Goal: Task Accomplishment & Management: Manage account settings

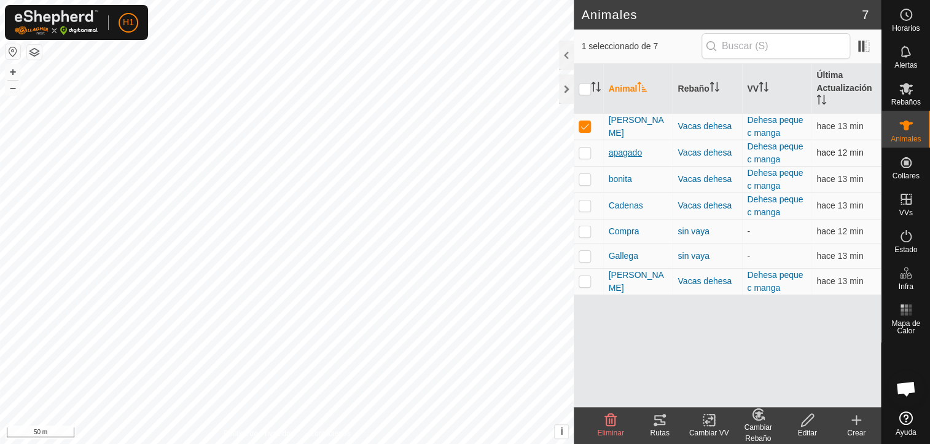
click at [632, 153] on span "apagado" at bounding box center [625, 152] width 34 height 13
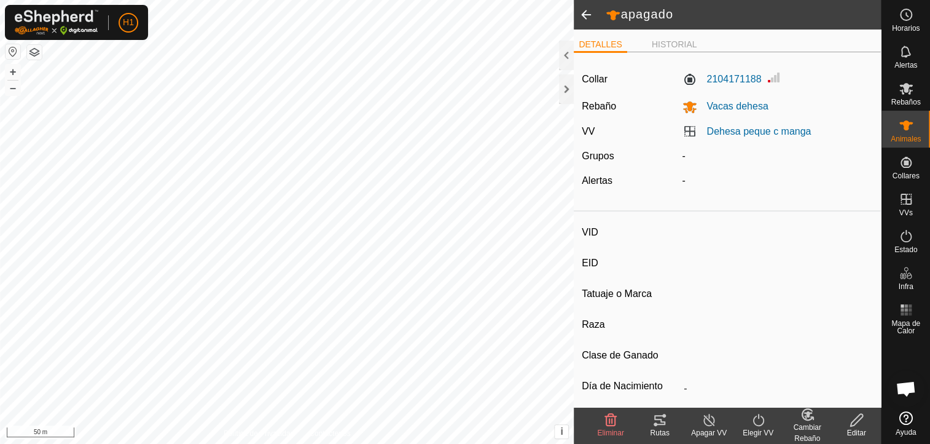
click at [698, 237] on input "VID" at bounding box center [776, 234] width 194 height 21
type input "apagado"
click at [849, 426] on icon at bounding box center [856, 419] width 15 height 15
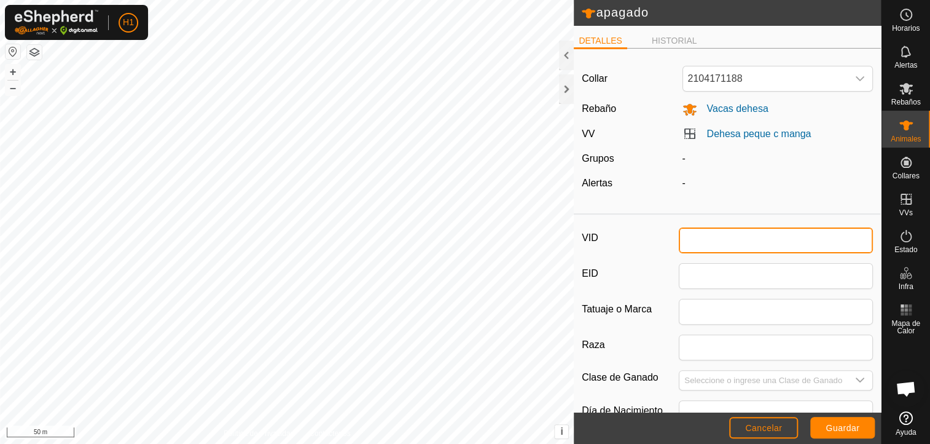
click at [766, 235] on input "VID" at bounding box center [776, 240] width 194 height 26
type input "golosa"
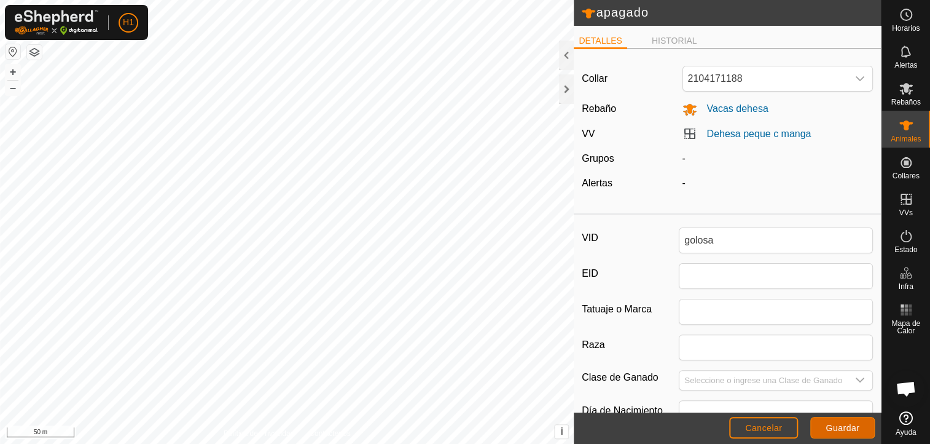
click at [838, 422] on button "Guardar" at bounding box center [843, 428] width 65 height 22
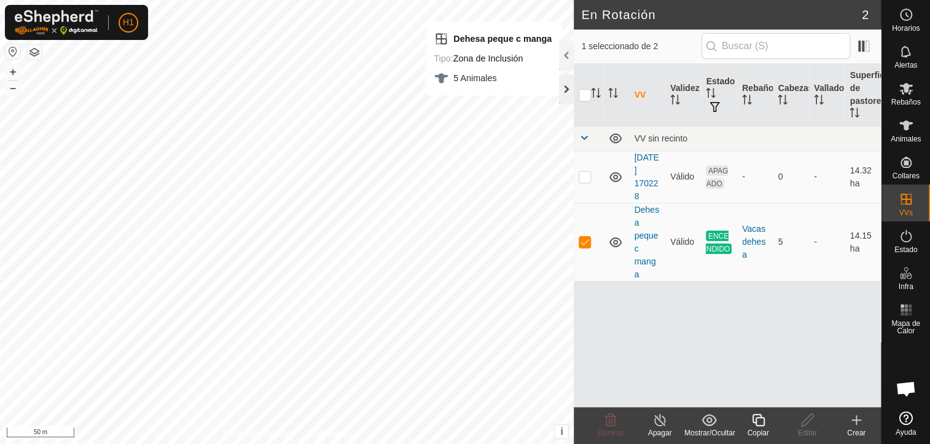
click at [565, 89] on div at bounding box center [566, 89] width 15 height 30
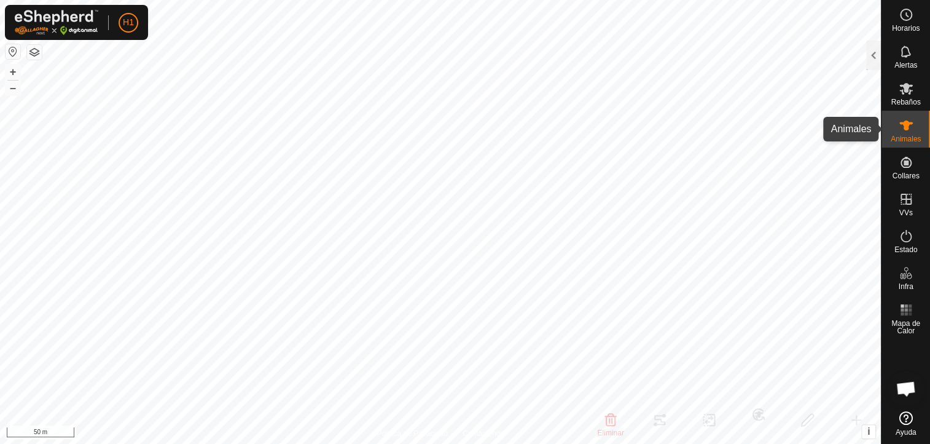
click at [895, 136] on span "Animales" at bounding box center [906, 138] width 30 height 7
click at [900, 135] on span "Animales" at bounding box center [906, 138] width 30 height 7
click at [875, 68] on div at bounding box center [874, 56] width 15 height 30
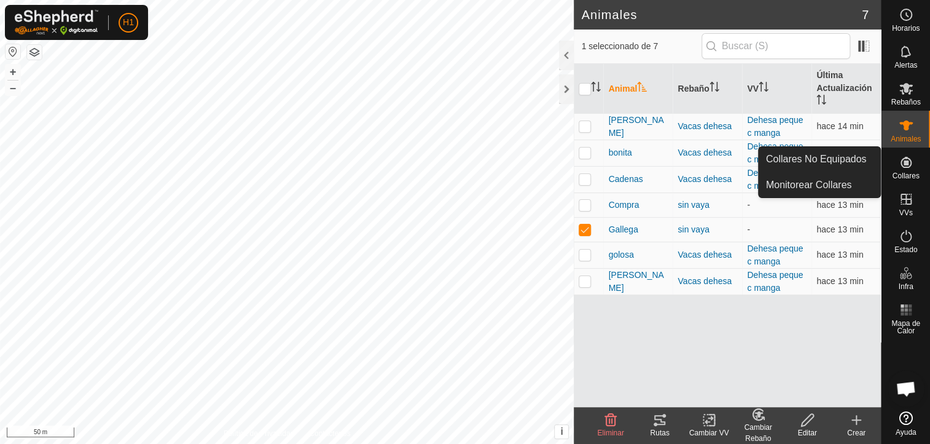
click at [809, 368] on div "Animal Rebaño VV Última Actualización [PERSON_NAME] peque c manga hace 14 min […" at bounding box center [727, 235] width 307 height 343
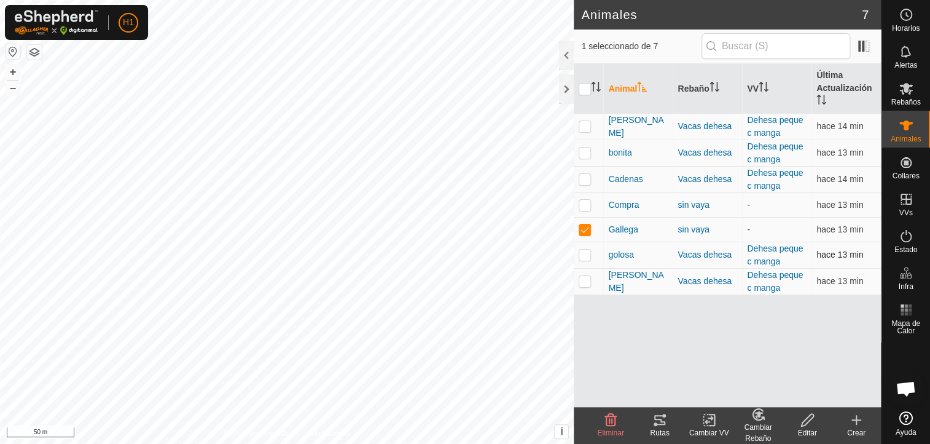
click at [589, 248] on td at bounding box center [589, 255] width 30 height 26
click at [591, 231] on td at bounding box center [589, 229] width 30 height 25
click at [656, 424] on icon at bounding box center [660, 420] width 11 height 10
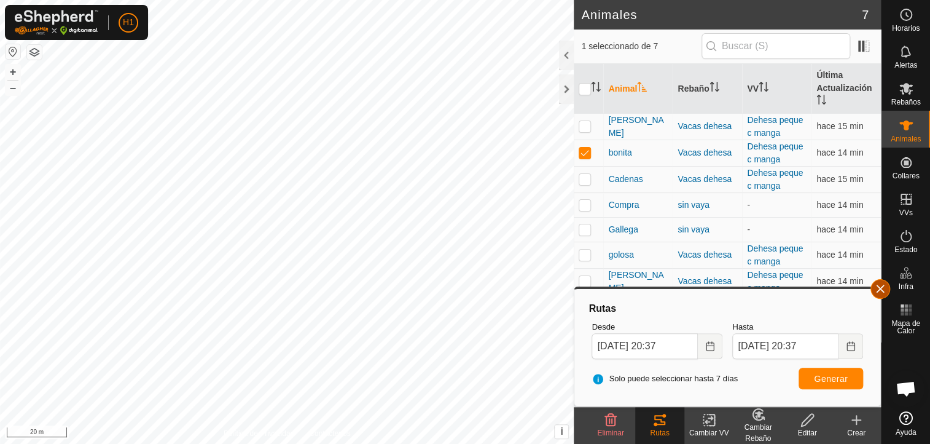
click at [878, 290] on button "button" at bounding box center [881, 289] width 20 height 20
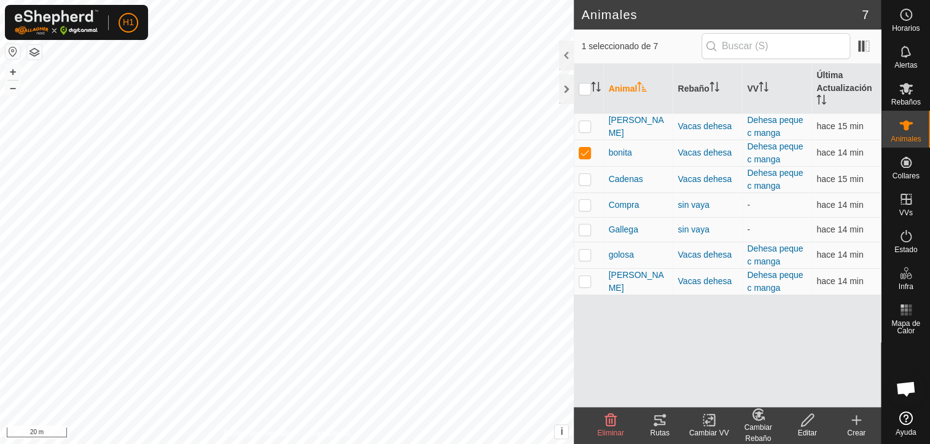
click at [664, 427] on icon at bounding box center [660, 419] width 15 height 15
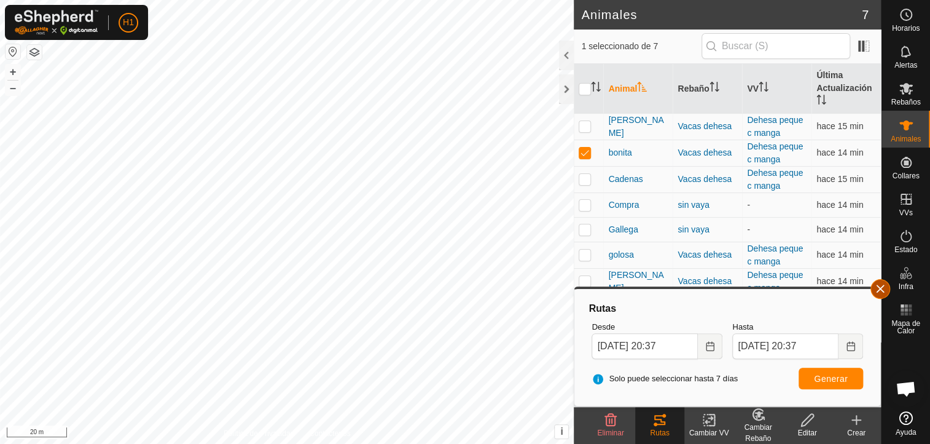
click at [883, 289] on button "button" at bounding box center [881, 289] width 20 height 20
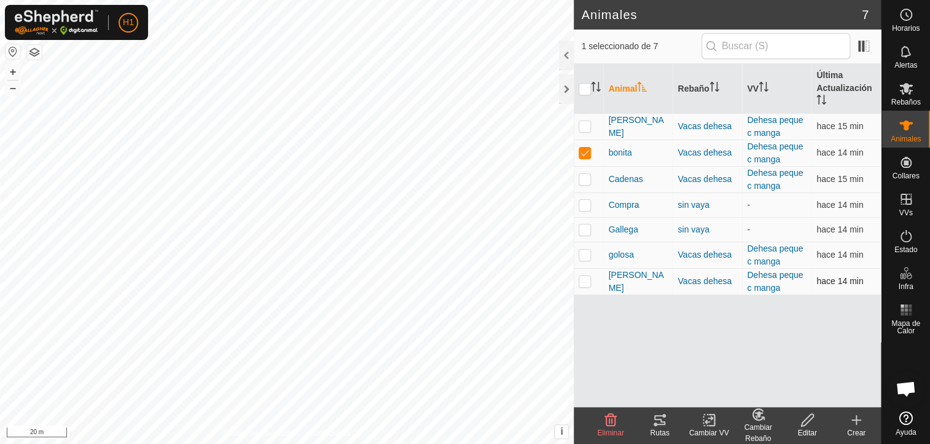
click at [581, 277] on p-checkbox at bounding box center [585, 281] width 12 height 10
click at [583, 148] on p-checkbox at bounding box center [585, 153] width 12 height 10
click at [664, 425] on icon at bounding box center [660, 419] width 15 height 15
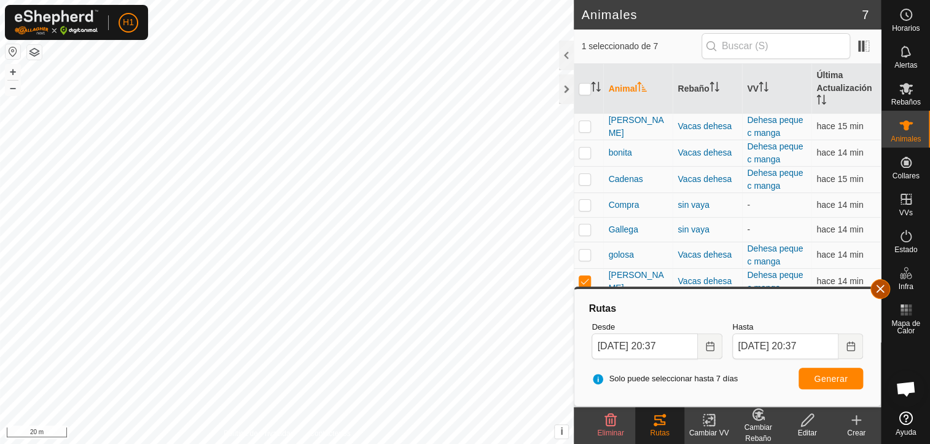
click at [882, 289] on button "button" at bounding box center [881, 289] width 20 height 20
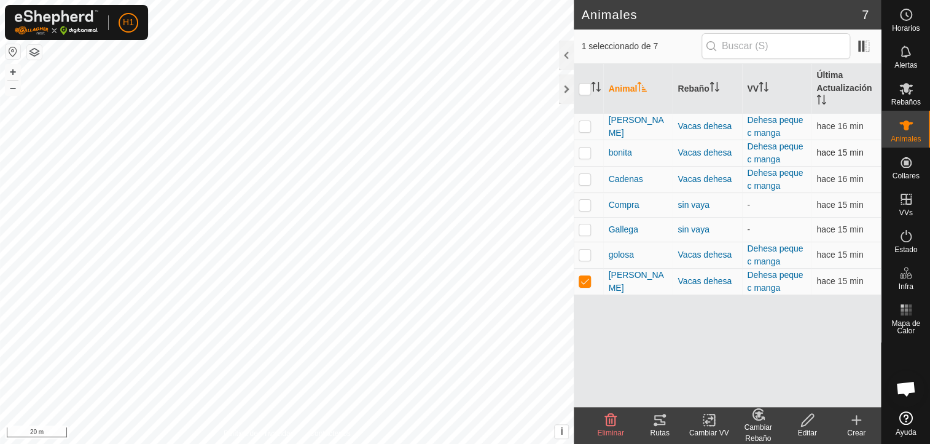
click at [588, 152] on p-checkbox at bounding box center [585, 153] width 12 height 10
click at [583, 276] on p-checkbox at bounding box center [585, 281] width 12 height 10
click at [664, 423] on icon at bounding box center [660, 420] width 11 height 10
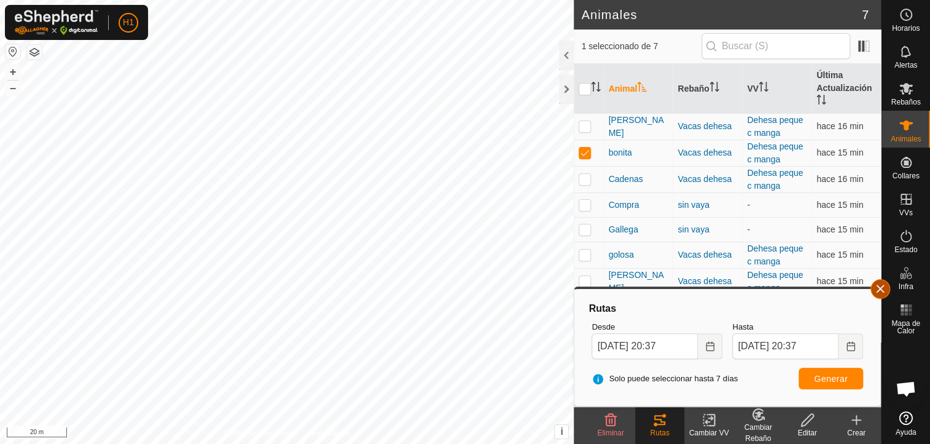
click at [880, 288] on button "button" at bounding box center [881, 289] width 20 height 20
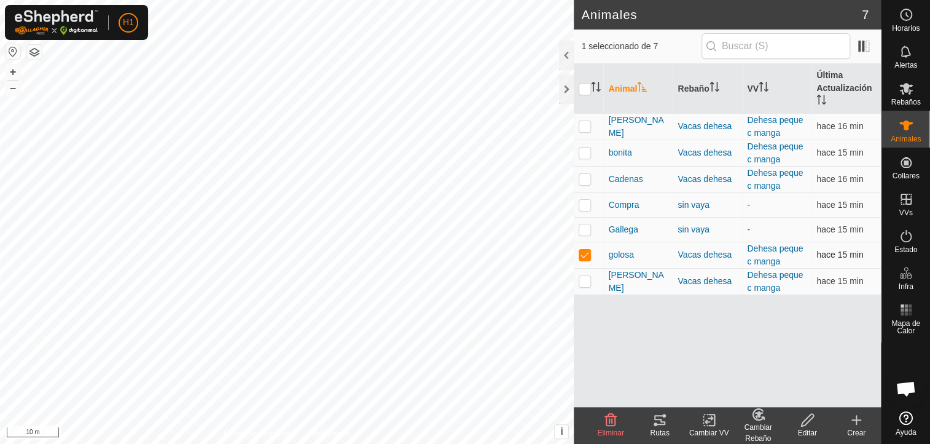
click at [583, 251] on p-checkbox at bounding box center [585, 255] width 12 height 10
click at [590, 258] on p-checkbox at bounding box center [585, 255] width 12 height 10
click at [592, 253] on td at bounding box center [589, 255] width 30 height 26
click at [581, 279] on p-checkbox at bounding box center [585, 281] width 12 height 10
click at [669, 418] on tracks-svg-icon at bounding box center [659, 419] width 49 height 15
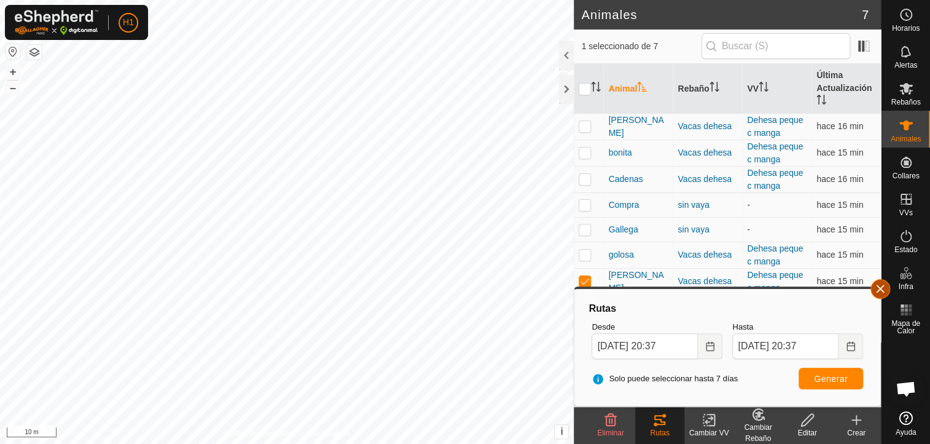
click at [883, 286] on button "button" at bounding box center [881, 289] width 20 height 20
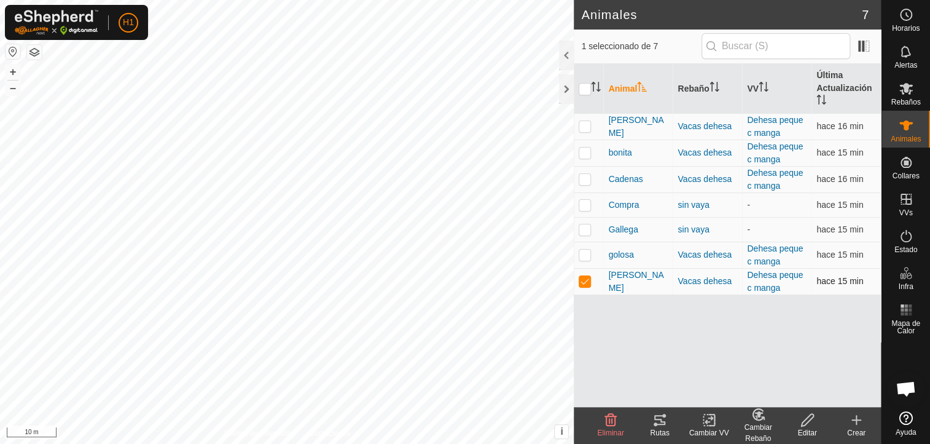
click at [591, 283] on td at bounding box center [589, 281] width 30 height 26
click at [588, 129] on p-checkbox at bounding box center [585, 126] width 12 height 10
click at [656, 433] on div "Rutas" at bounding box center [659, 432] width 49 height 11
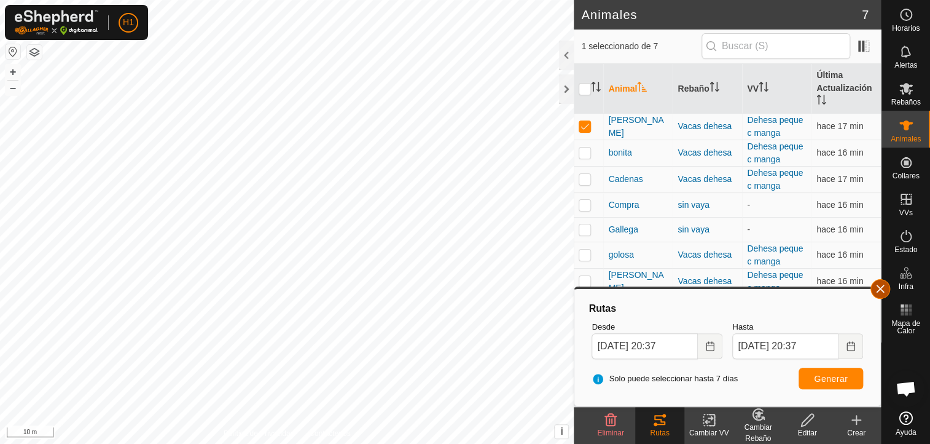
click at [884, 288] on button "button" at bounding box center [881, 289] width 20 height 20
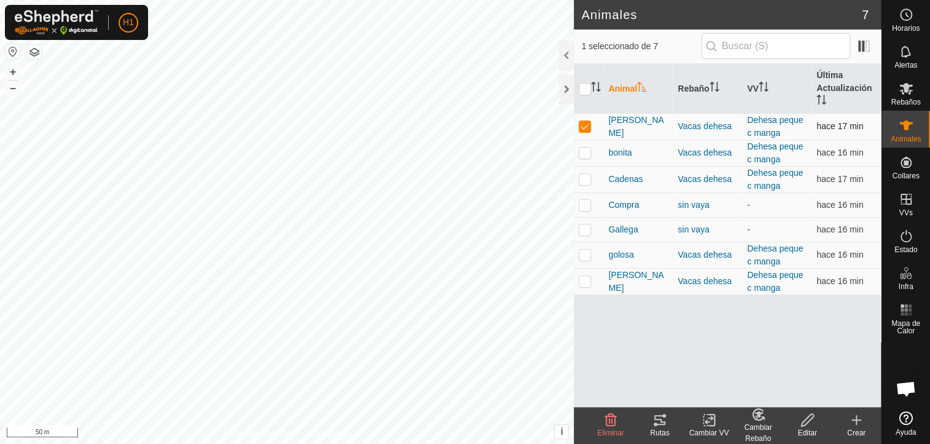
click at [586, 126] on p-checkbox at bounding box center [585, 126] width 12 height 10
click at [657, 421] on icon at bounding box center [660, 419] width 15 height 15
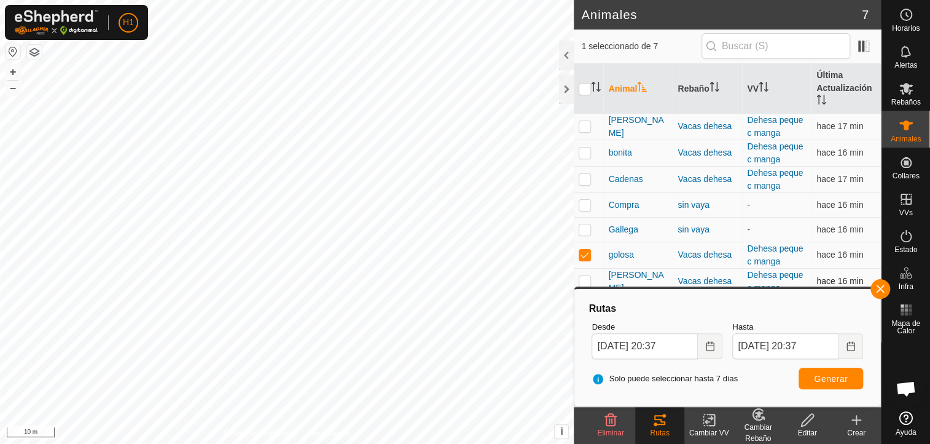
click at [869, 284] on td "hace 16 min" at bounding box center [846, 281] width 69 height 26
click at [875, 286] on button "button" at bounding box center [881, 289] width 20 height 20
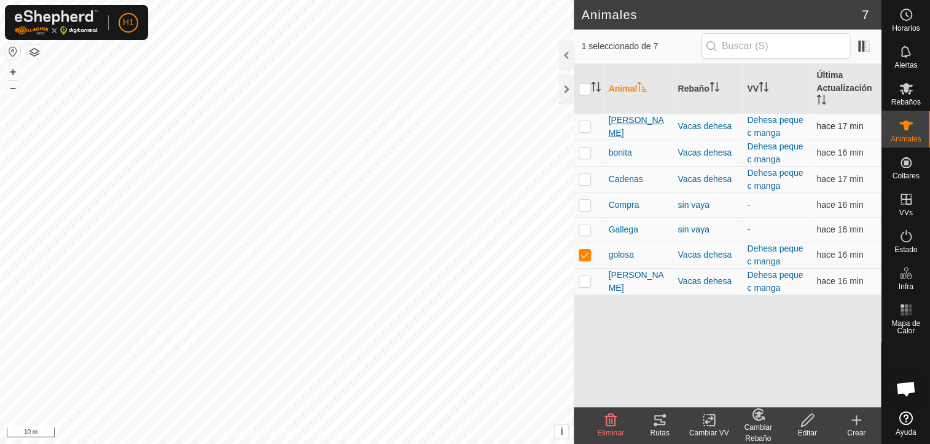
click at [633, 123] on span "[PERSON_NAME]" at bounding box center [638, 127] width 60 height 26
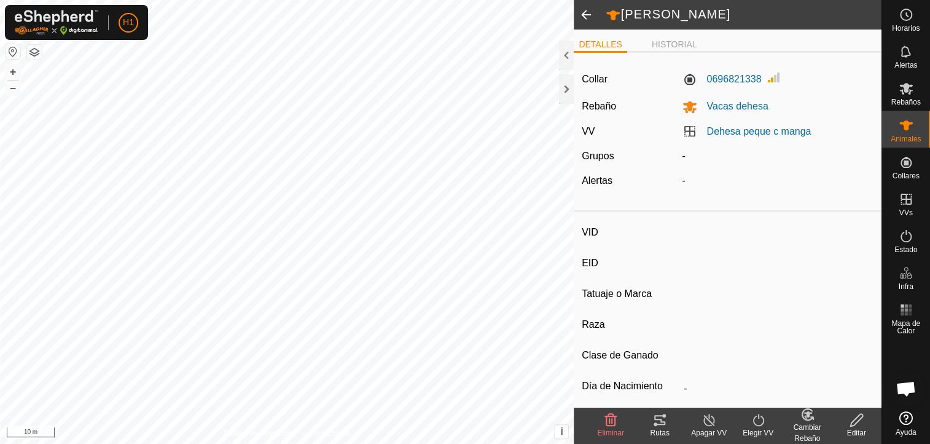
click at [586, 7] on span at bounding box center [586, 15] width 25 height 30
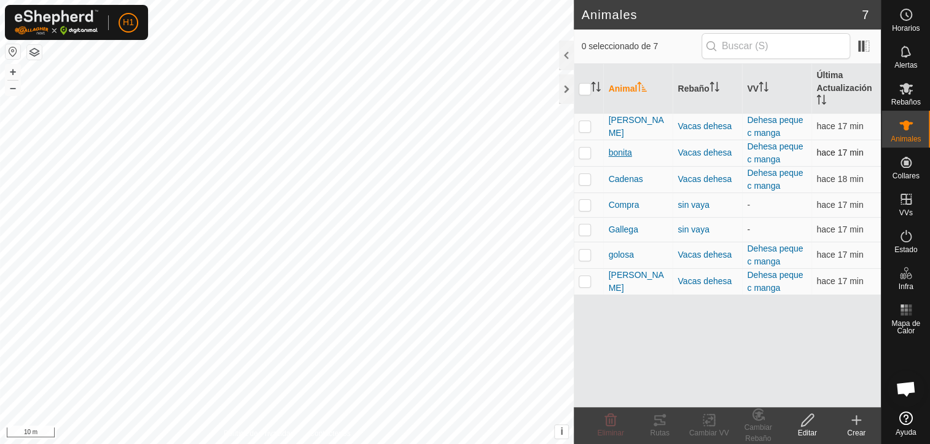
click at [611, 152] on span "bonita" at bounding box center [619, 152] width 23 height 13
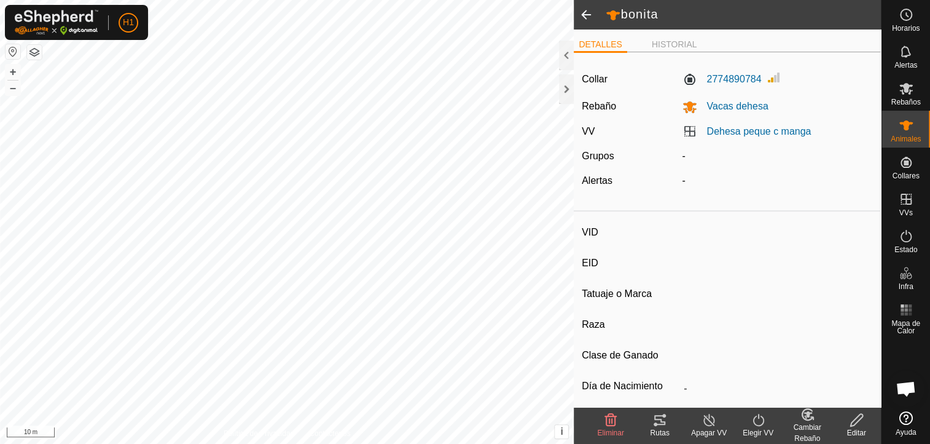
click at [587, 22] on span at bounding box center [586, 15] width 25 height 30
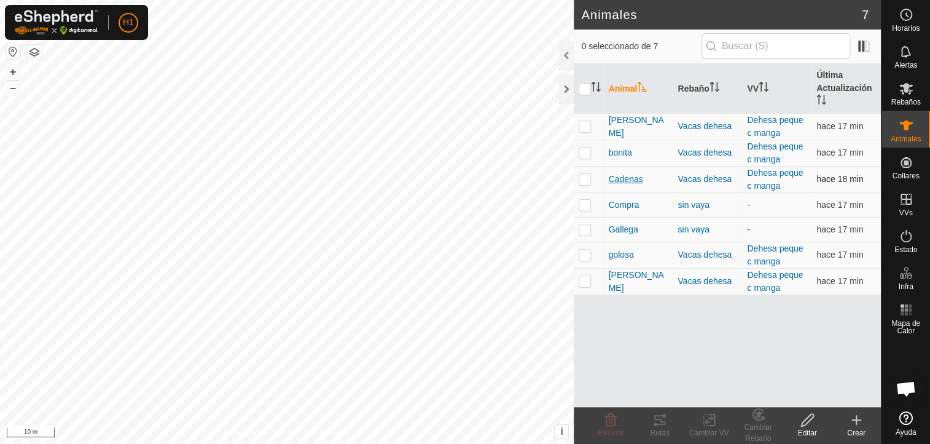
click at [622, 184] on span "Cadenas" at bounding box center [625, 179] width 34 height 13
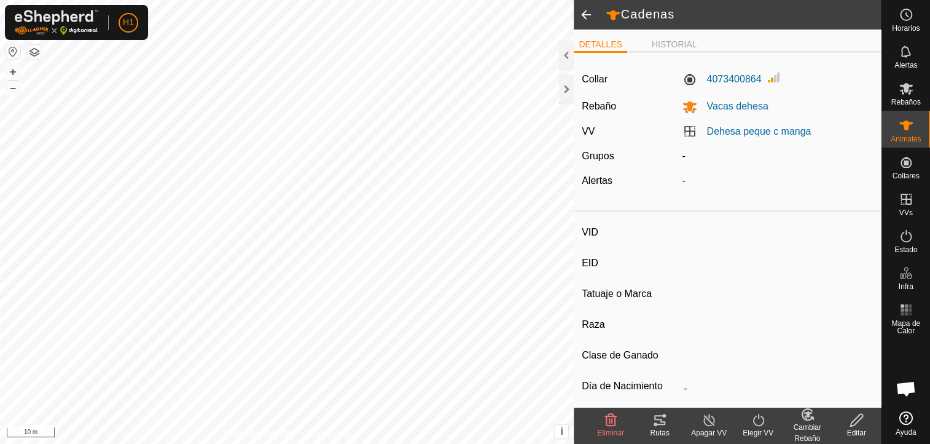
click at [583, 14] on span at bounding box center [586, 15] width 25 height 30
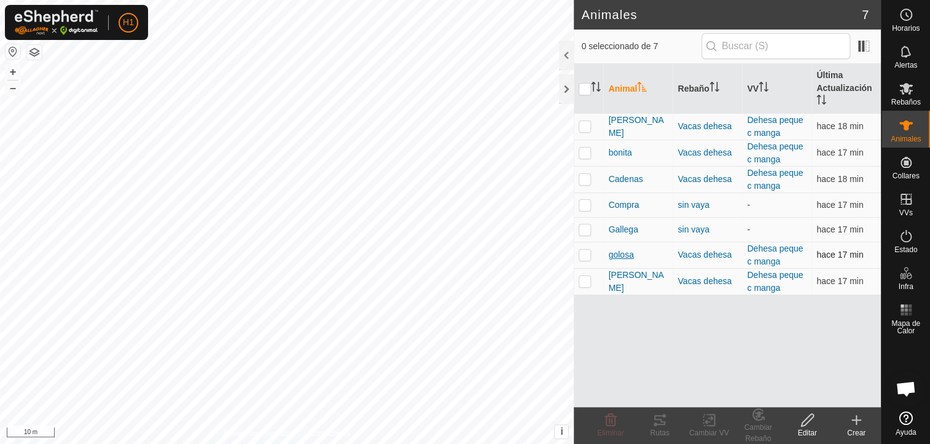
click at [632, 256] on span "golosa" at bounding box center [620, 254] width 25 height 13
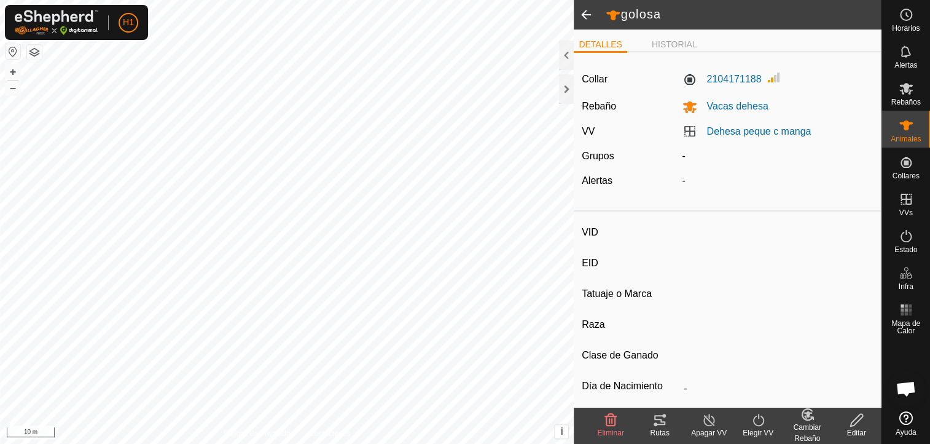
click at [591, 11] on span at bounding box center [586, 15] width 25 height 30
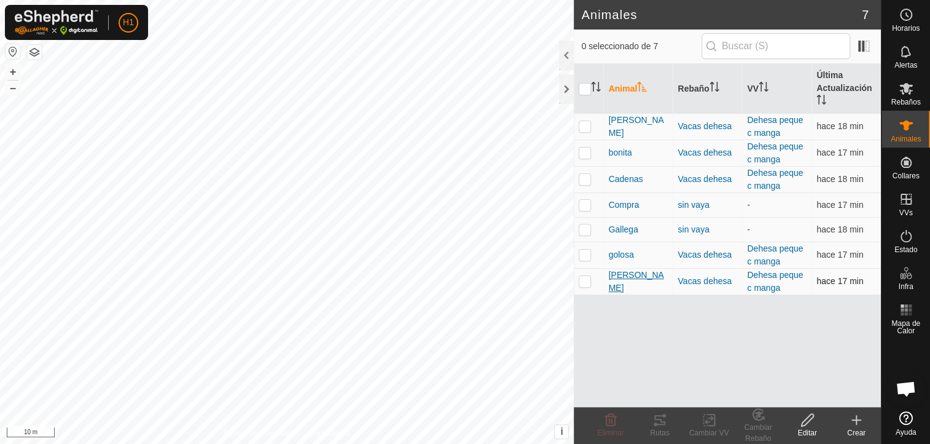
click at [615, 278] on span "[PERSON_NAME]" at bounding box center [638, 282] width 60 height 26
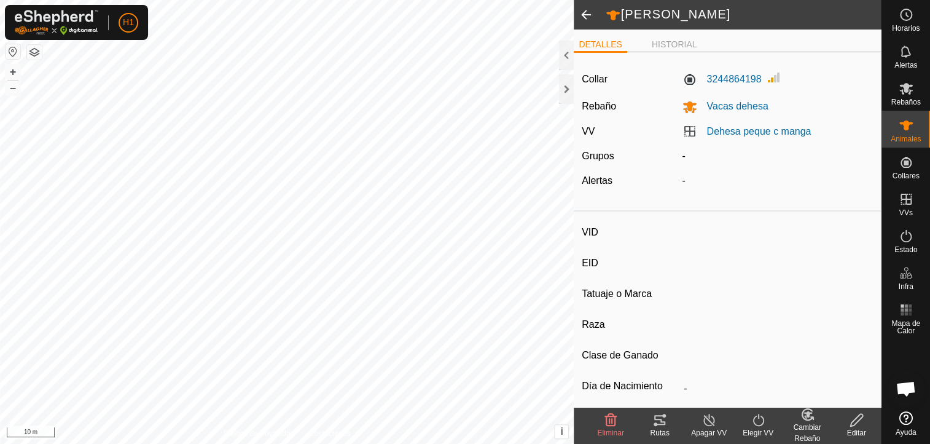
click at [588, 17] on span at bounding box center [586, 15] width 25 height 30
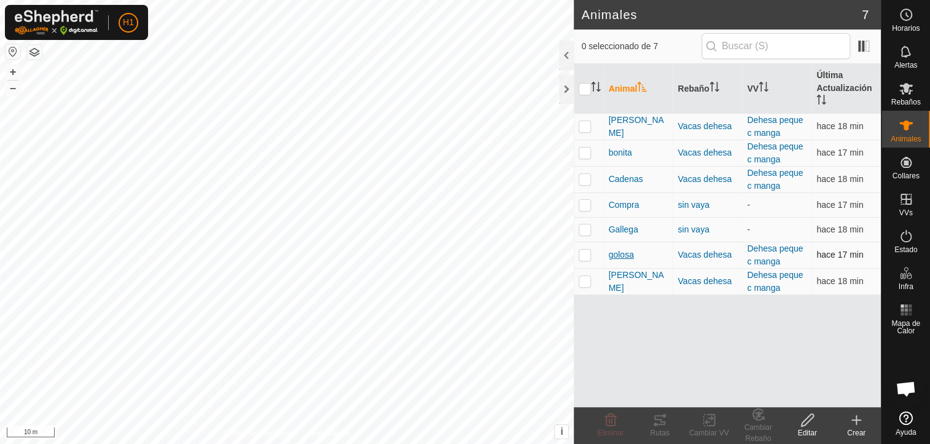
click at [621, 253] on span "golosa" at bounding box center [620, 254] width 25 height 13
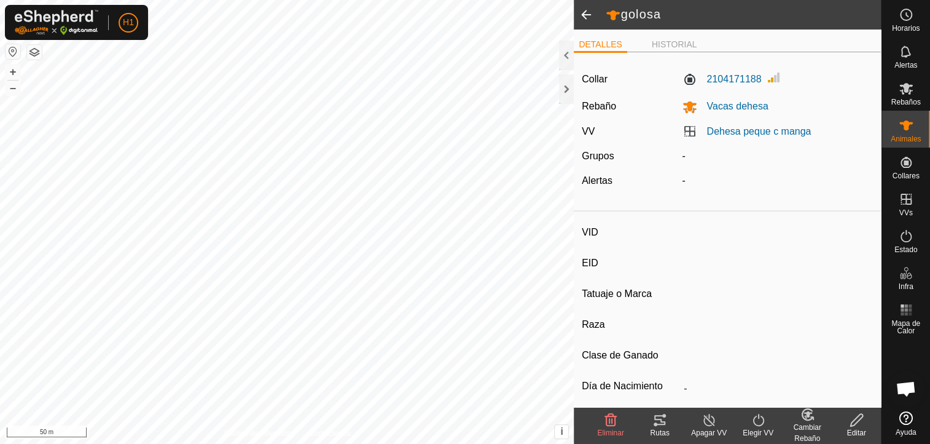
click at [664, 418] on icon at bounding box center [660, 419] width 15 height 15
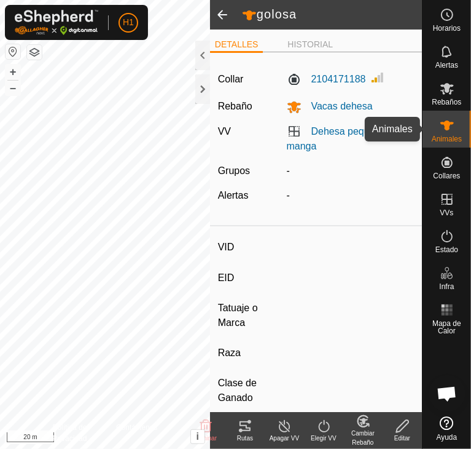
click at [447, 133] on es-animals-svg-icon at bounding box center [447, 126] width 22 height 20
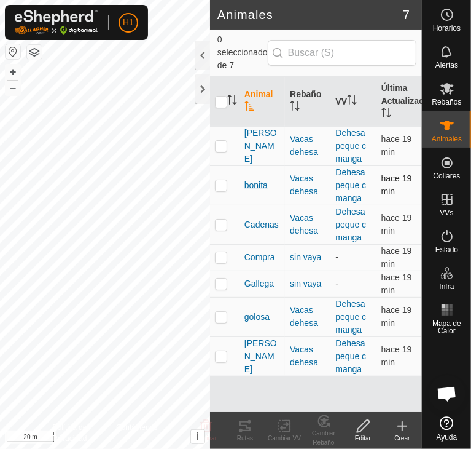
click at [248, 180] on span "bonita" at bounding box center [256, 185] width 23 height 13
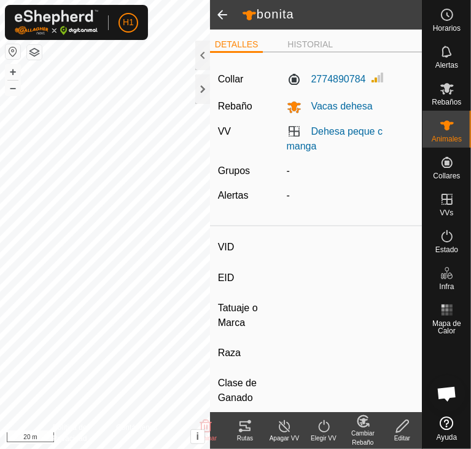
click at [392, 431] on edit-svg-icon at bounding box center [402, 426] width 39 height 15
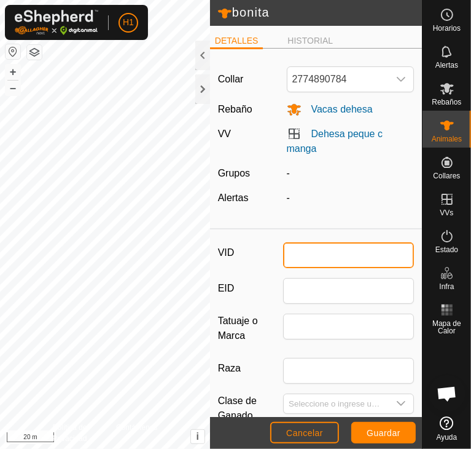
click at [329, 258] on input "VID" at bounding box center [348, 255] width 131 height 26
type input "[PERSON_NAME]"
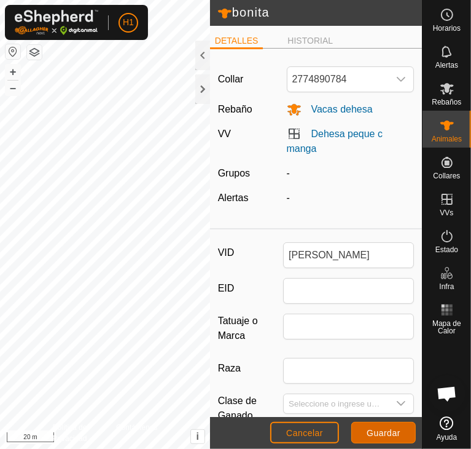
click at [390, 438] on button "Guardar" at bounding box center [384, 433] width 65 height 22
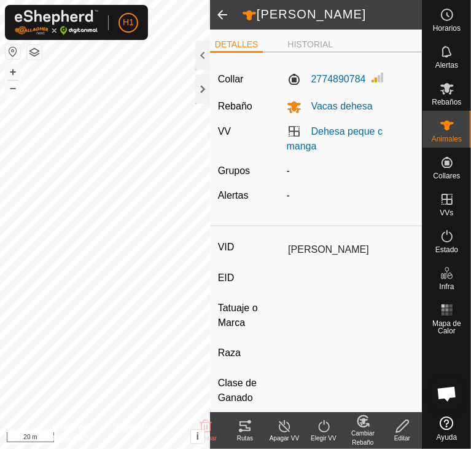
click at [224, 9] on span at bounding box center [222, 15] width 25 height 30
click at [227, 15] on span at bounding box center [222, 15] width 25 height 30
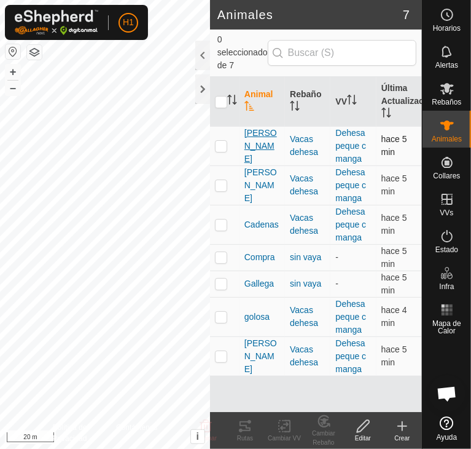
click at [266, 140] on span "[PERSON_NAME]" at bounding box center [263, 146] width 36 height 39
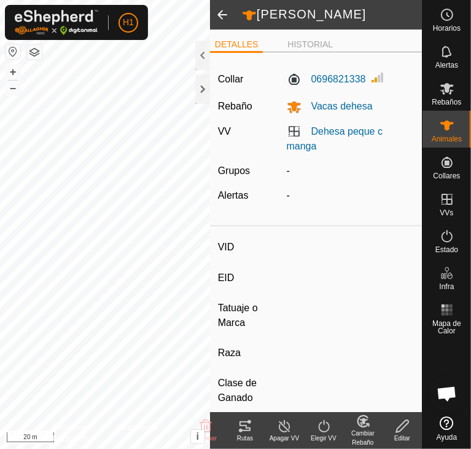
click at [401, 436] on div "Editar" at bounding box center [402, 437] width 39 height 9
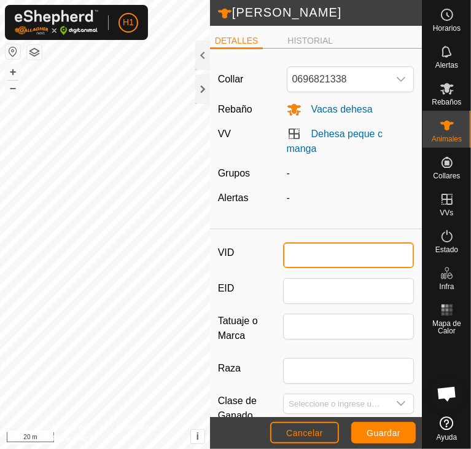
click at [333, 259] on input "VID" at bounding box center [348, 255] width 131 height 26
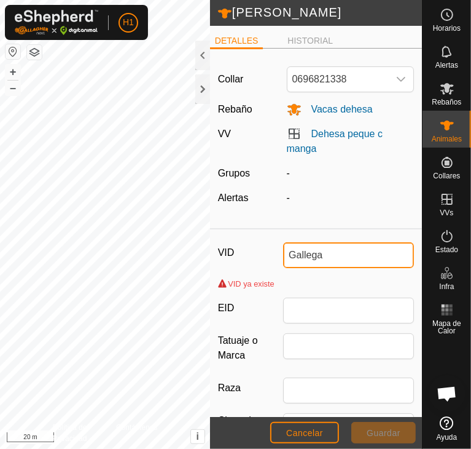
click at [339, 255] on input "Gallega" at bounding box center [348, 255] width 131 height 26
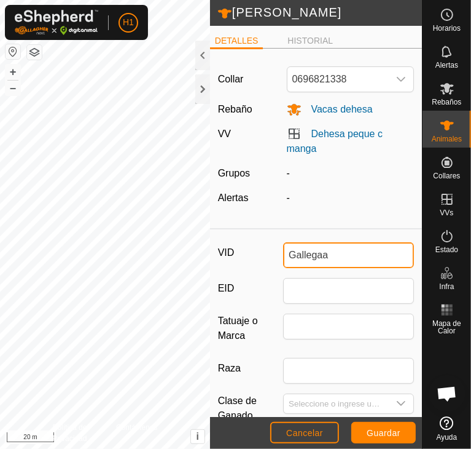
type input "Gallegaa"
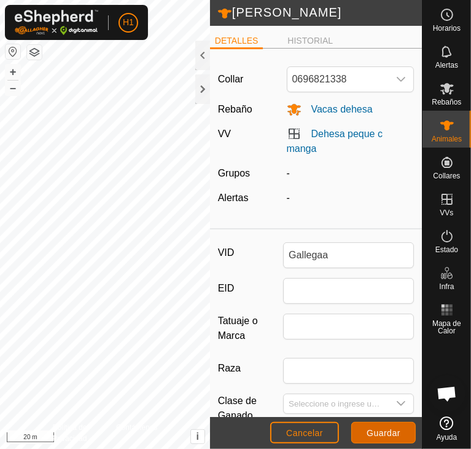
click at [376, 428] on span "Guardar" at bounding box center [384, 433] width 34 height 10
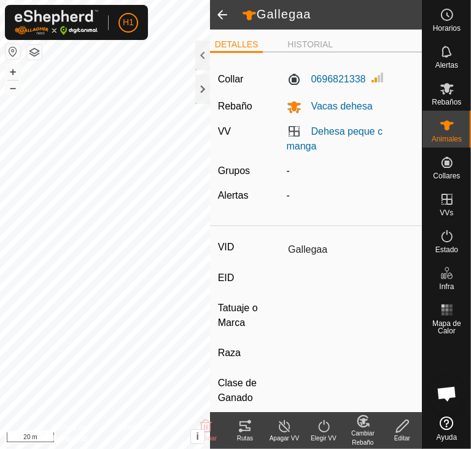
click at [226, 15] on span at bounding box center [222, 15] width 25 height 30
click at [225, 18] on span at bounding box center [222, 15] width 25 height 30
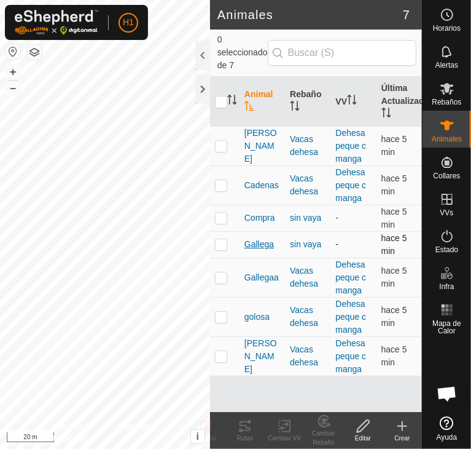
click at [268, 243] on span "Gallega" at bounding box center [260, 244] width 30 height 13
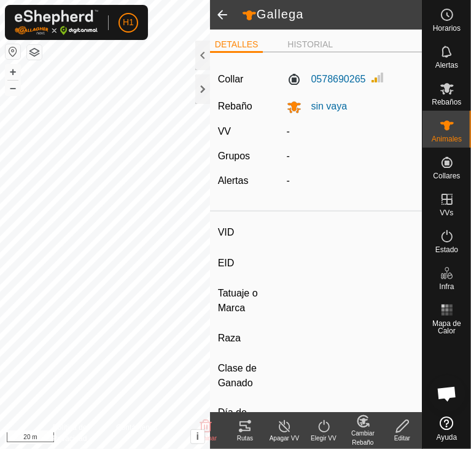
click at [224, 10] on span at bounding box center [222, 15] width 25 height 30
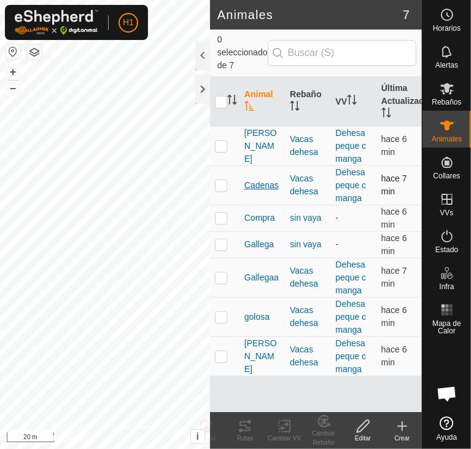
click at [261, 182] on span "Cadenas" at bounding box center [262, 185] width 34 height 13
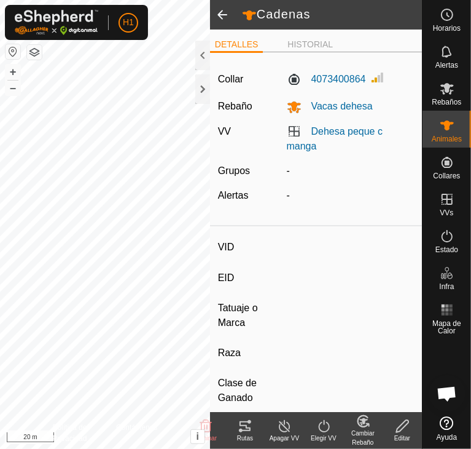
click at [392, 419] on edit-svg-icon at bounding box center [402, 426] width 39 height 15
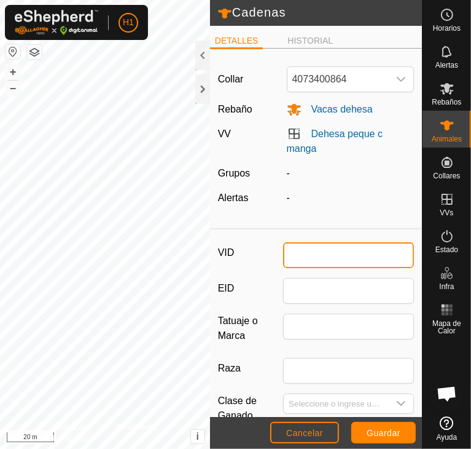
click at [329, 253] on input "VID" at bounding box center [348, 255] width 131 height 26
type input "bonita"
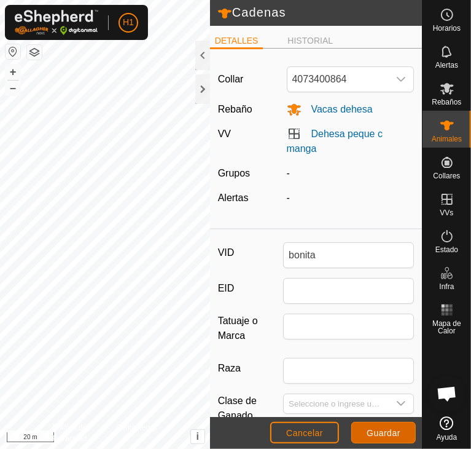
click at [361, 430] on button "Guardar" at bounding box center [384, 433] width 65 height 22
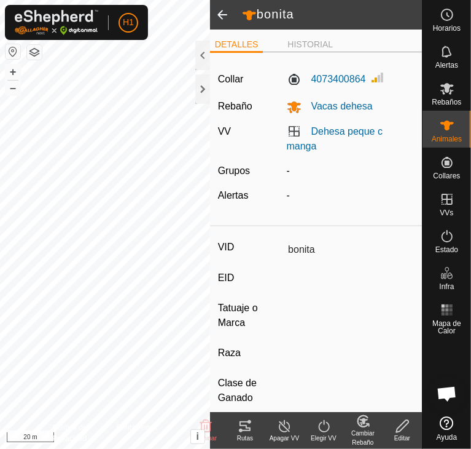
click at [219, 10] on span at bounding box center [222, 15] width 25 height 30
click at [219, 11] on span at bounding box center [222, 15] width 25 height 30
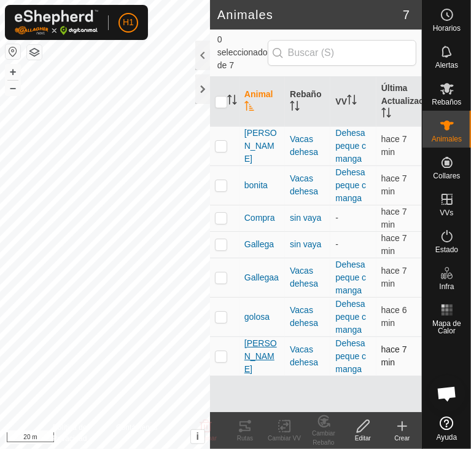
click at [256, 356] on span "[PERSON_NAME]" at bounding box center [263, 356] width 36 height 39
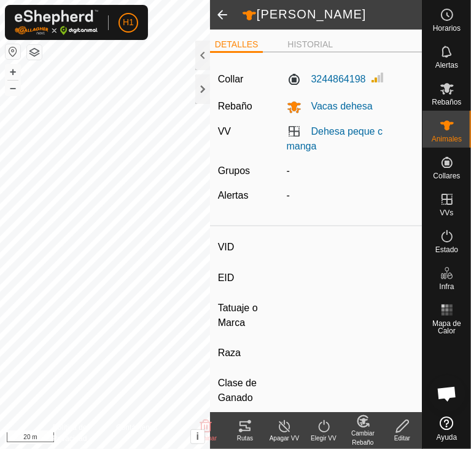
click at [404, 433] on div "Editar" at bounding box center [402, 437] width 39 height 9
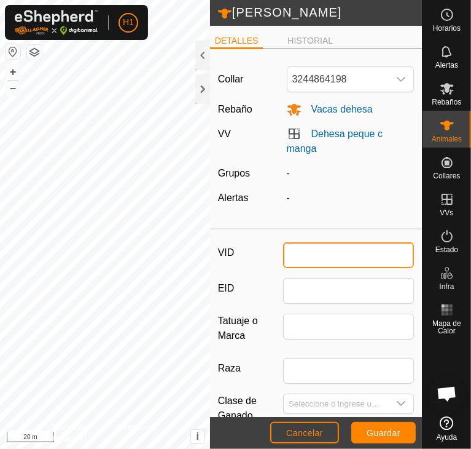
click at [325, 251] on input "VID" at bounding box center [348, 255] width 131 height 26
type input "[PERSON_NAME]"
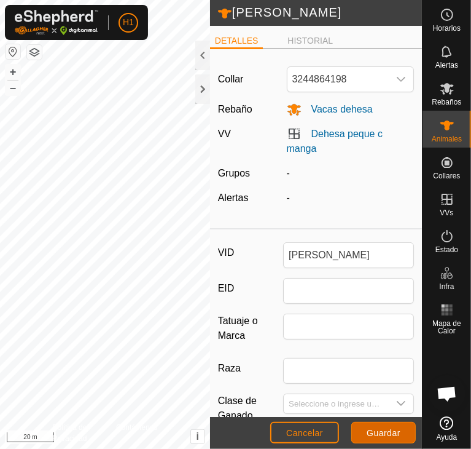
click at [394, 422] on button "Guardar" at bounding box center [384, 433] width 65 height 22
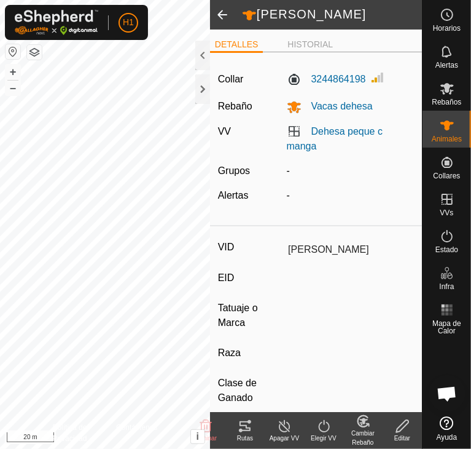
click at [226, 8] on span at bounding box center [222, 15] width 25 height 30
click at [227, 7] on span at bounding box center [222, 15] width 25 height 30
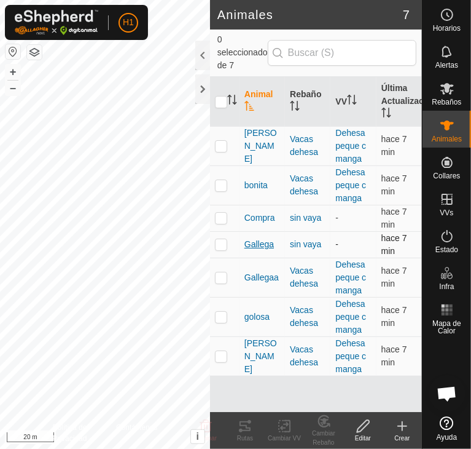
click at [268, 246] on span "Gallega" at bounding box center [260, 244] width 30 height 13
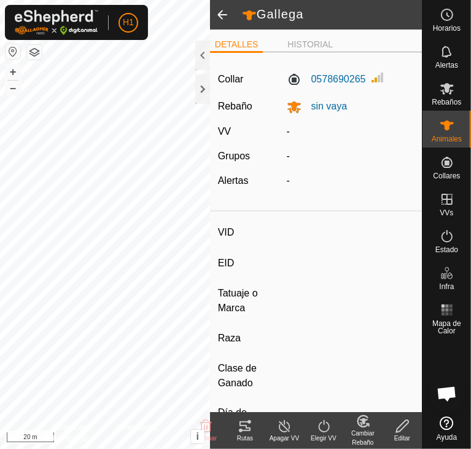
click at [400, 421] on icon at bounding box center [402, 426] width 15 height 15
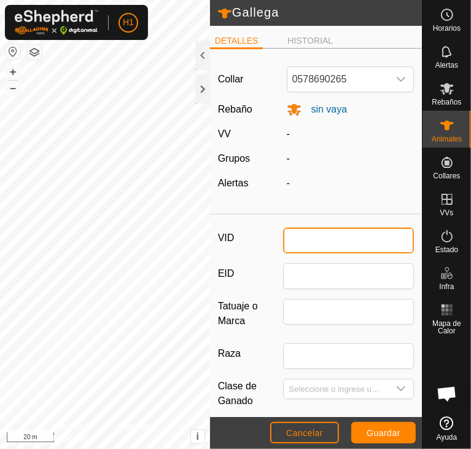
click at [321, 243] on input "VID" at bounding box center [348, 240] width 131 height 26
type input "t"
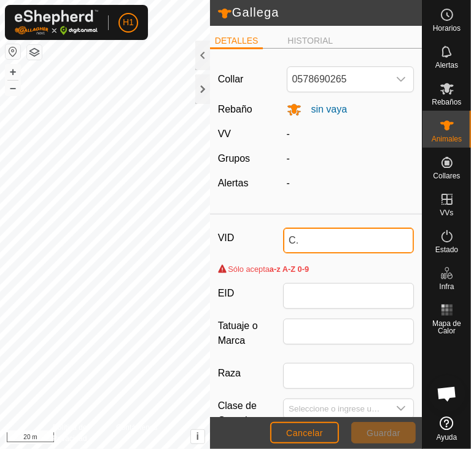
type input "C"
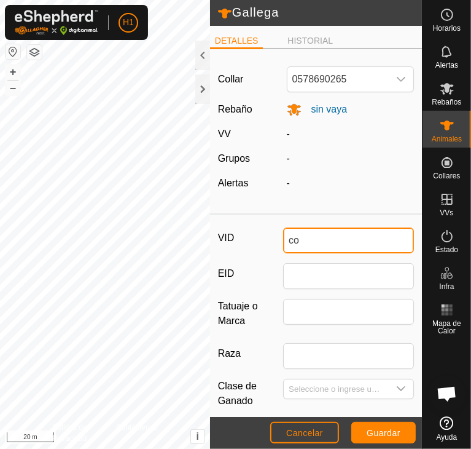
type input "c"
type input "terneroDehesa"
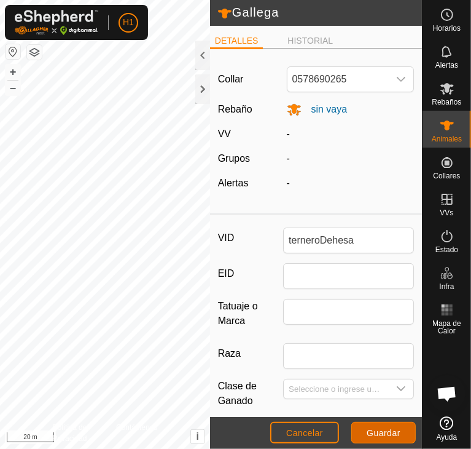
click at [374, 428] on span "Guardar" at bounding box center [384, 433] width 34 height 10
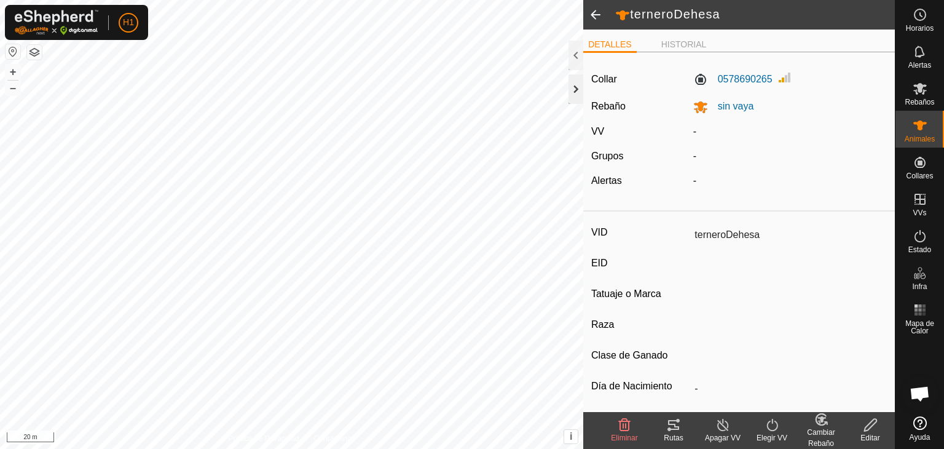
click at [577, 84] on div at bounding box center [576, 89] width 15 height 30
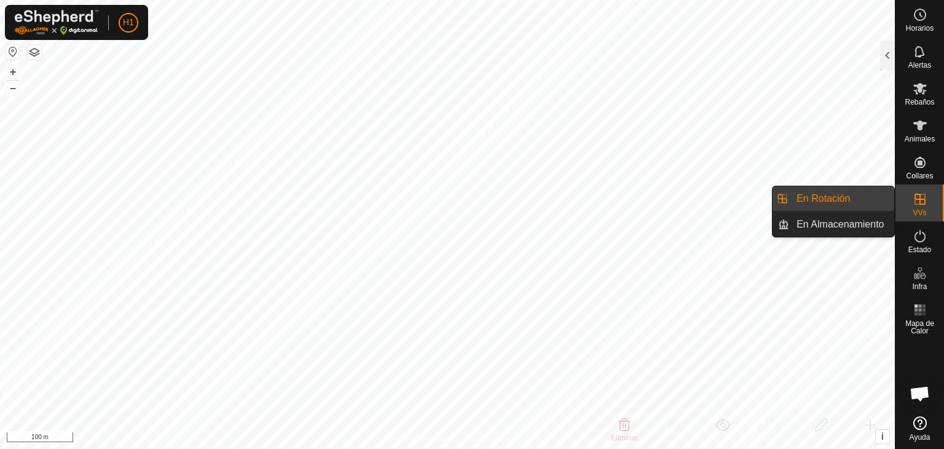
click at [921, 209] on span "VVs" at bounding box center [920, 212] width 14 height 7
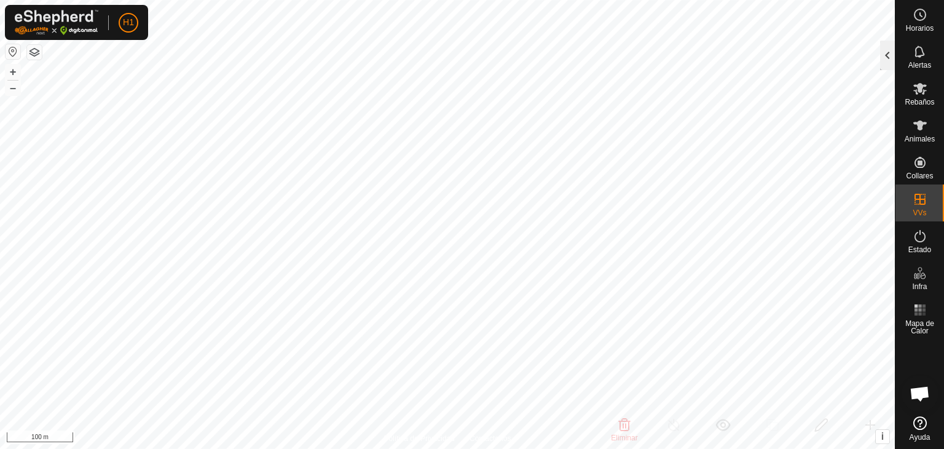
click at [891, 59] on div at bounding box center [887, 56] width 15 height 30
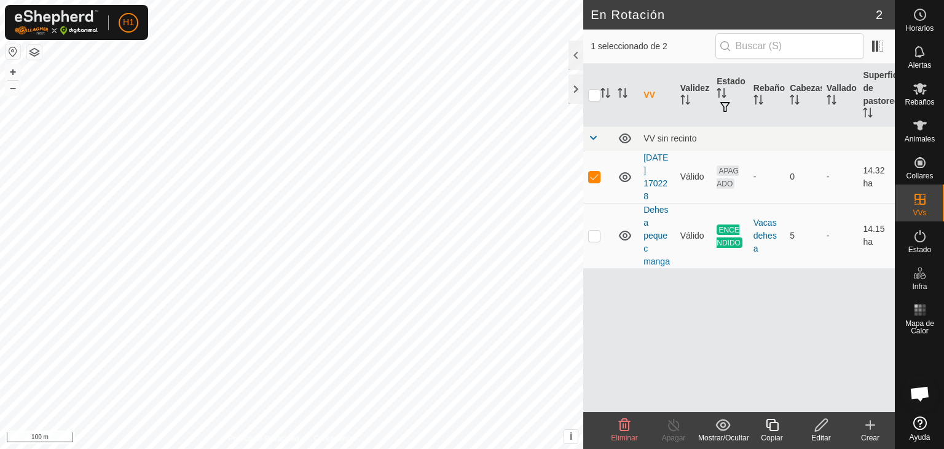
click at [818, 428] on icon at bounding box center [821, 424] width 15 height 15
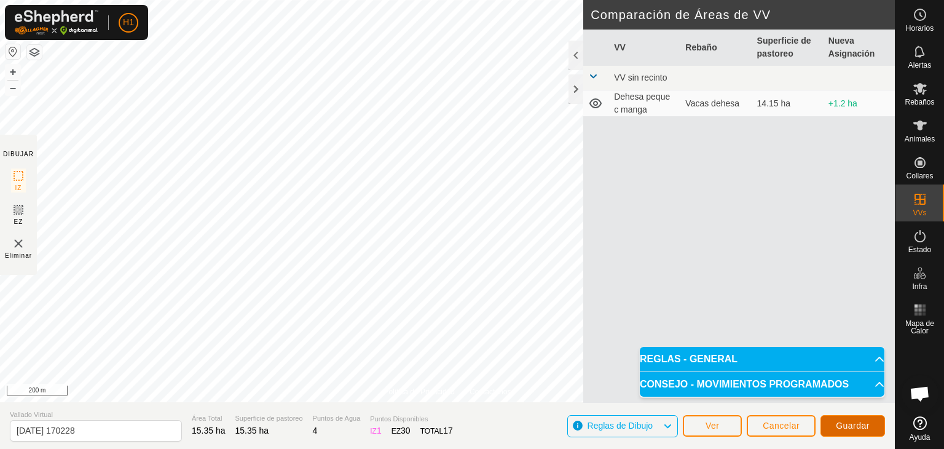
click at [848, 428] on span "Guardar" at bounding box center [853, 425] width 34 height 10
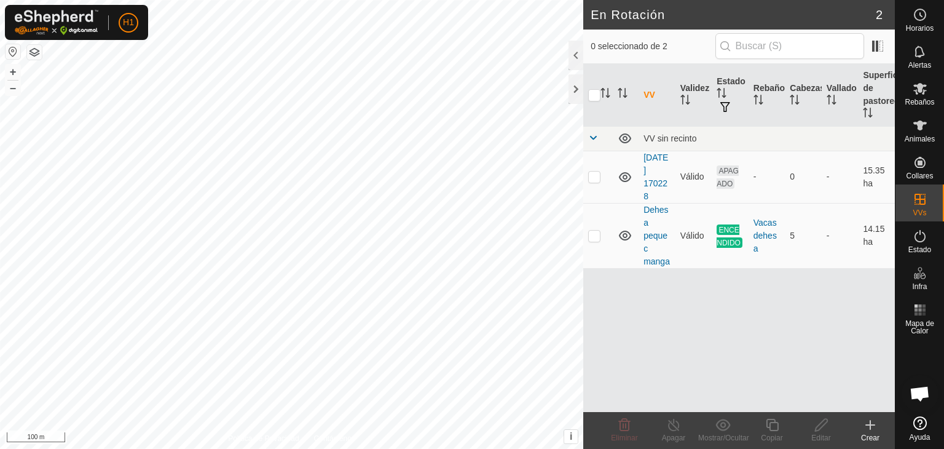
click at [246, 224] on div "H1 Horarios Alertas Rebaños Animales Collares VVs Estado Infra Mapa de Calor Ay…" at bounding box center [472, 224] width 944 height 449
click at [723, 179] on span "APAGADO" at bounding box center [728, 176] width 22 height 23
click at [724, 170] on span "APAGADO" at bounding box center [728, 176] width 22 height 23
click at [822, 423] on icon at bounding box center [821, 424] width 15 height 15
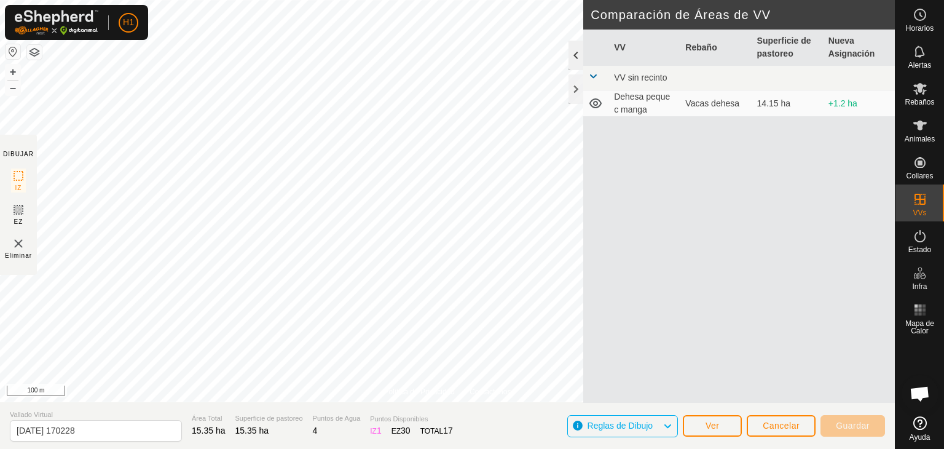
click at [583, 55] on div at bounding box center [576, 56] width 15 height 30
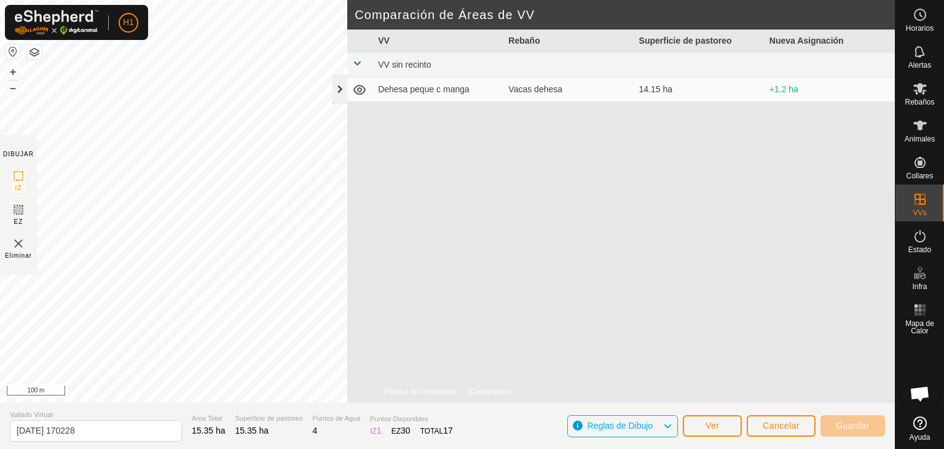
click at [336, 85] on div at bounding box center [339, 89] width 15 height 30
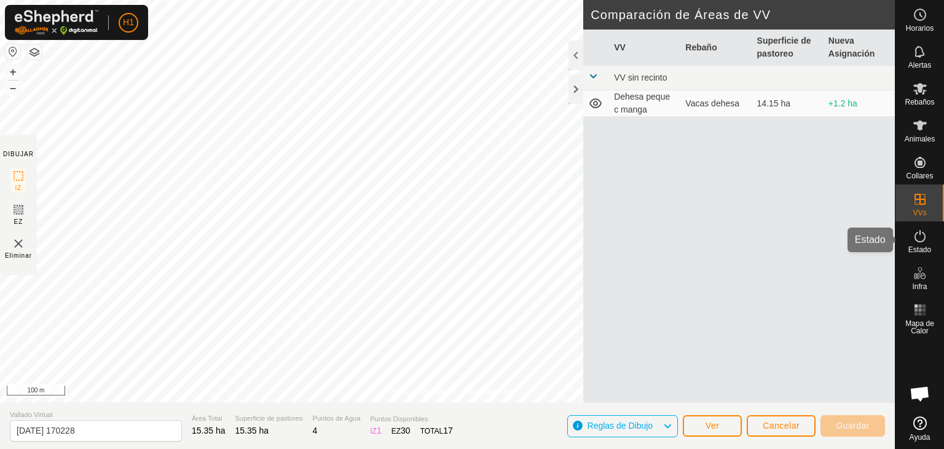
click at [924, 234] on icon at bounding box center [920, 236] width 11 height 12
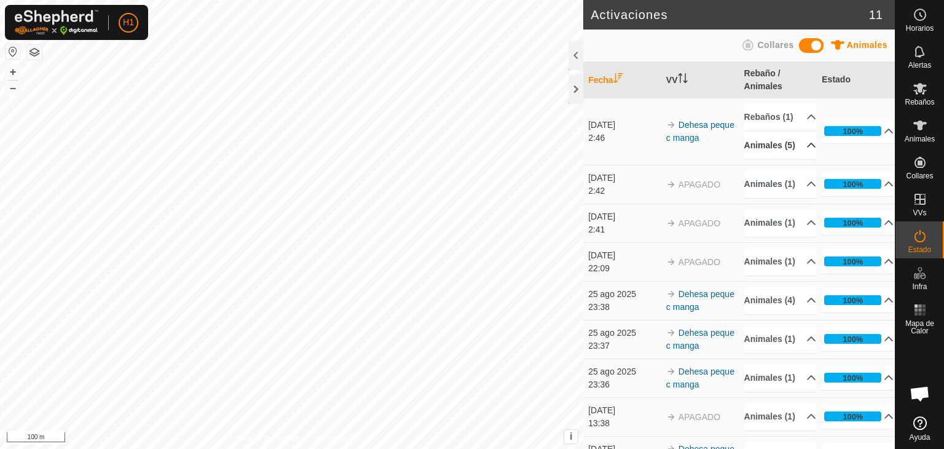
click at [794, 159] on p-accordion-header "Animales (5)" at bounding box center [780, 146] width 72 height 28
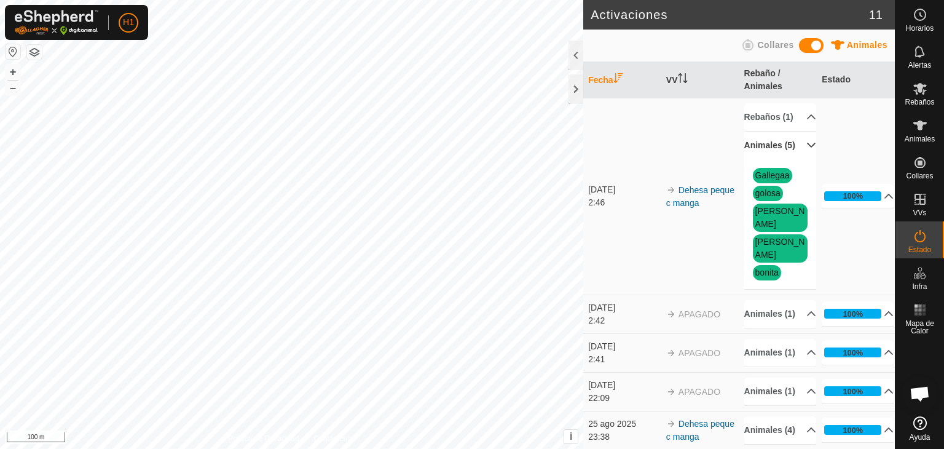
click at [794, 159] on p-accordion-header "Animales (5)" at bounding box center [780, 146] width 72 height 28
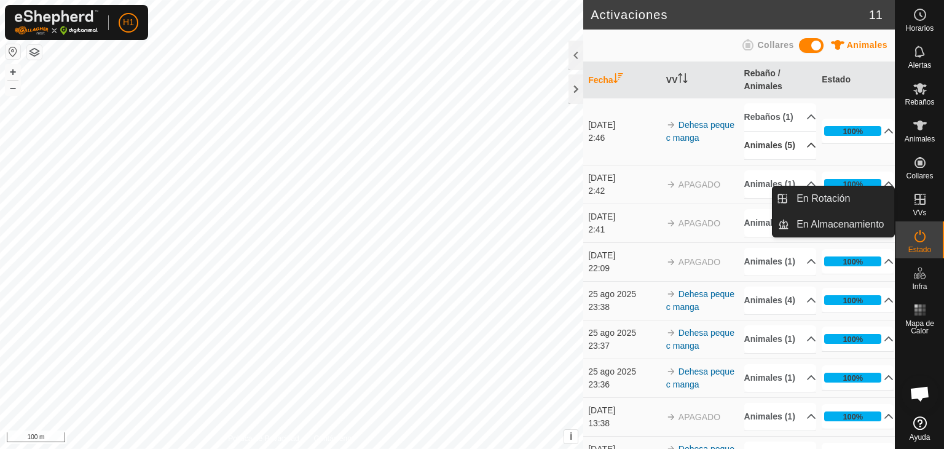
click at [927, 202] on es-virtualpaddocks-svg-icon at bounding box center [920, 199] width 22 height 20
click at [887, 198] on link "En Rotación" at bounding box center [841, 198] width 105 height 25
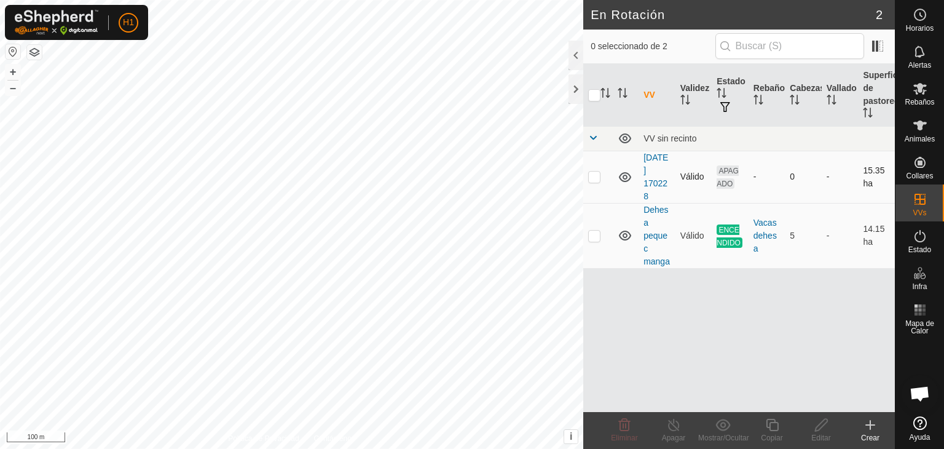
click at [589, 176] on p-checkbox at bounding box center [594, 176] width 12 height 10
click at [599, 241] on td at bounding box center [598, 235] width 30 height 65
click at [599, 179] on p-checkbox at bounding box center [594, 176] width 12 height 10
click at [592, 173] on p-checkbox at bounding box center [594, 176] width 12 height 10
click at [595, 237] on p-checkbox at bounding box center [594, 235] width 12 height 10
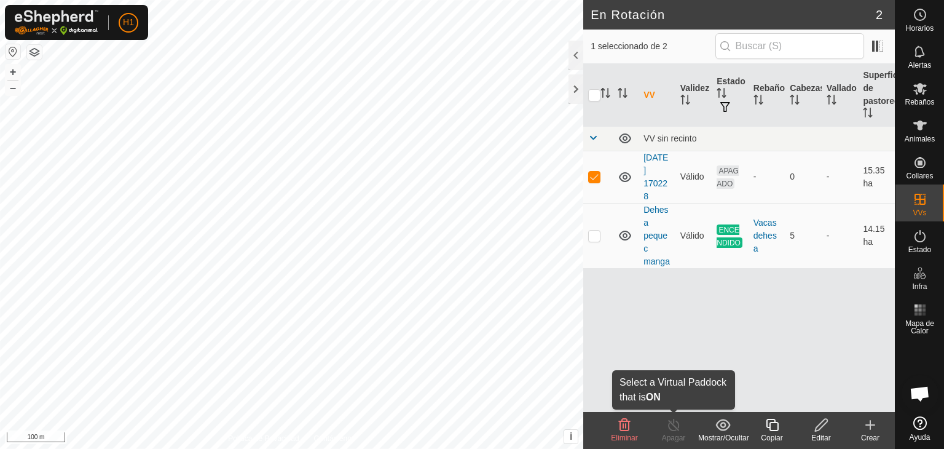
click at [666, 426] on icon at bounding box center [673, 424] width 15 height 15
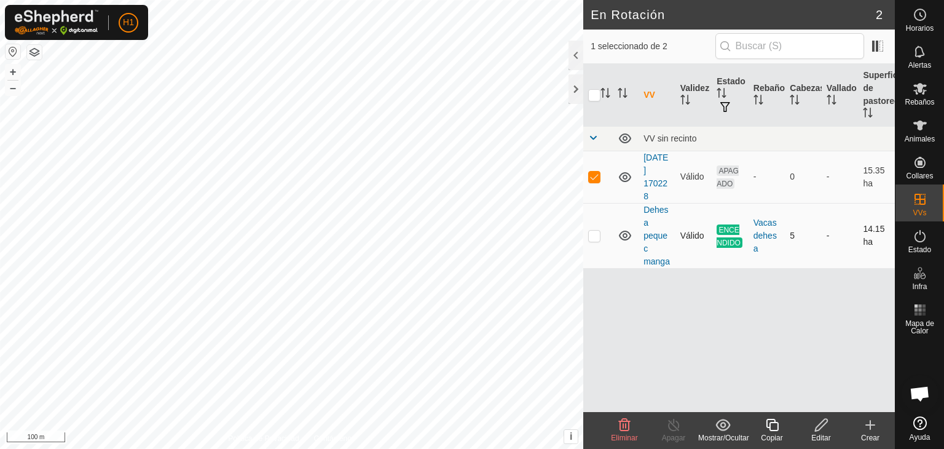
click at [592, 234] on p-checkbox at bounding box center [594, 235] width 12 height 10
click at [592, 175] on p-checkbox at bounding box center [594, 176] width 12 height 10
click at [674, 434] on div "Apagar" at bounding box center [673, 437] width 49 height 11
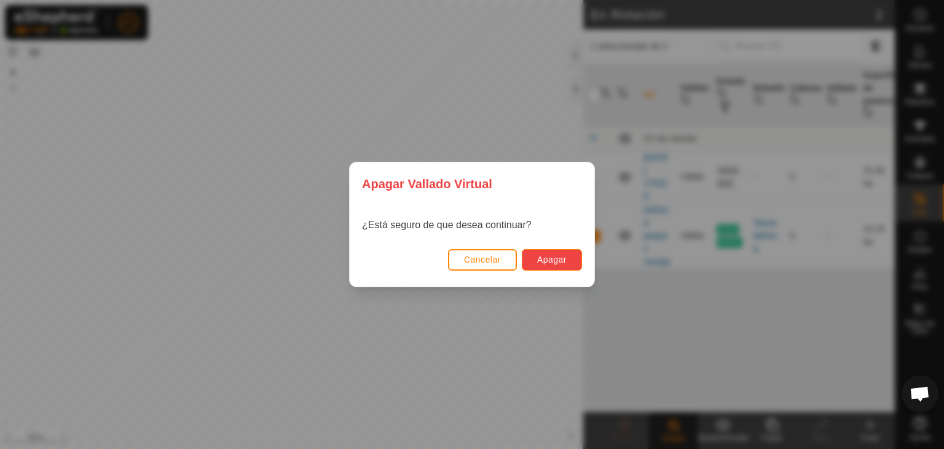
click at [553, 255] on span "Apagar" at bounding box center [552, 259] width 30 height 10
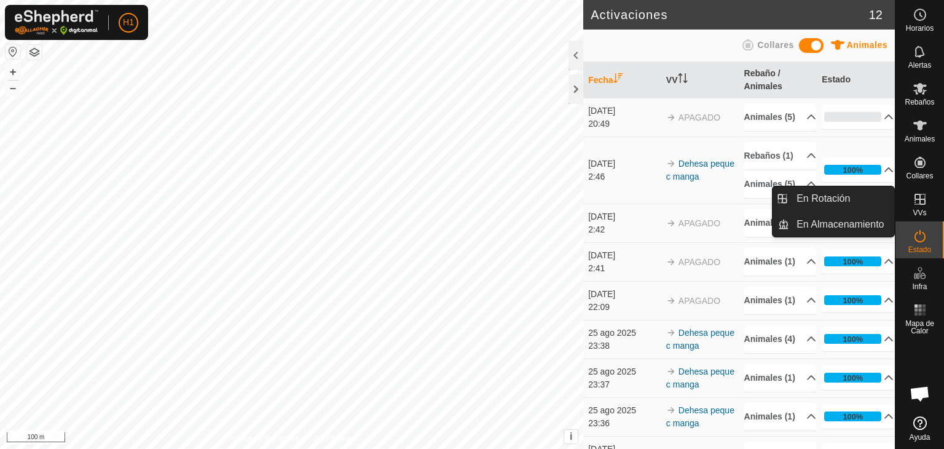
click at [927, 208] on es-virtualpaddocks-svg-icon at bounding box center [920, 199] width 22 height 20
click at [910, 203] on es-virtualpaddocks-svg-icon at bounding box center [920, 199] width 22 height 20
click at [889, 205] on link "En Rotación" at bounding box center [841, 198] width 105 height 25
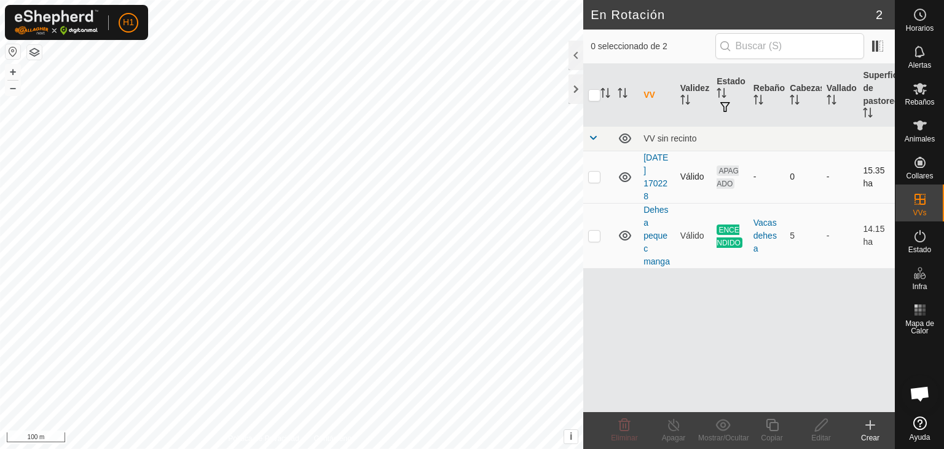
click at [593, 175] on p-checkbox at bounding box center [594, 176] width 12 height 10
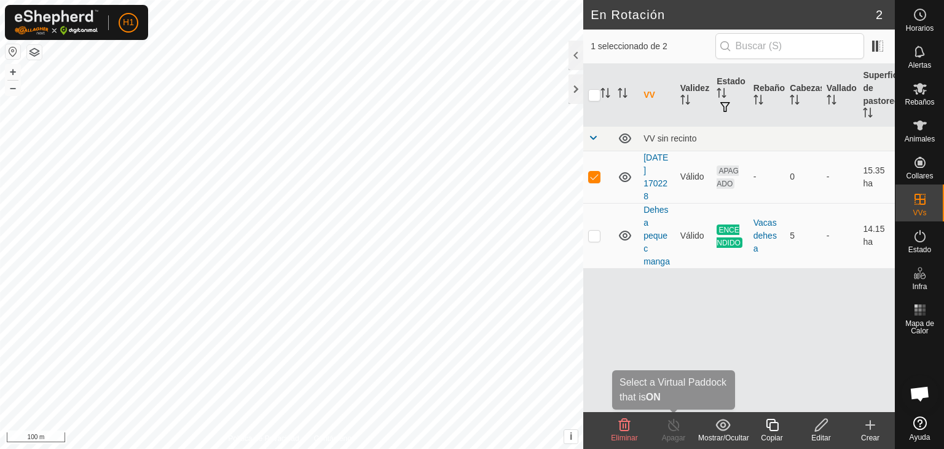
click at [674, 419] on icon at bounding box center [673, 424] width 15 height 15
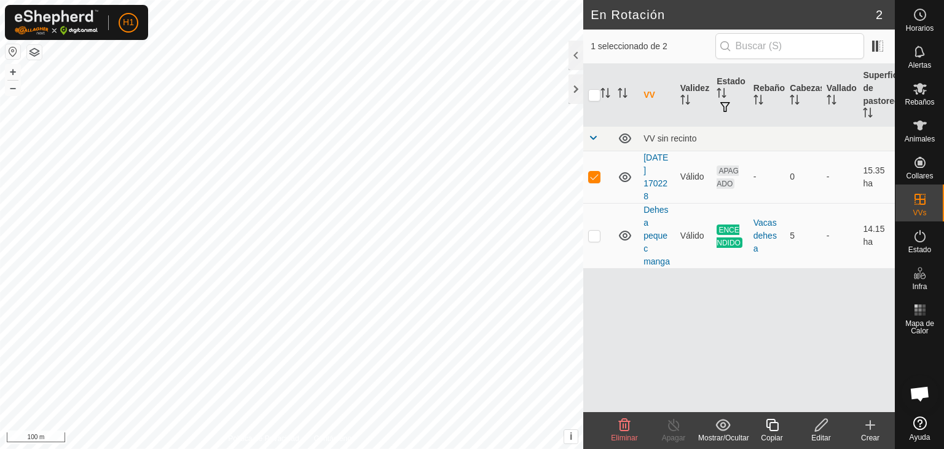
click at [814, 425] on icon at bounding box center [821, 424] width 15 height 15
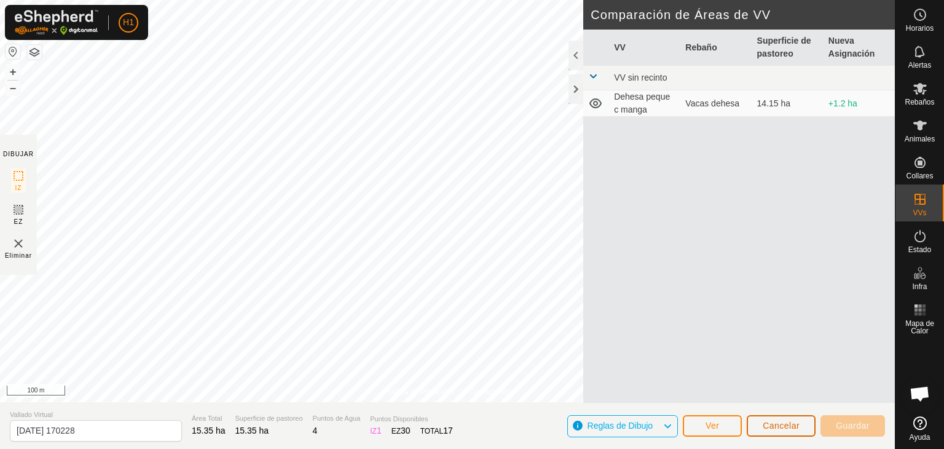
click at [769, 426] on span "Cancelar" at bounding box center [781, 425] width 37 height 10
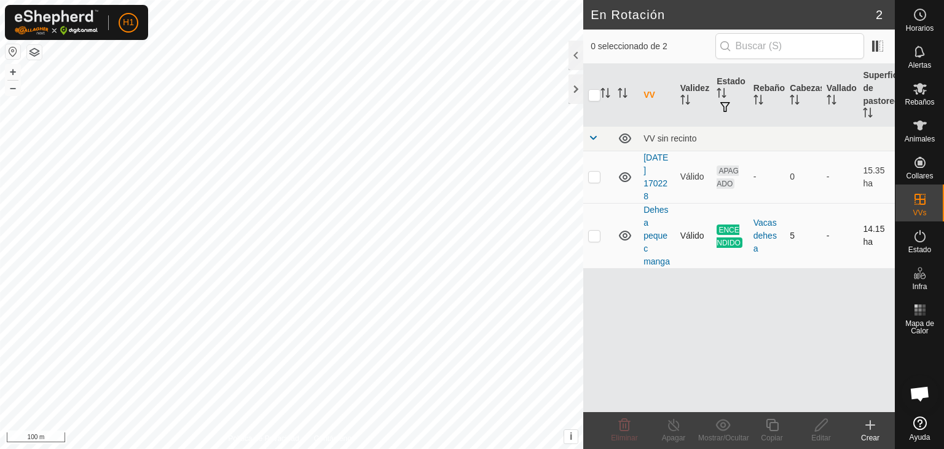
click at [722, 239] on span "ENCENDIDO" at bounding box center [730, 235] width 26 height 23
click at [924, 143] on span "Animales" at bounding box center [920, 138] width 30 height 7
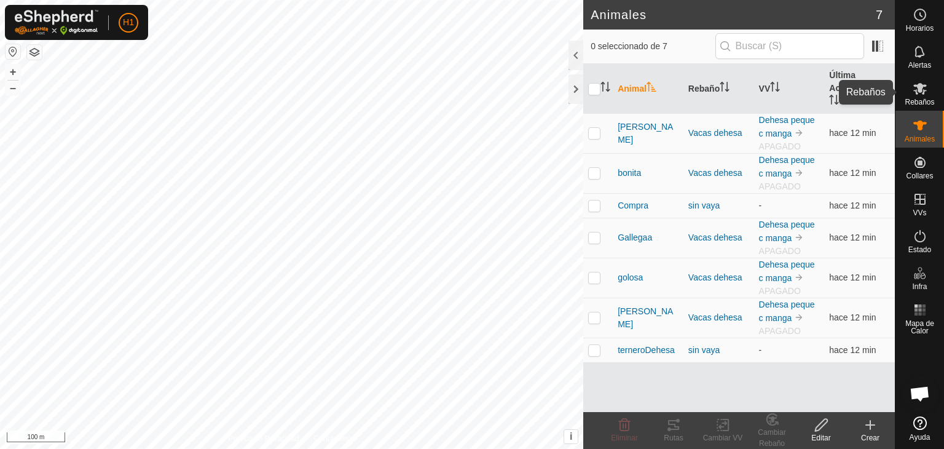
click at [909, 95] on es-mob-svg-icon at bounding box center [920, 89] width 22 height 20
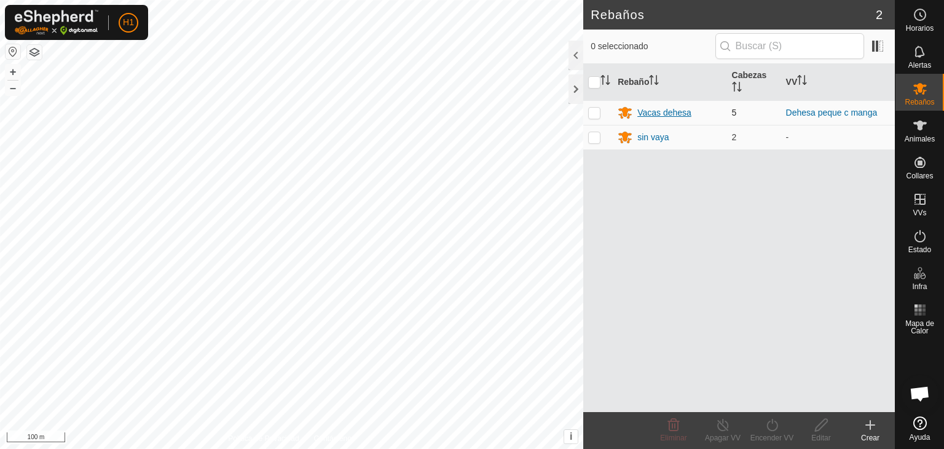
click at [655, 112] on div "Vacas dehesa" at bounding box center [664, 112] width 54 height 13
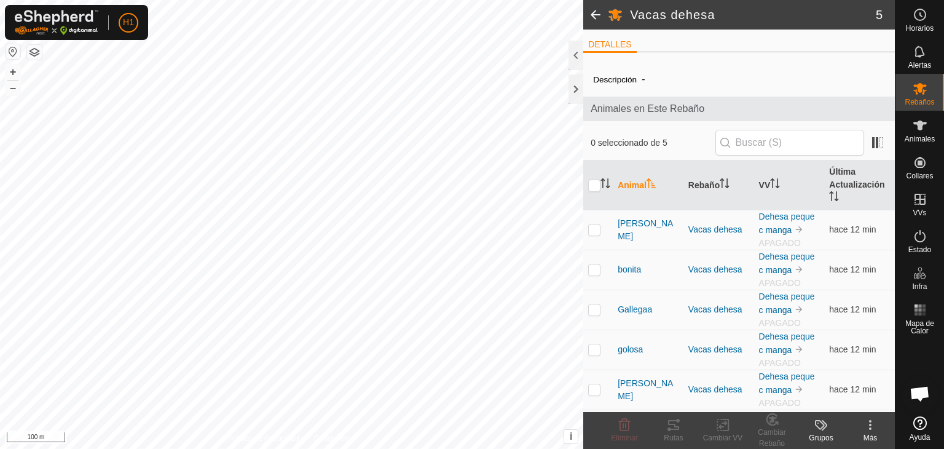
click at [823, 432] on div "Grupos" at bounding box center [821, 437] width 49 height 11
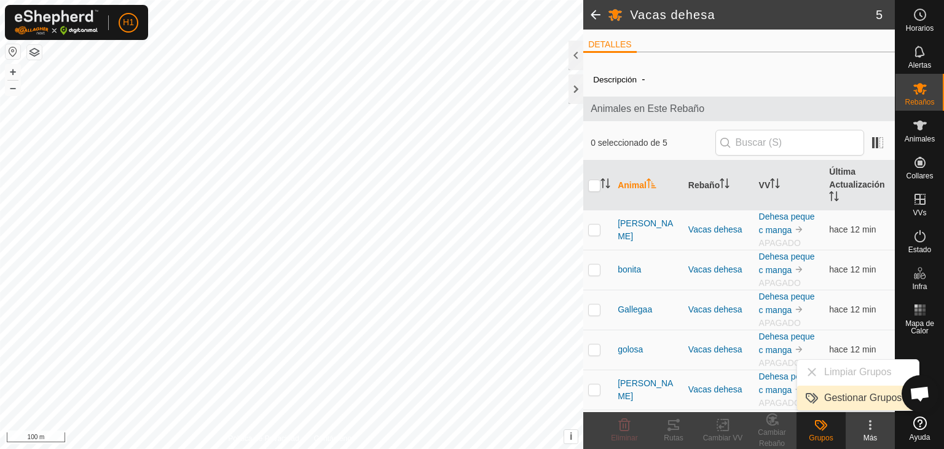
click at [833, 387] on link "Gestionar Grupos" at bounding box center [858, 397] width 122 height 25
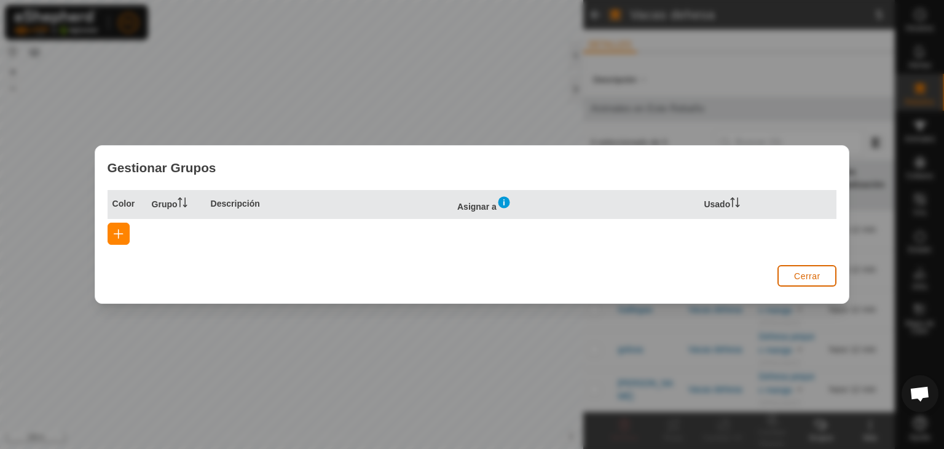
click at [804, 279] on span "Cerrar" at bounding box center [807, 276] width 26 height 10
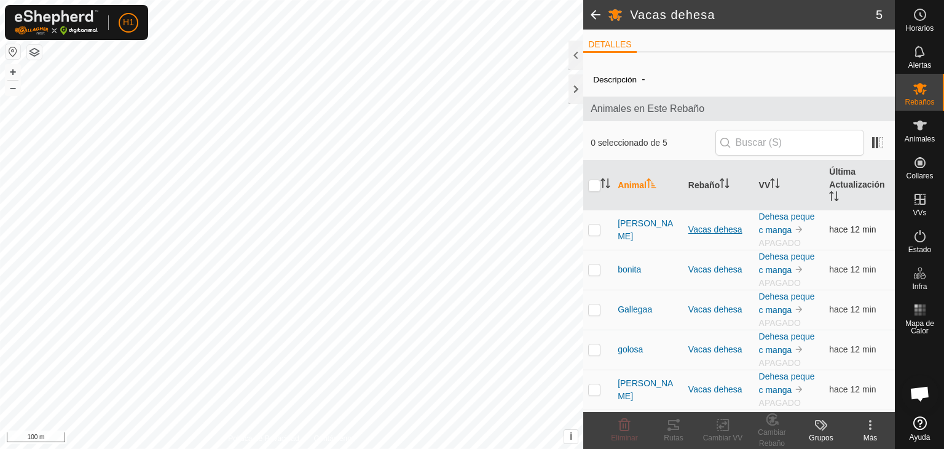
click at [728, 224] on div "Vacas dehesa" at bounding box center [718, 229] width 61 height 13
click at [773, 211] on link "Dehesa peque c manga" at bounding box center [787, 222] width 56 height 23
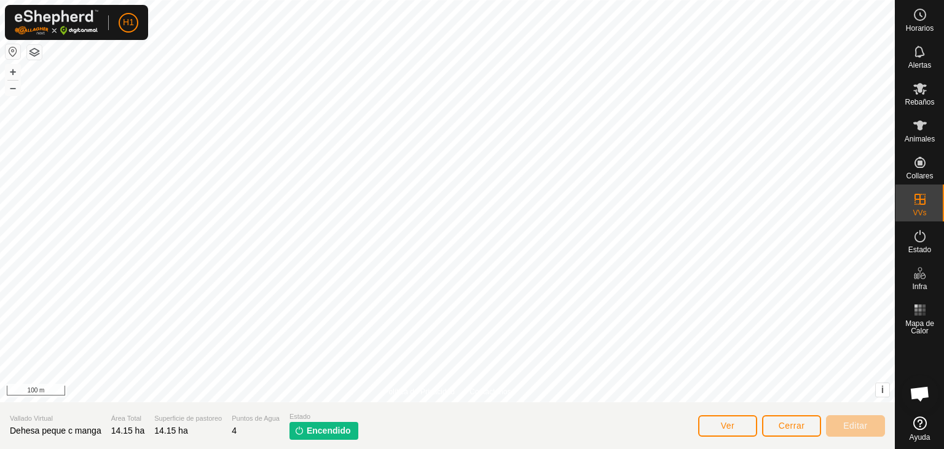
click at [333, 428] on span "Encendido" at bounding box center [329, 430] width 44 height 13
click at [769, 425] on button "Cerrar" at bounding box center [791, 426] width 59 height 22
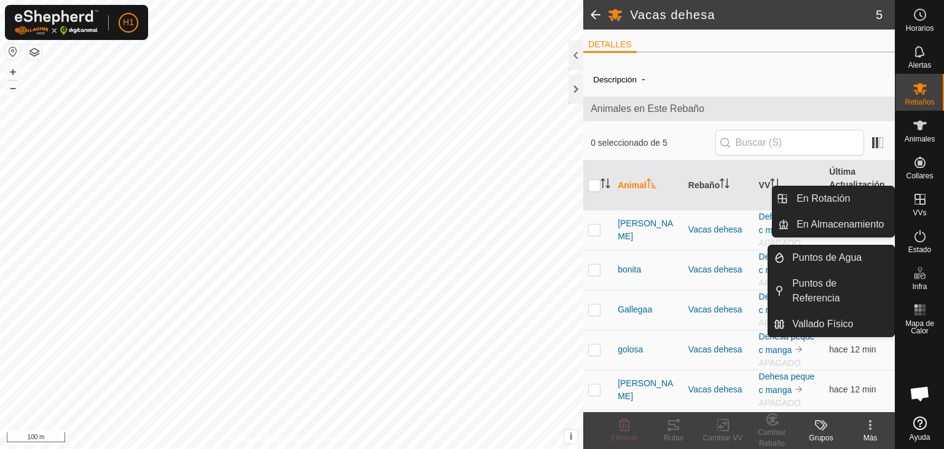
click at [910, 205] on es-virtualpaddocks-svg-icon at bounding box center [920, 199] width 22 height 20
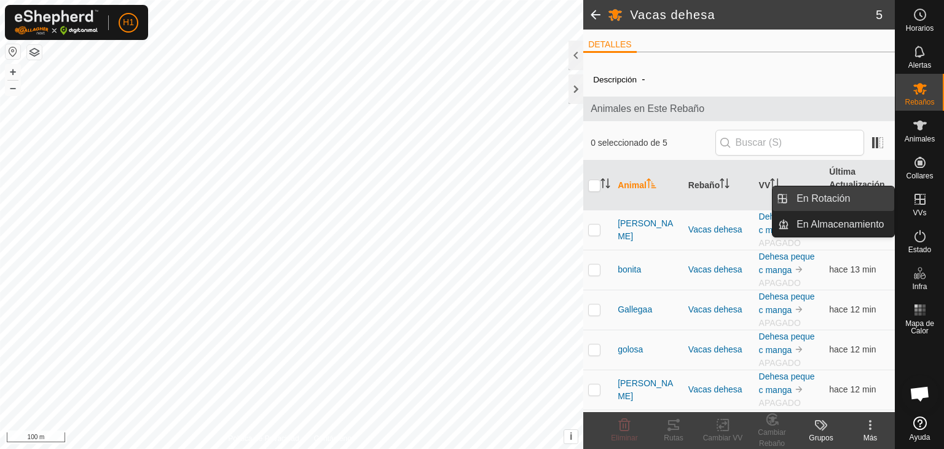
drag, startPoint x: 890, startPoint y: 205, endPoint x: 877, endPoint y: 205, distance: 12.9
click at [877, 205] on link "En Rotación" at bounding box center [841, 198] width 105 height 25
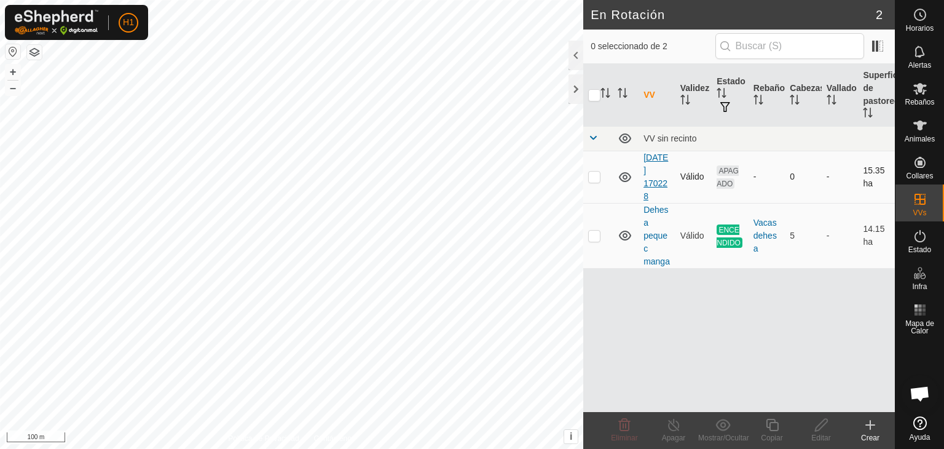
click at [659, 178] on link "[DATE] 170228" at bounding box center [655, 176] width 25 height 49
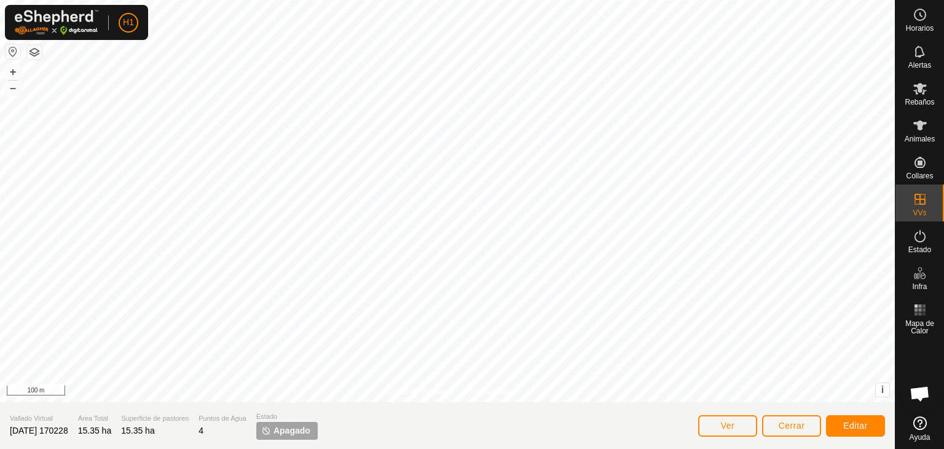
click at [310, 433] on span "Apagado" at bounding box center [291, 430] width 37 height 13
click at [837, 423] on button "Editar" at bounding box center [855, 426] width 59 height 22
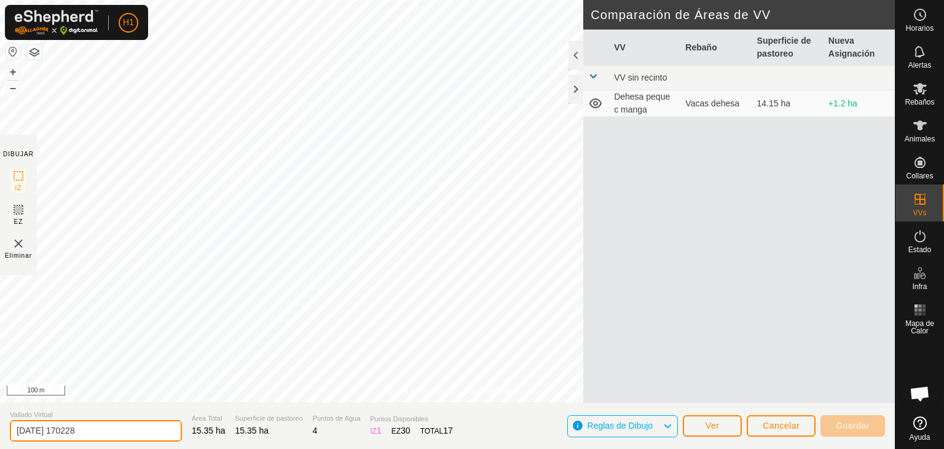
click at [155, 428] on input "[DATE] 170228" at bounding box center [96, 431] width 172 height 22
click at [708, 249] on div "VV Rebaño Superficie de pastoreo Nueva Asignación VV sin recinto Dehesa peque c…" at bounding box center [739, 216] width 312 height 373
click at [598, 76] on td at bounding box center [596, 78] width 26 height 25
click at [596, 77] on span at bounding box center [593, 76] width 10 height 10
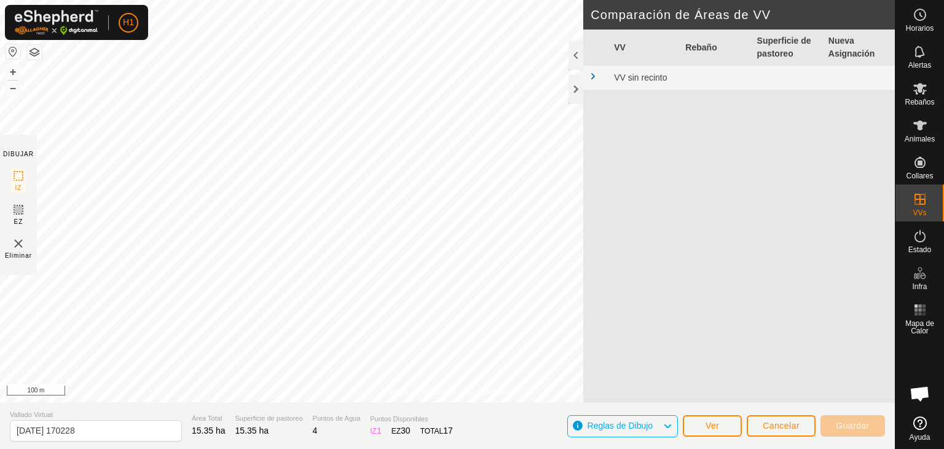
click at [596, 77] on span at bounding box center [593, 76] width 10 height 10
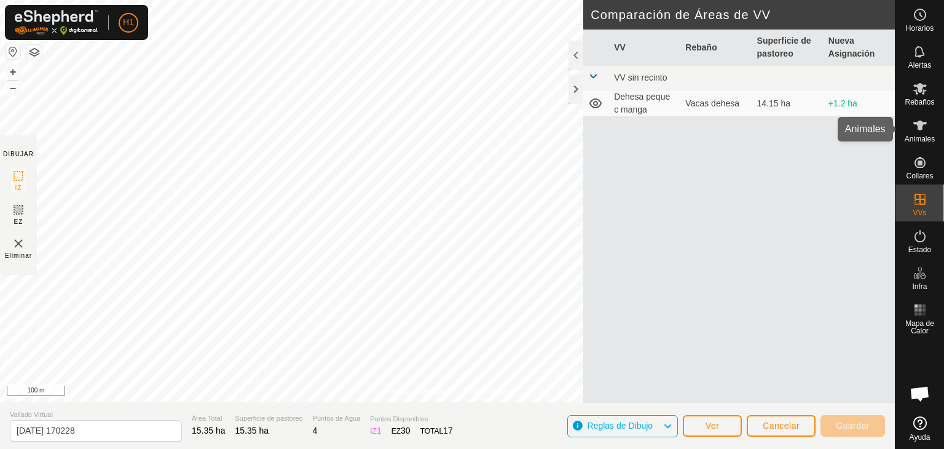
click at [916, 120] on icon at bounding box center [920, 125] width 15 height 15
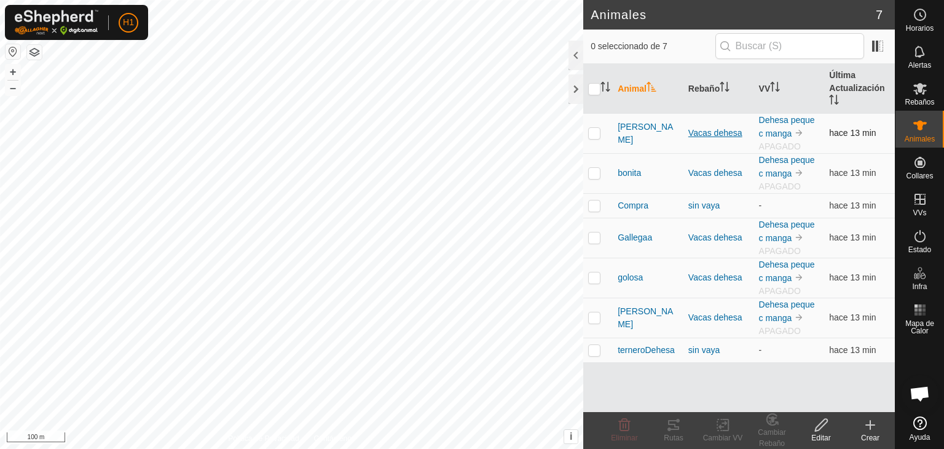
click at [723, 133] on div "Vacas dehesa" at bounding box center [718, 133] width 61 height 13
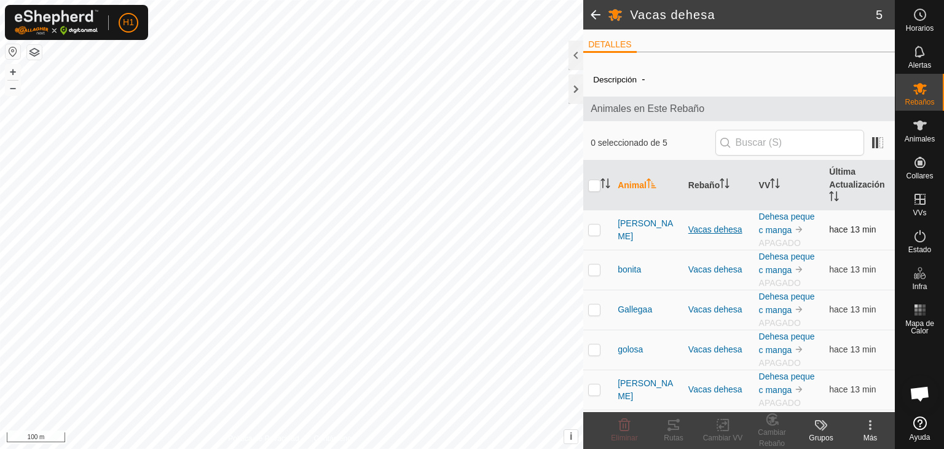
click at [731, 233] on div "Vacas dehesa" at bounding box center [718, 229] width 61 height 13
click at [772, 229] on link "Dehesa peque c manga" at bounding box center [787, 222] width 56 height 23
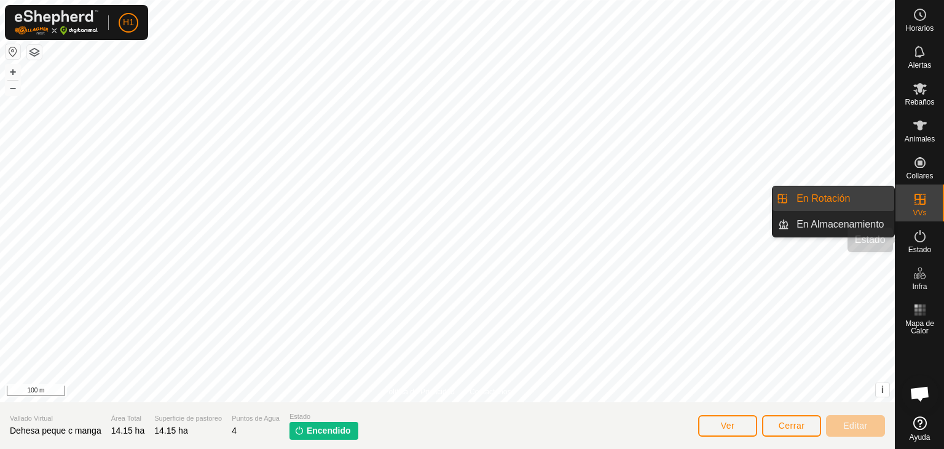
click at [926, 232] on icon at bounding box center [920, 236] width 15 height 15
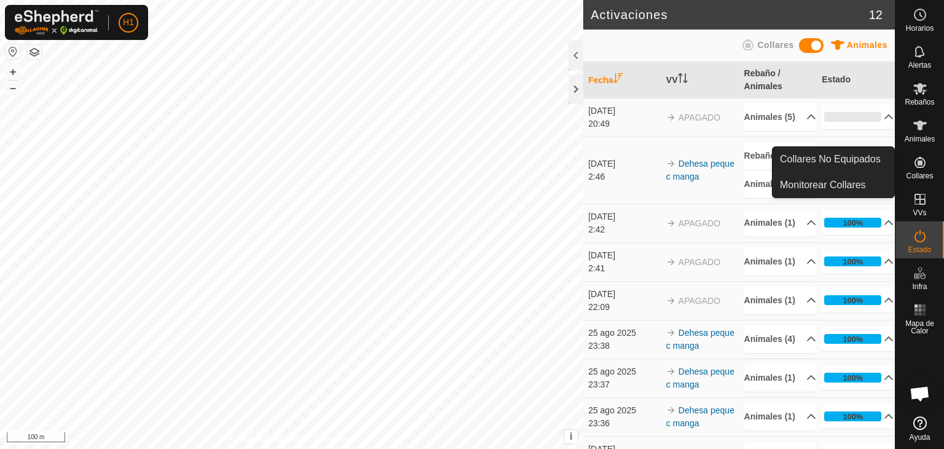
click at [922, 168] on icon at bounding box center [920, 162] width 15 height 15
click at [921, 160] on icon at bounding box center [920, 162] width 11 height 11
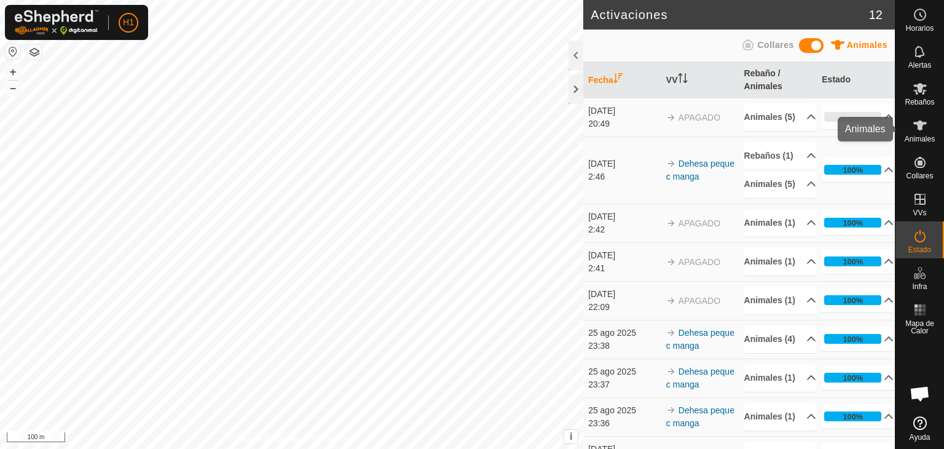
click at [921, 136] on span "Animales" at bounding box center [920, 138] width 30 height 7
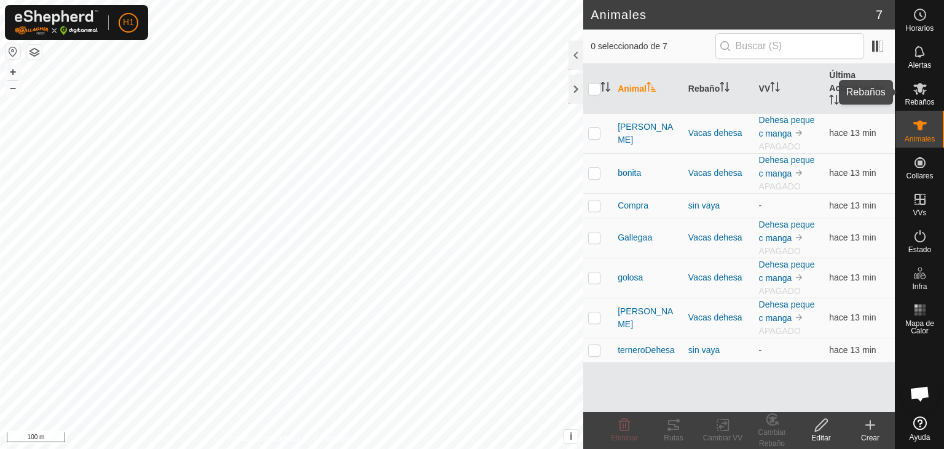
click at [913, 90] on icon at bounding box center [920, 88] width 15 height 15
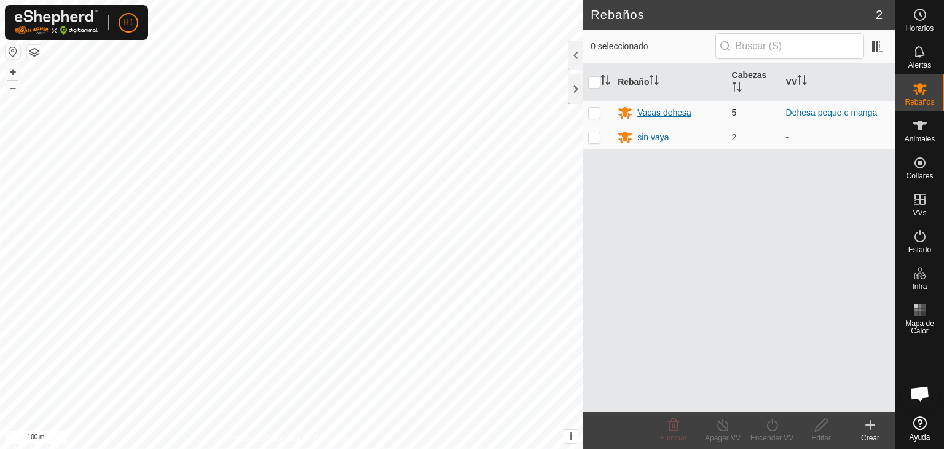
click at [675, 115] on div "Vacas dehesa" at bounding box center [664, 112] width 54 height 13
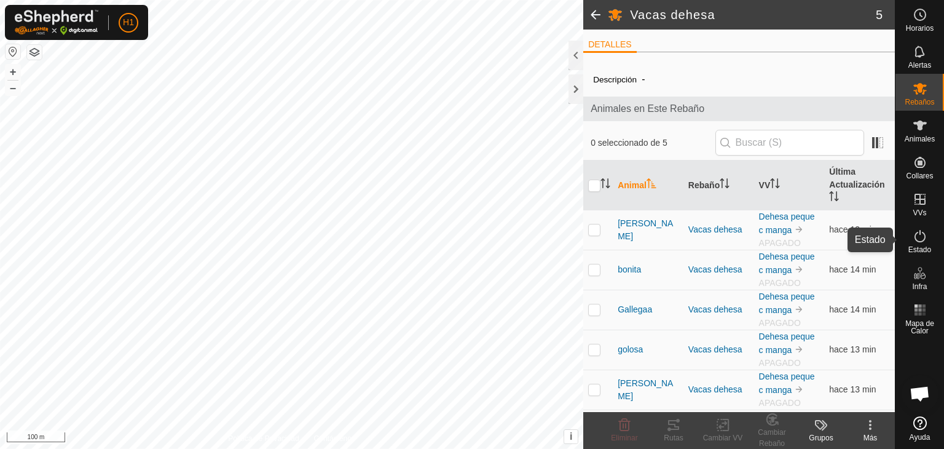
click at [919, 235] on icon at bounding box center [920, 236] width 15 height 15
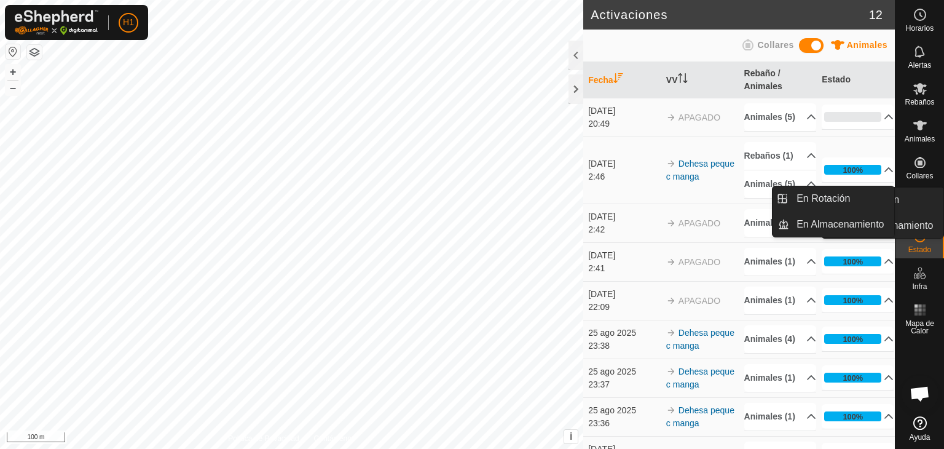
drag, startPoint x: 923, startPoint y: 219, endPoint x: 924, endPoint y: 208, distance: 10.5
click at [924, 209] on span "VVs" at bounding box center [920, 212] width 14 height 7
click at [848, 197] on link "En Rotación" at bounding box center [841, 198] width 105 height 25
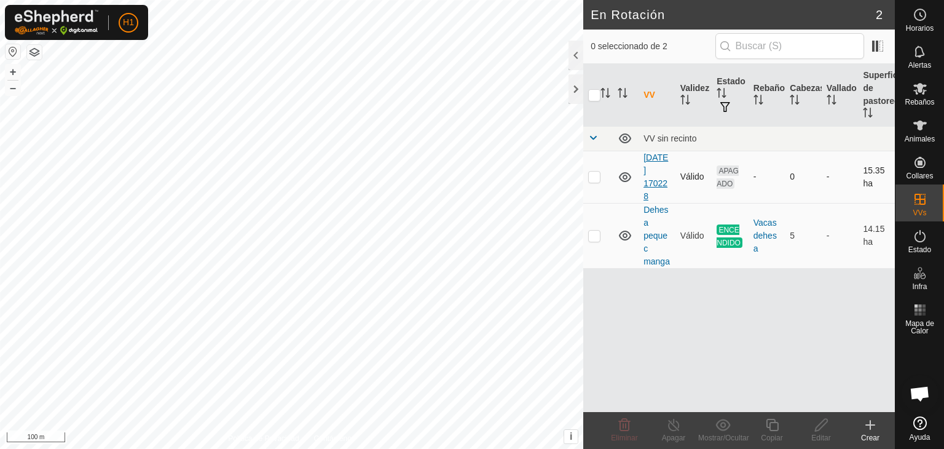
click at [664, 168] on link "[DATE] 170228" at bounding box center [655, 176] width 25 height 49
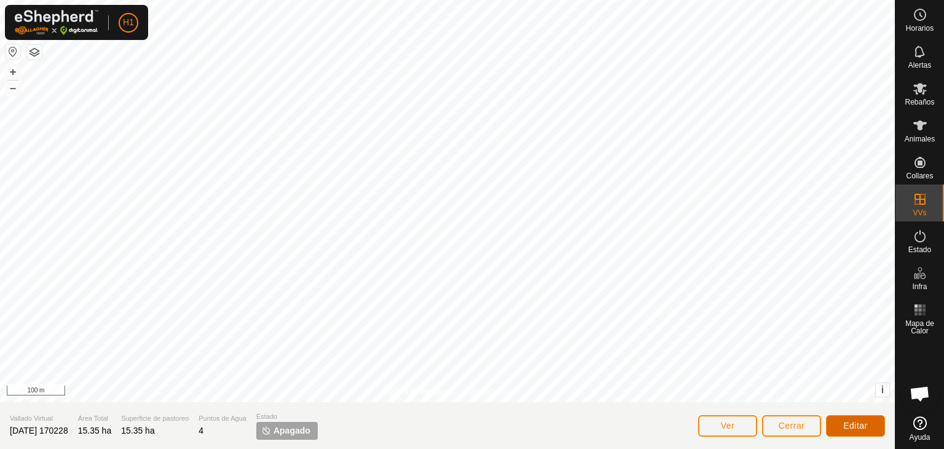
click at [857, 423] on span "Editar" at bounding box center [855, 425] width 25 height 10
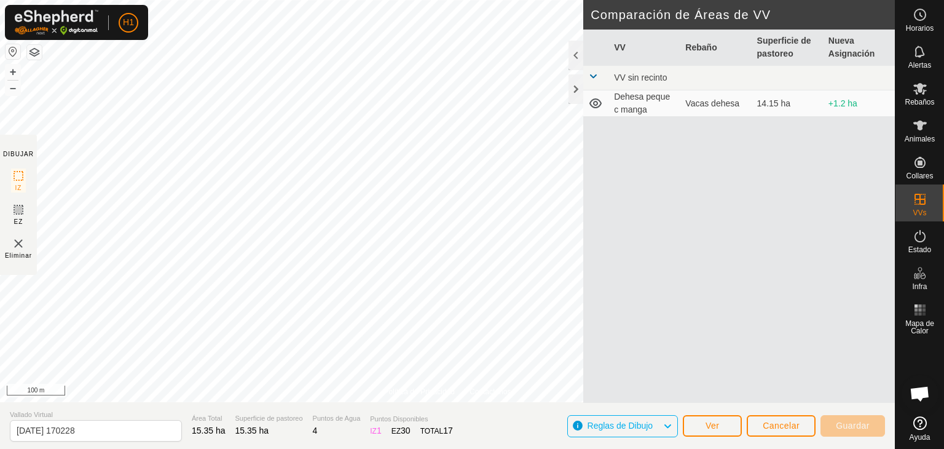
click at [594, 76] on span at bounding box center [593, 76] width 10 height 10
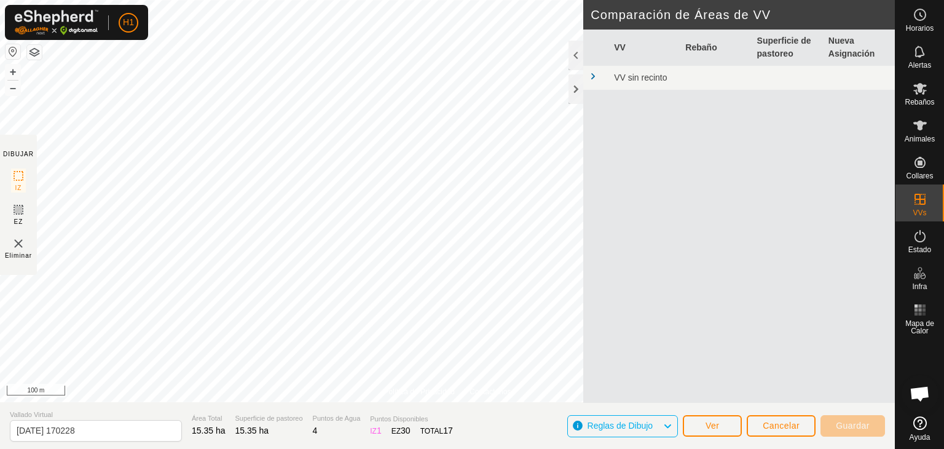
click at [594, 76] on span at bounding box center [593, 76] width 10 height 10
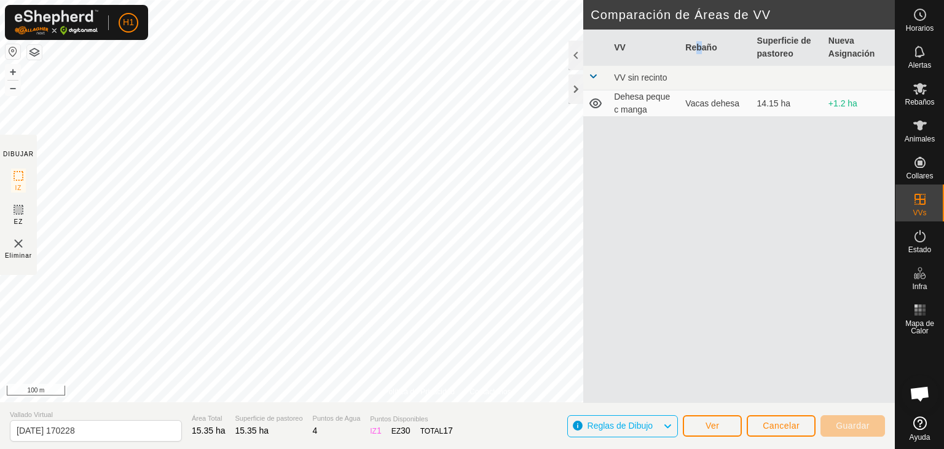
click at [694, 45] on th "Rebaño" at bounding box center [715, 48] width 71 height 36
click at [710, 79] on td "VV sin recinto" at bounding box center [752, 78] width 286 height 25
click at [644, 108] on td "Dehesa peque c manga" at bounding box center [644, 103] width 71 height 26
click at [674, 111] on td "Dehesa peque c manga" at bounding box center [644, 103] width 71 height 26
click at [597, 104] on icon at bounding box center [595, 103] width 12 height 10
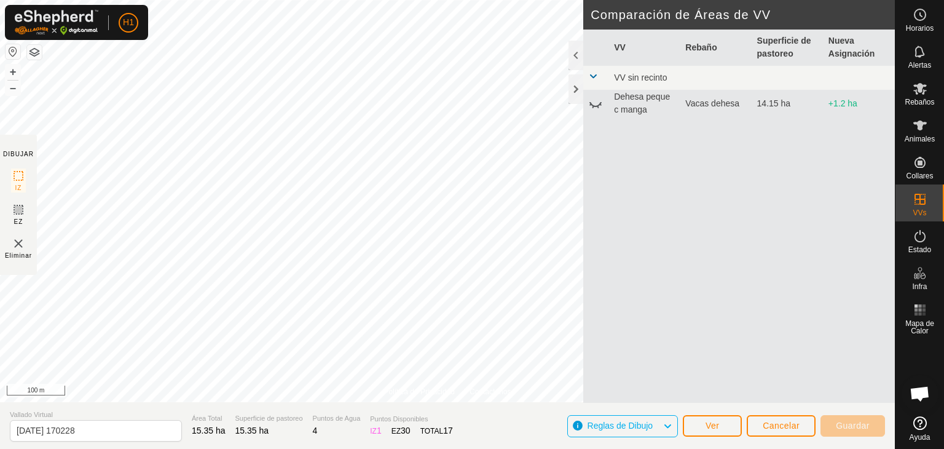
click at [597, 104] on icon at bounding box center [595, 103] width 15 height 15
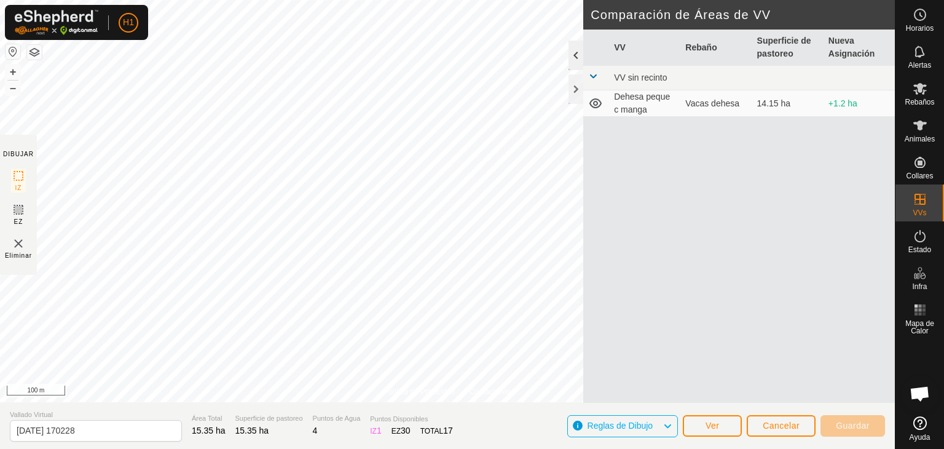
click at [573, 60] on div at bounding box center [576, 56] width 15 height 30
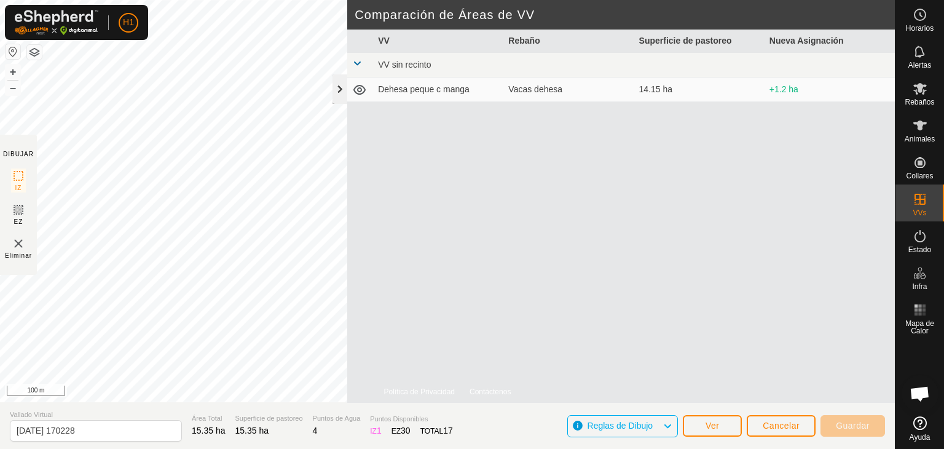
click at [339, 89] on div at bounding box center [339, 89] width 15 height 30
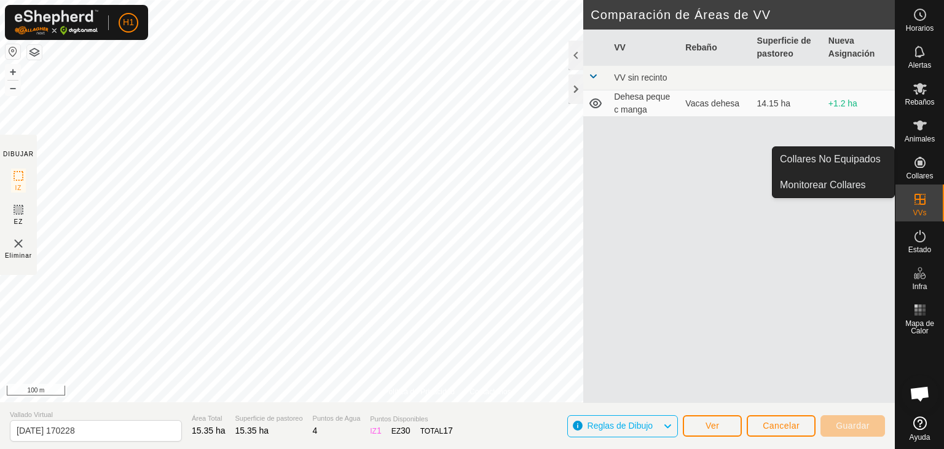
click at [913, 159] on icon at bounding box center [920, 162] width 15 height 15
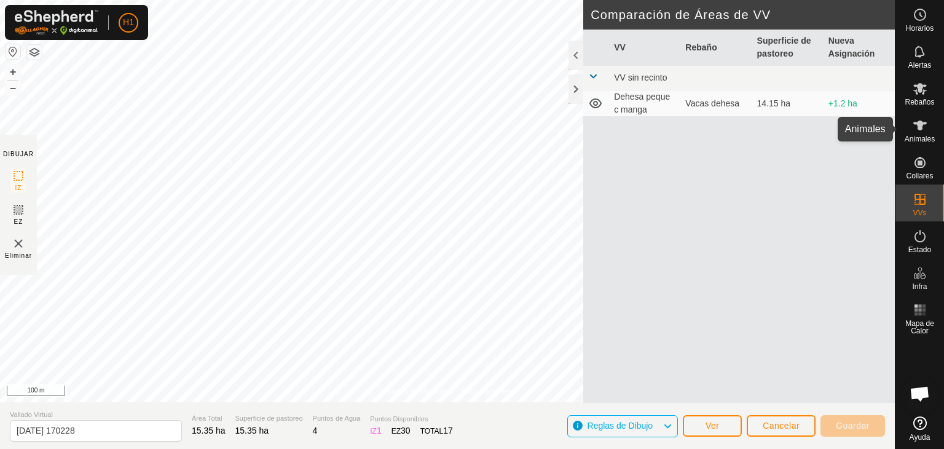
click at [923, 138] on span "Animales" at bounding box center [920, 138] width 30 height 7
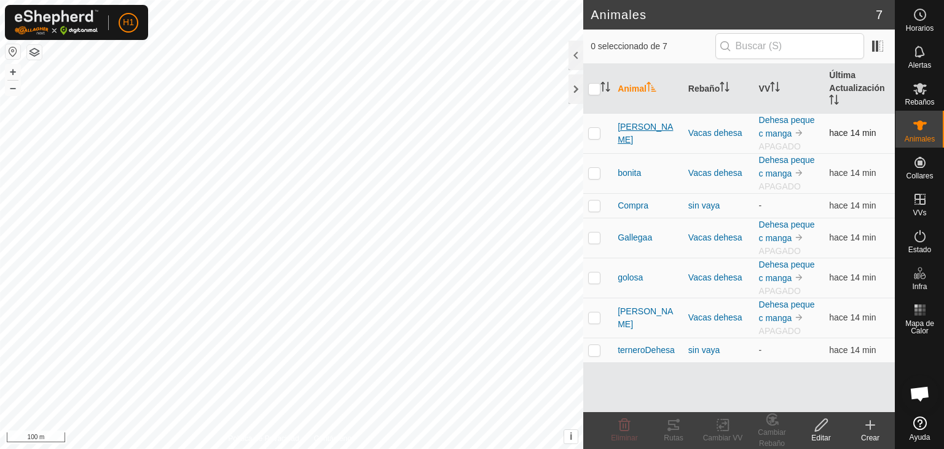
click at [648, 128] on span "[PERSON_NAME]" at bounding box center [648, 133] width 61 height 26
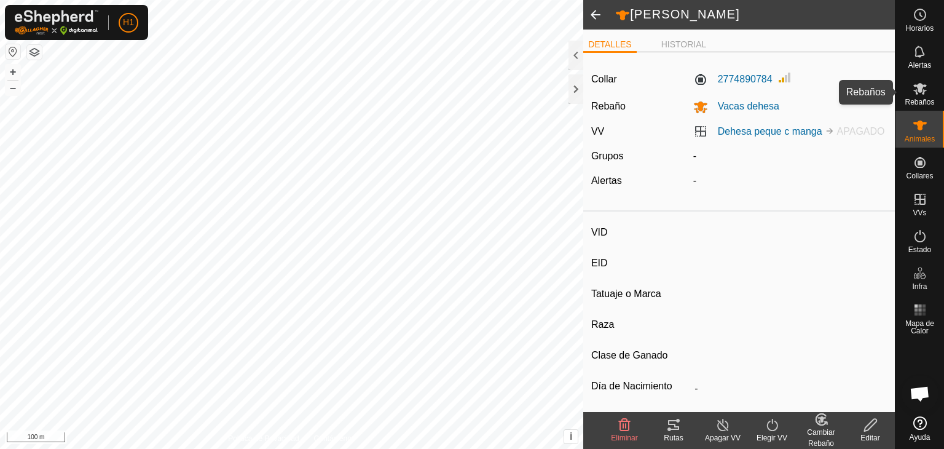
click at [926, 87] on icon at bounding box center [920, 88] width 15 height 15
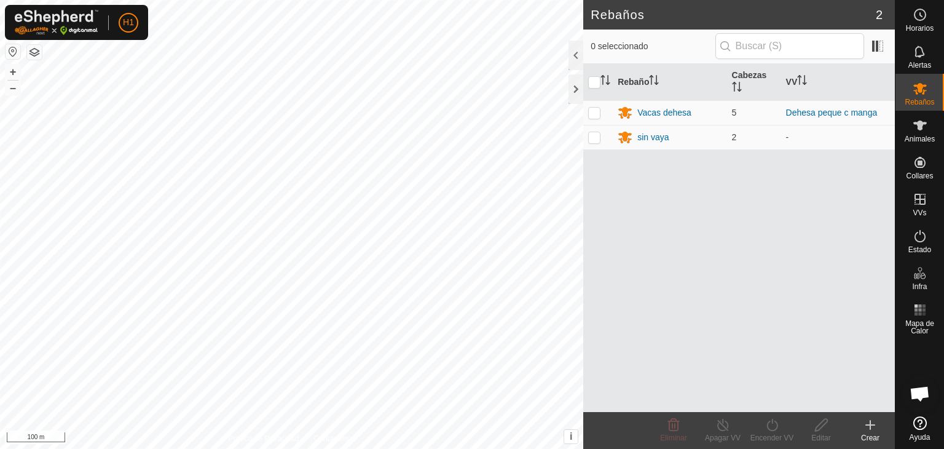
click at [865, 430] on icon at bounding box center [870, 424] width 15 height 15
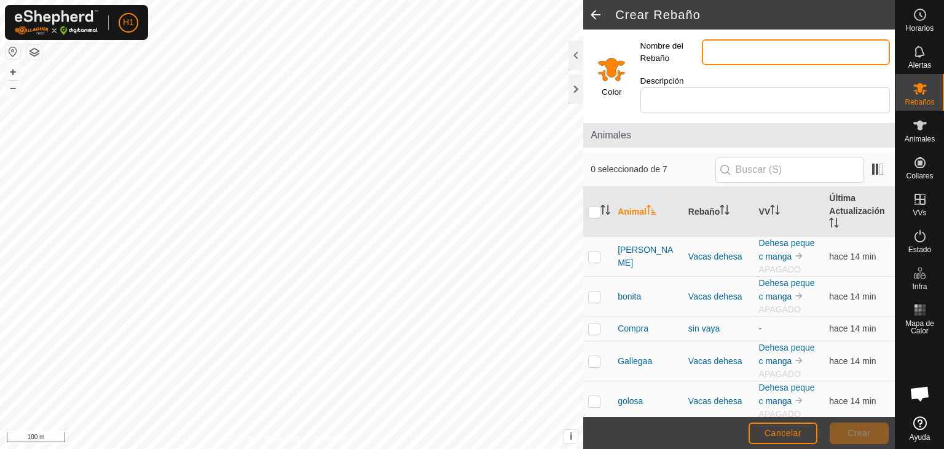
click at [756, 52] on input "Nombre del Rebaño" at bounding box center [796, 52] width 188 height 26
type input "Vacas 1"
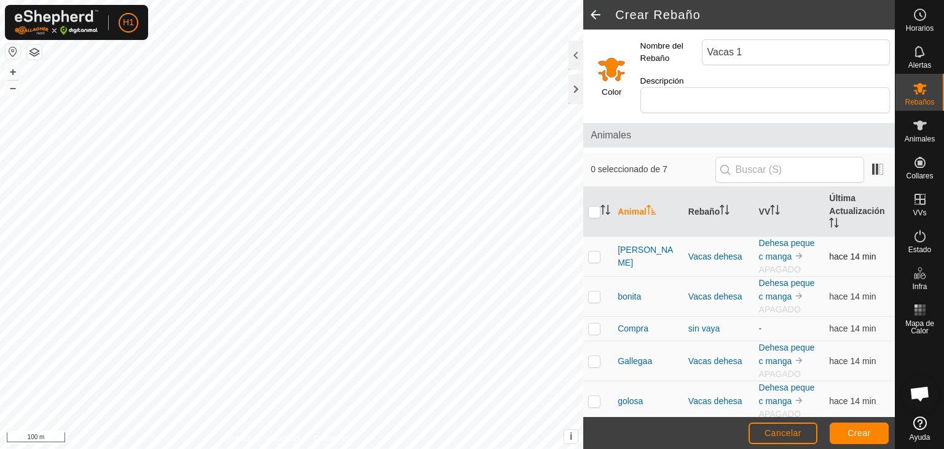
click at [594, 251] on p-checkbox at bounding box center [594, 256] width 12 height 10
click at [592, 291] on p-checkbox at bounding box center [594, 296] width 12 height 10
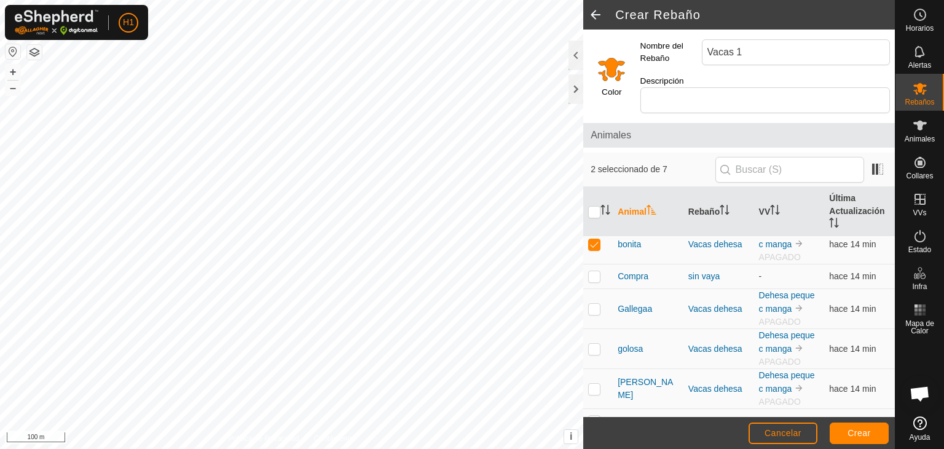
scroll to position [54, 0]
click at [589, 302] on p-checkbox at bounding box center [594, 307] width 12 height 10
click at [592, 342] on p-checkbox at bounding box center [594, 347] width 12 height 10
click at [595, 382] on p-checkbox at bounding box center [594, 387] width 12 height 10
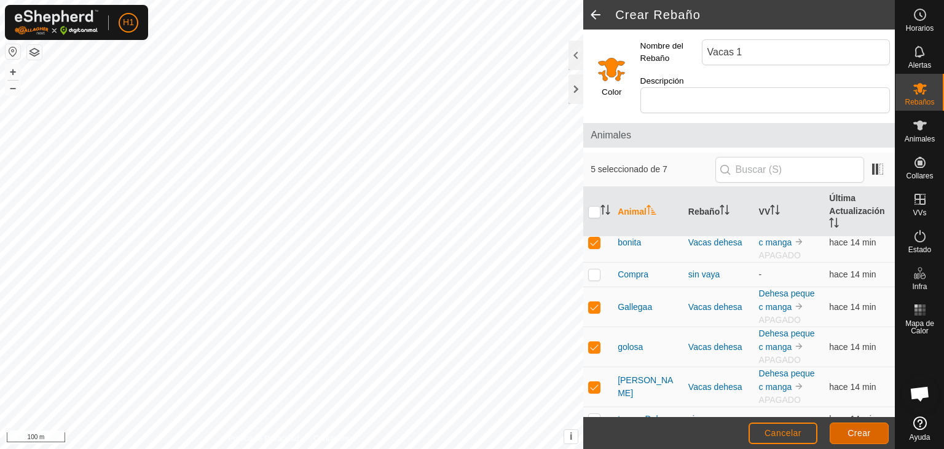
click at [837, 433] on button "Crear" at bounding box center [859, 433] width 59 height 22
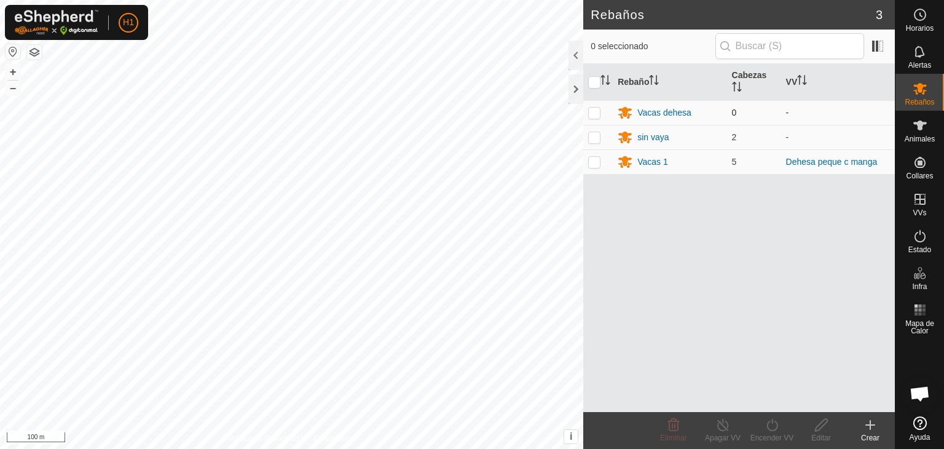
click at [599, 110] on p-checkbox at bounding box center [594, 113] width 12 height 10
click at [679, 433] on span "Eliminar" at bounding box center [673, 437] width 26 height 9
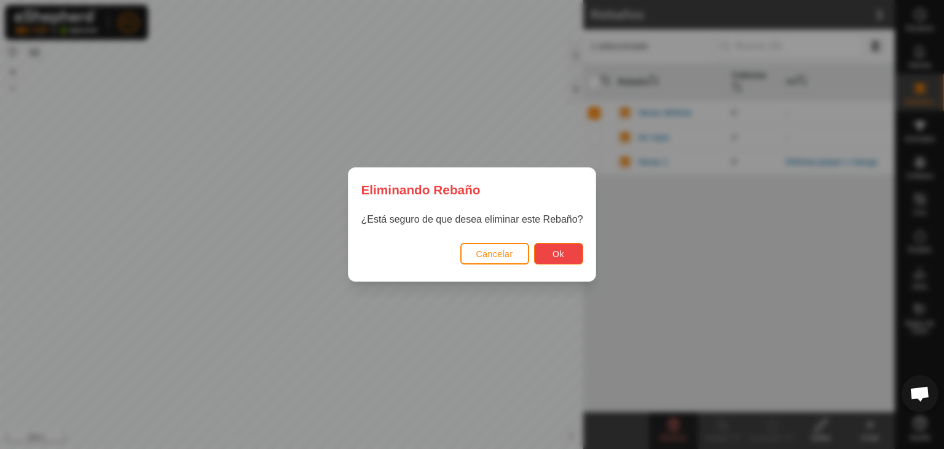
click at [567, 258] on button "Ok" at bounding box center [558, 254] width 49 height 22
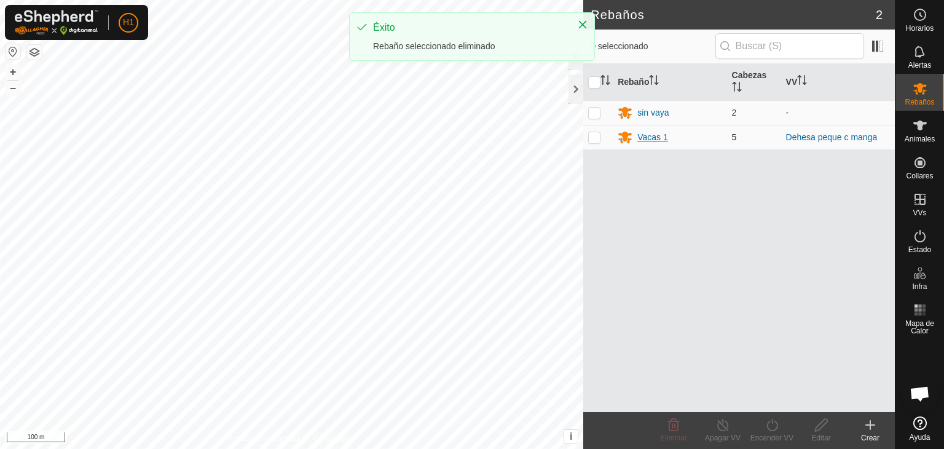
click at [639, 138] on div "Vacas 1" at bounding box center [652, 137] width 31 height 13
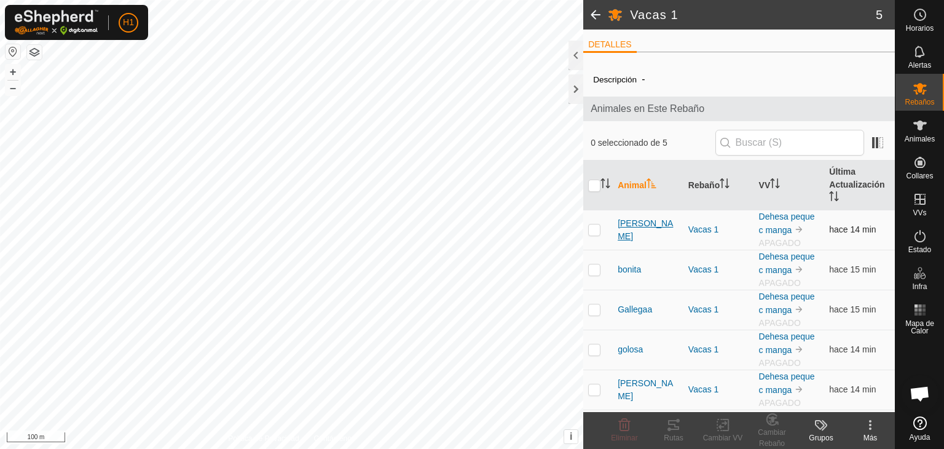
click at [651, 229] on span "[PERSON_NAME]" at bounding box center [648, 230] width 61 height 26
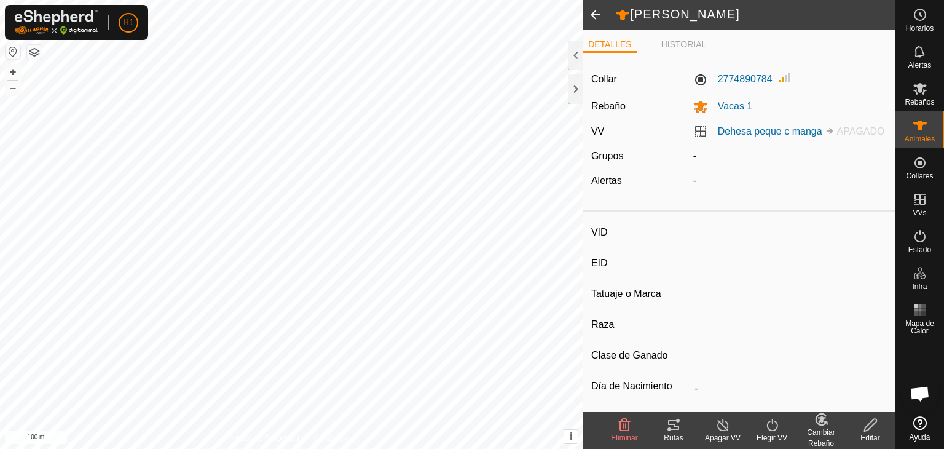
click at [765, 426] on icon at bounding box center [772, 424] width 15 height 15
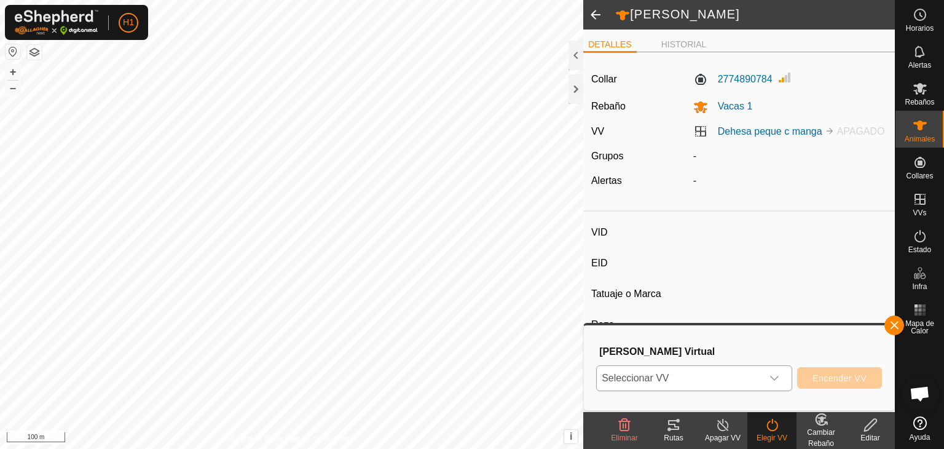
click at [784, 379] on div "dropdown trigger" at bounding box center [774, 378] width 25 height 25
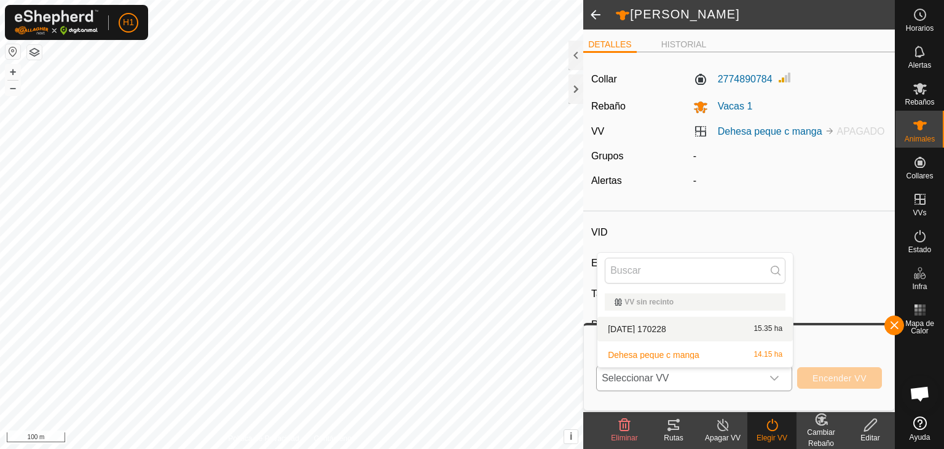
click at [715, 324] on li "[DATE] [DATE] 15.35 ha" at bounding box center [694, 329] width 195 height 25
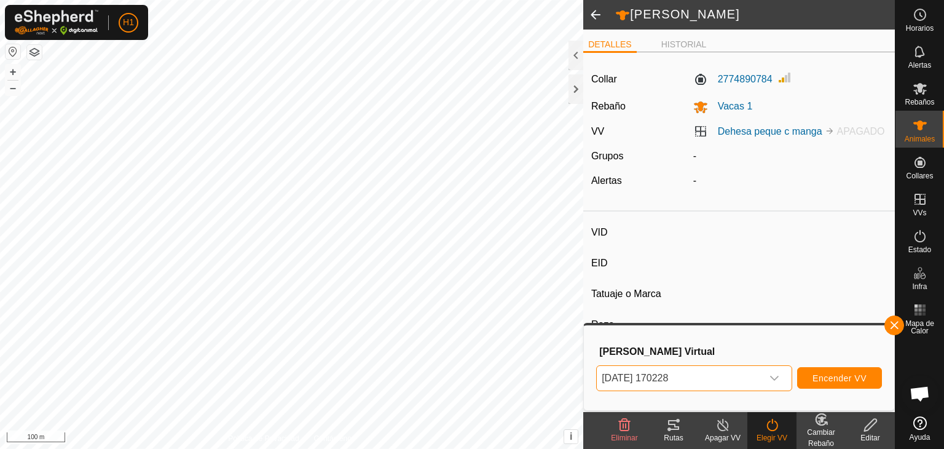
click at [710, 374] on span "[DATE] 170228" at bounding box center [679, 378] width 165 height 25
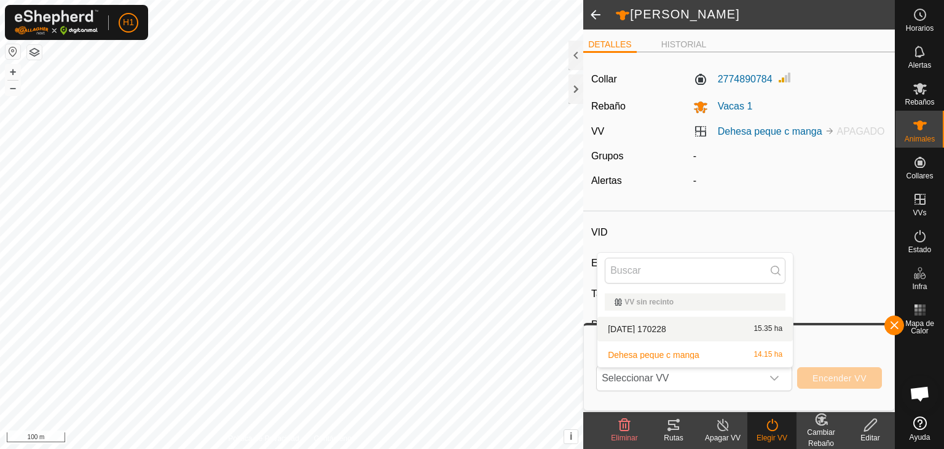
click at [693, 334] on li "[DATE] [DATE] 15.35 ha" at bounding box center [694, 329] width 195 height 25
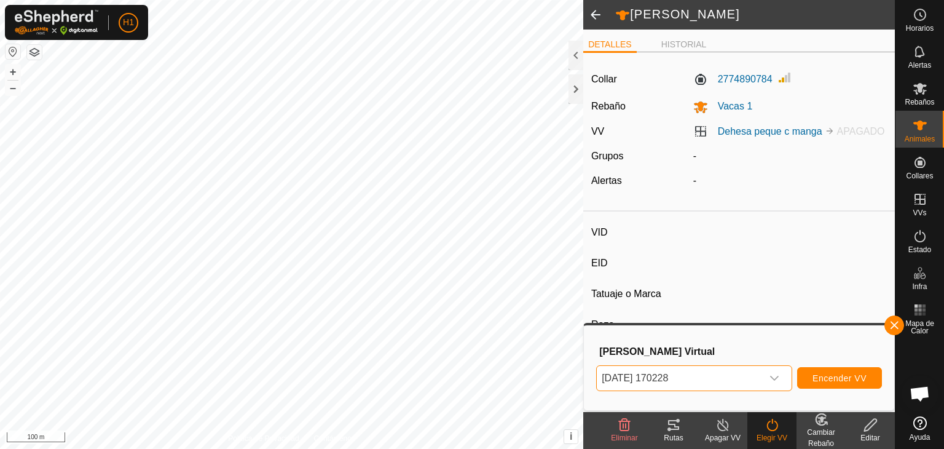
click at [683, 373] on span "[DATE] 170228" at bounding box center [679, 378] width 165 height 25
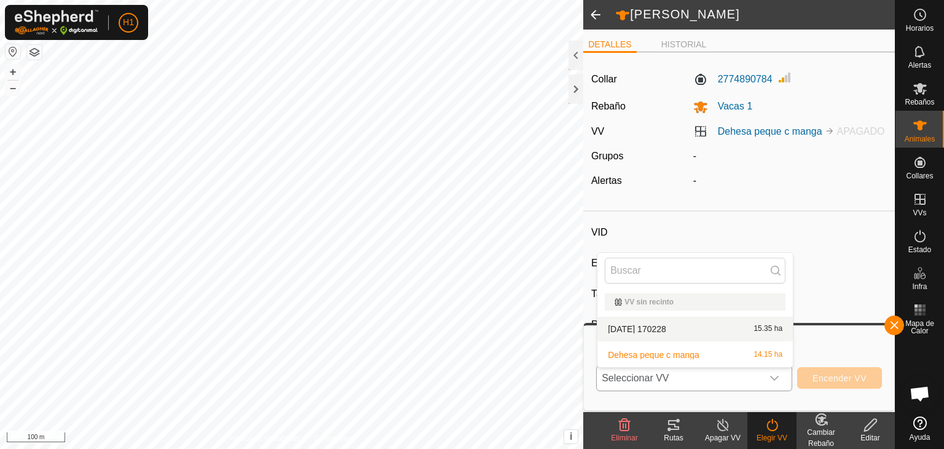
click at [683, 373] on span "Seleccionar VV" at bounding box center [679, 378] width 165 height 25
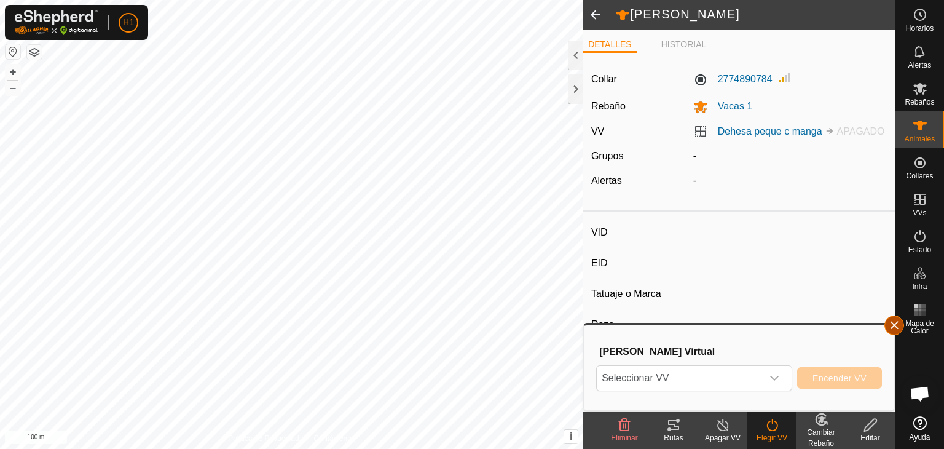
click at [902, 328] on button "button" at bounding box center [894, 325] width 20 height 20
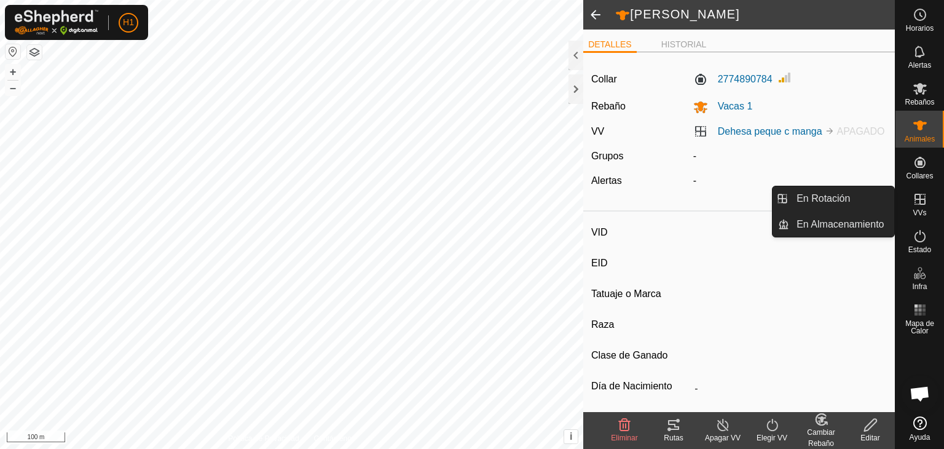
click at [918, 199] on icon at bounding box center [920, 199] width 11 height 11
click at [920, 204] on icon at bounding box center [920, 199] width 11 height 11
click at [841, 208] on link "En Rotación" at bounding box center [841, 198] width 105 height 25
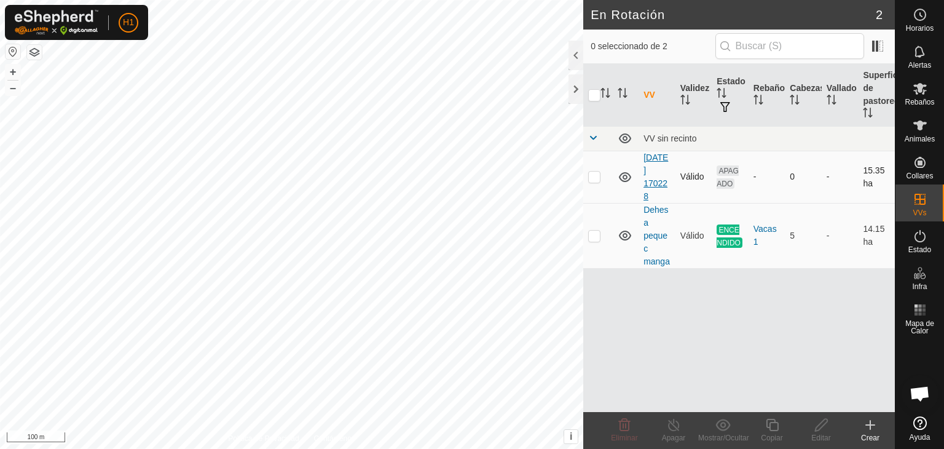
click at [664, 182] on link "[DATE] 170228" at bounding box center [655, 176] width 25 height 49
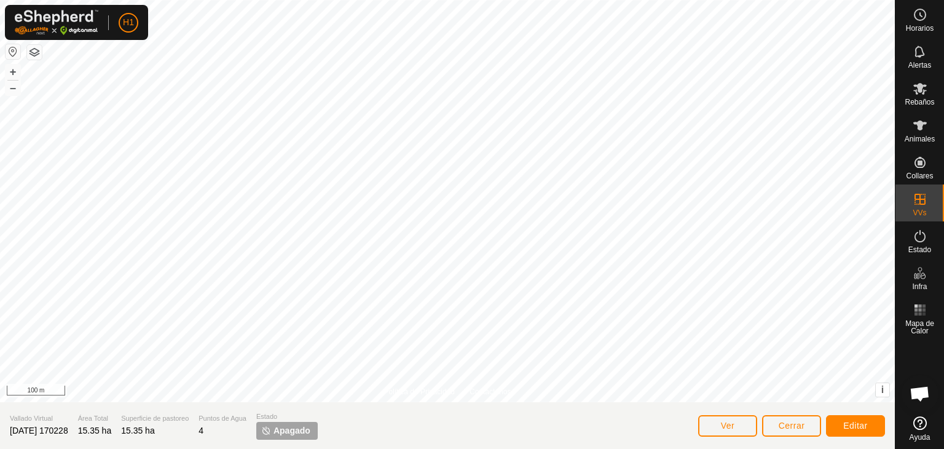
click at [57, 430] on span "[DATE] 170228" at bounding box center [39, 430] width 58 height 10
click at [60, 428] on span "[DATE] 170228" at bounding box center [39, 430] width 58 height 10
click at [68, 429] on span "[DATE] 170228" at bounding box center [39, 430] width 58 height 10
click at [68, 430] on span "[DATE] 170228" at bounding box center [39, 430] width 58 height 10
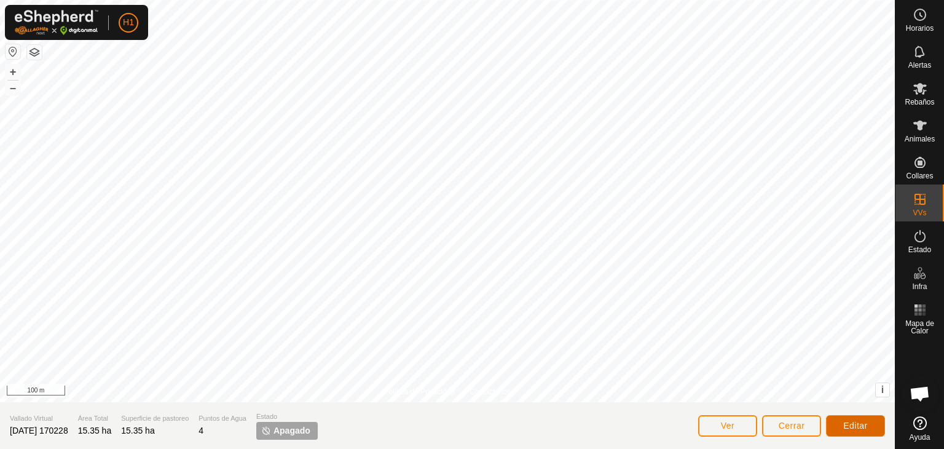
click at [827, 426] on button "Editar" at bounding box center [855, 426] width 59 height 22
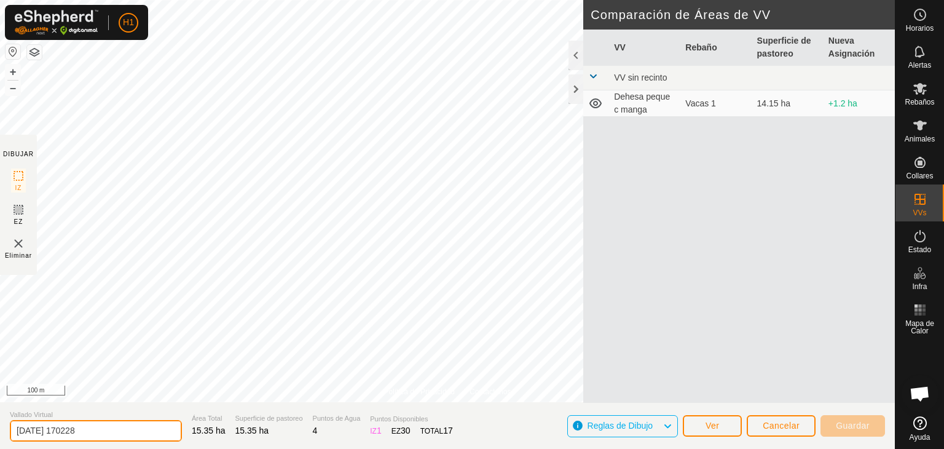
click at [98, 430] on input "[DATE] 170228" at bounding box center [96, 431] width 172 height 22
type input "dehesa con [PERSON_NAME]"
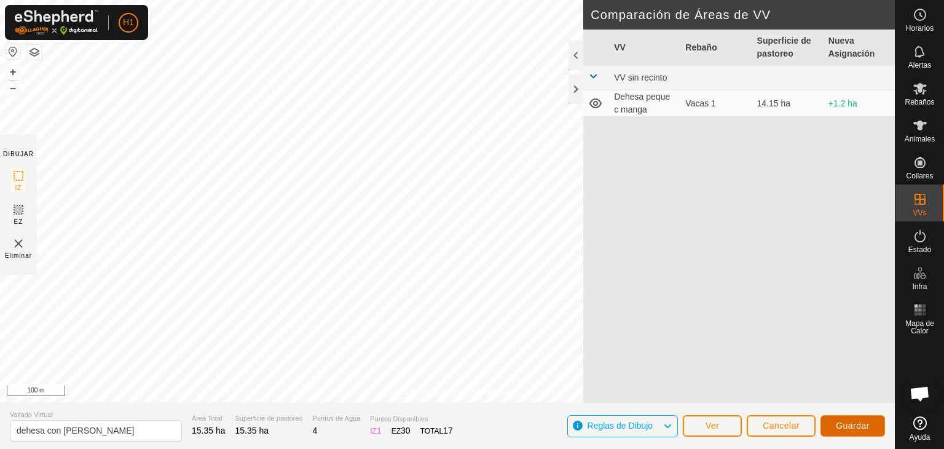
click at [870, 422] on button "Guardar" at bounding box center [852, 426] width 65 height 22
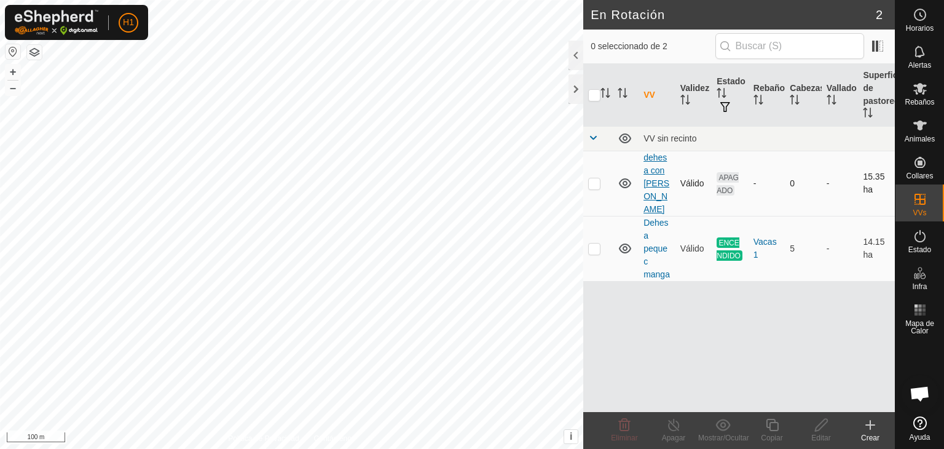
click at [661, 173] on link "dehesa con [PERSON_NAME]" at bounding box center [656, 182] width 26 height 61
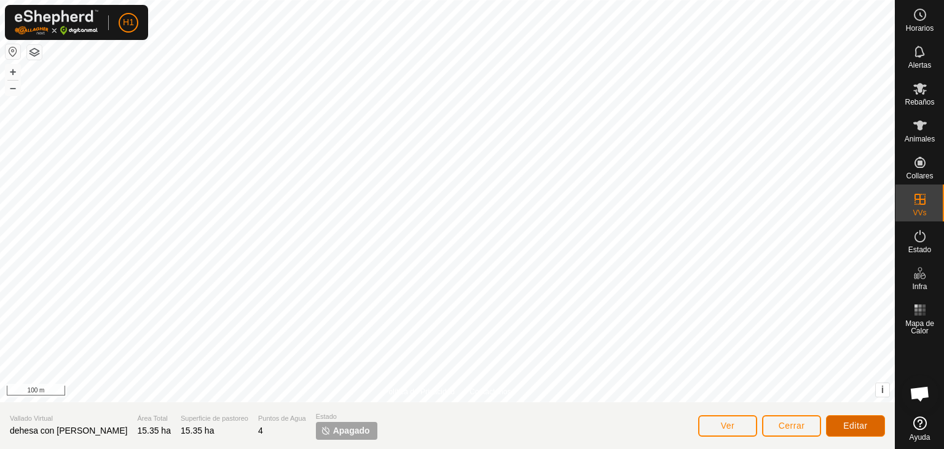
click at [863, 427] on span "Editar" at bounding box center [855, 425] width 25 height 10
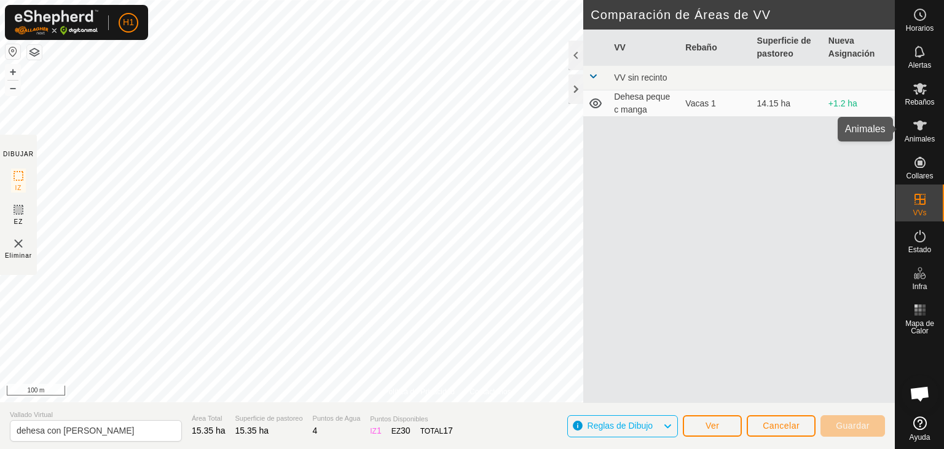
click at [922, 124] on icon at bounding box center [920, 125] width 14 height 10
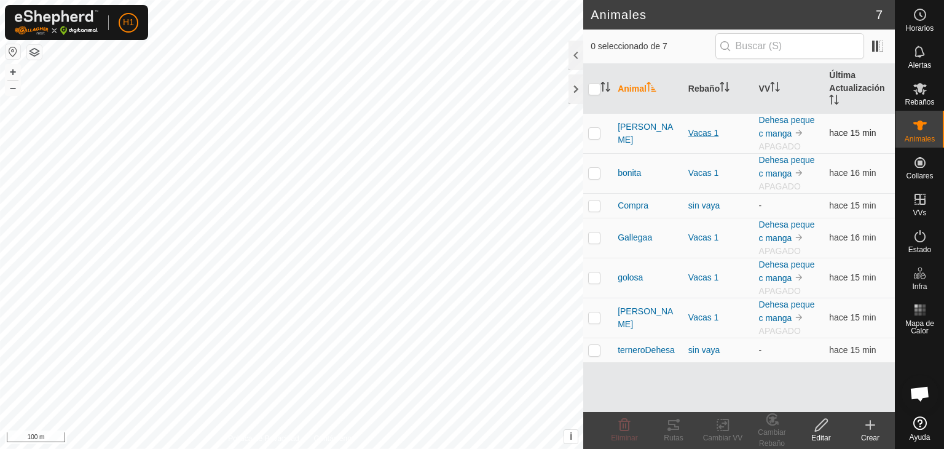
click at [696, 129] on div "Vacas 1" at bounding box center [718, 133] width 61 height 13
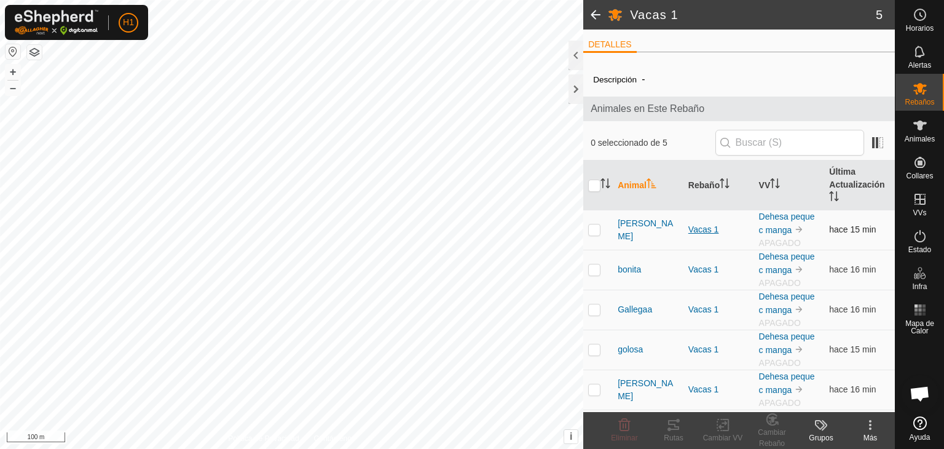
click at [709, 226] on div "Vacas 1" at bounding box center [718, 229] width 61 height 13
click at [642, 230] on span "[PERSON_NAME]" at bounding box center [648, 230] width 61 height 26
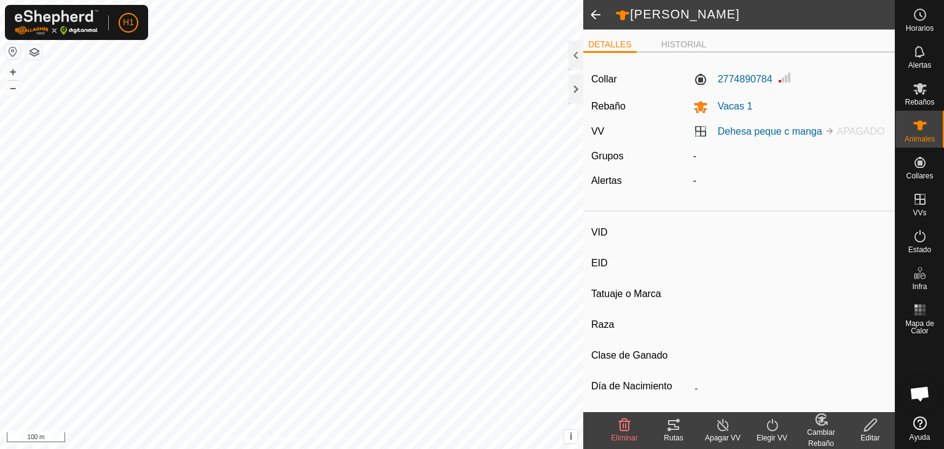
click at [765, 428] on icon at bounding box center [772, 424] width 15 height 15
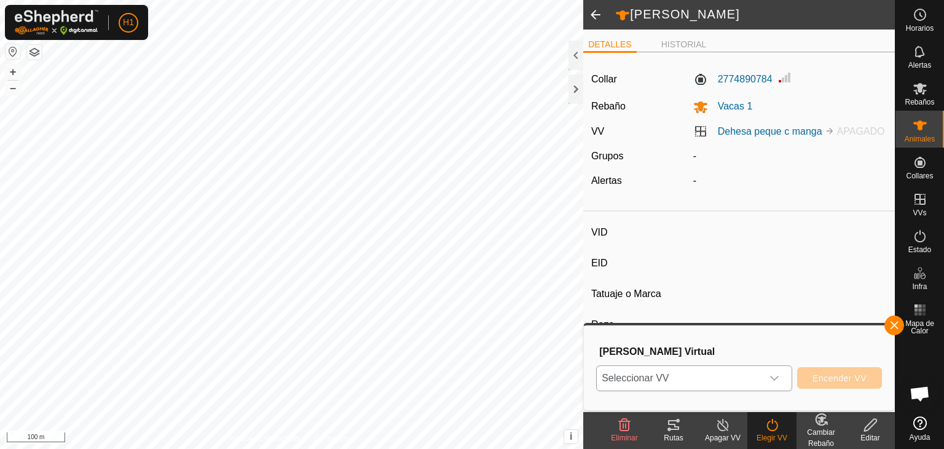
click at [777, 377] on icon "dropdown trigger" at bounding box center [774, 378] width 9 height 5
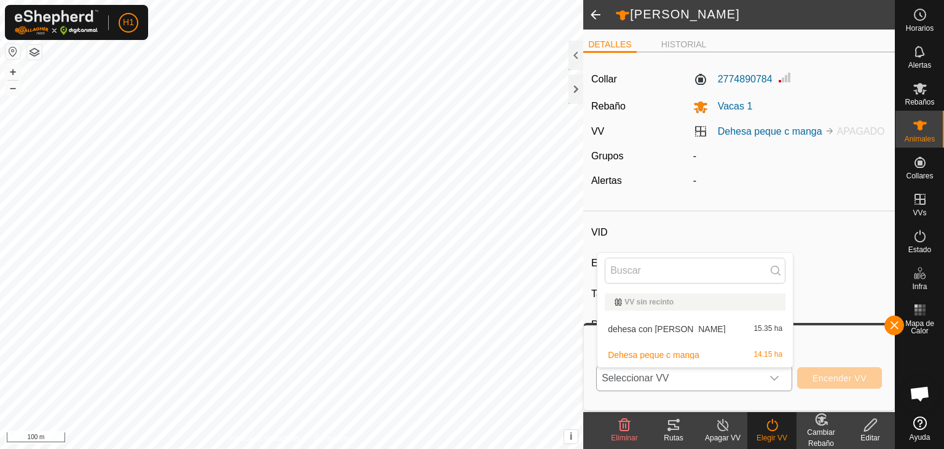
click at [731, 329] on li "dehesa con Molino 15.35 ha" at bounding box center [694, 329] width 195 height 25
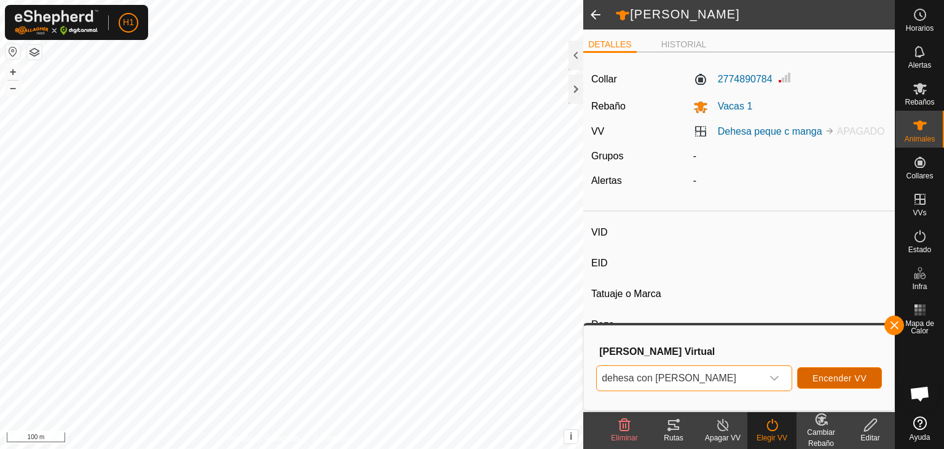
click at [832, 374] on span "Encender VV" at bounding box center [839, 378] width 54 height 10
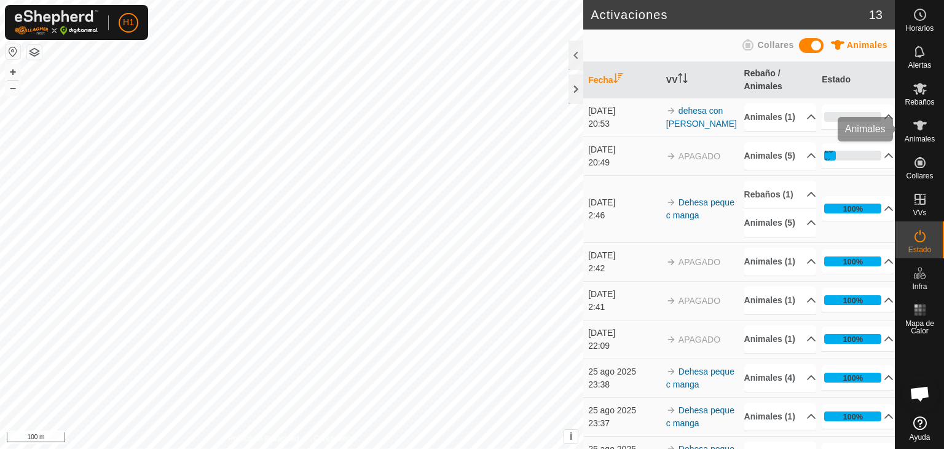
click at [924, 128] on icon at bounding box center [920, 125] width 15 height 15
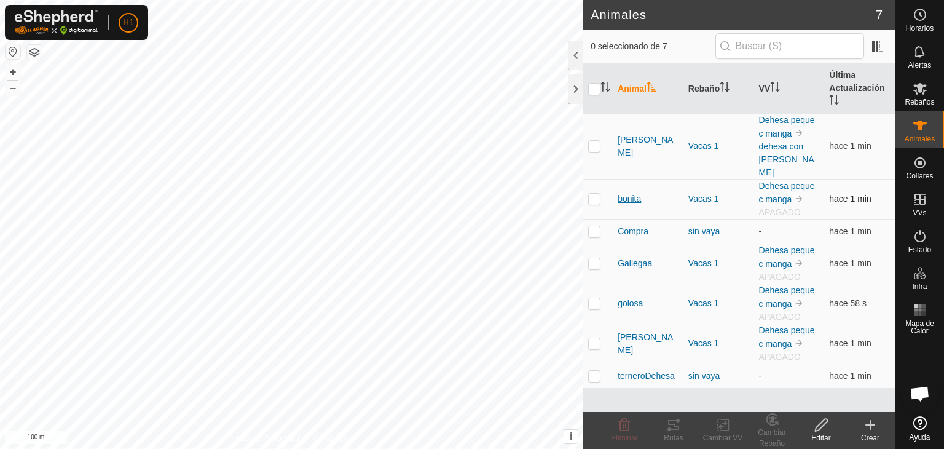
click at [633, 192] on span "bonita" at bounding box center [629, 198] width 23 height 13
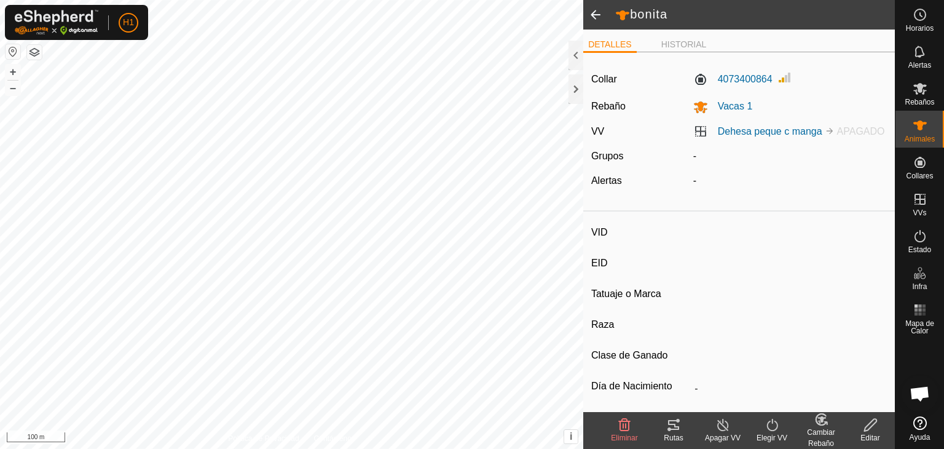
click at [765, 422] on icon at bounding box center [772, 424] width 15 height 15
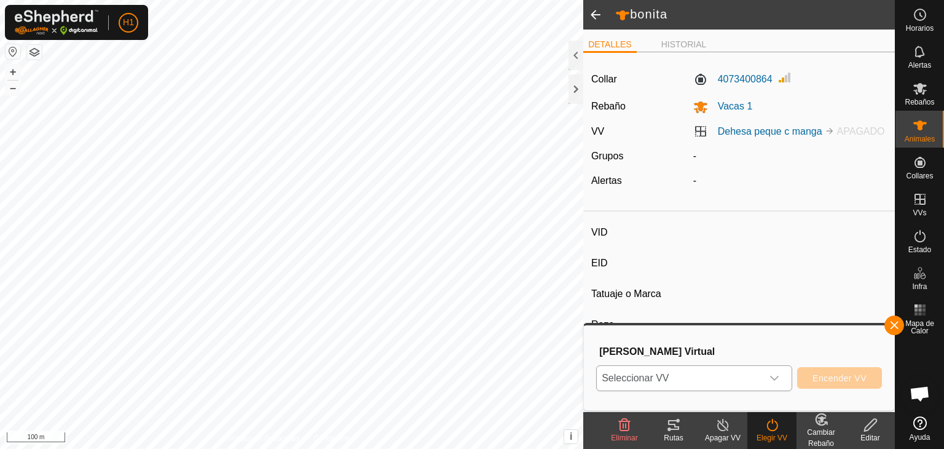
click at [779, 383] on div "dropdown trigger" at bounding box center [774, 378] width 25 height 25
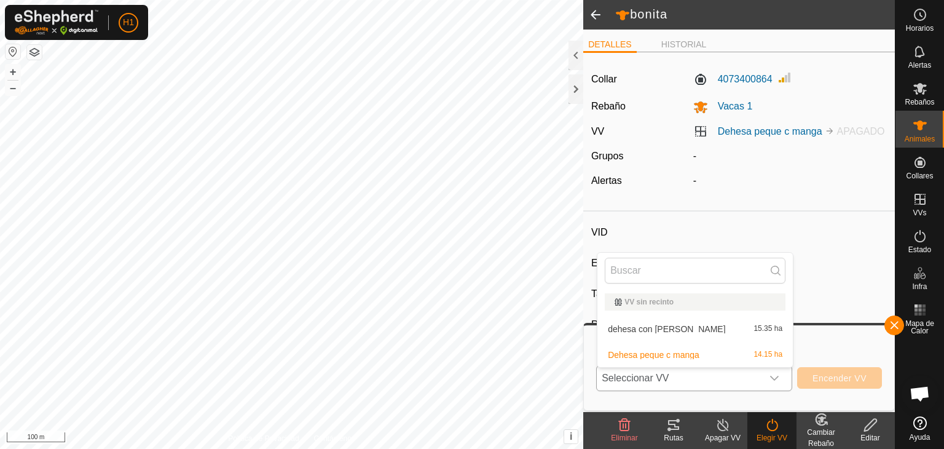
click at [710, 334] on li "dehesa con Molino 15.35 ha" at bounding box center [694, 329] width 195 height 25
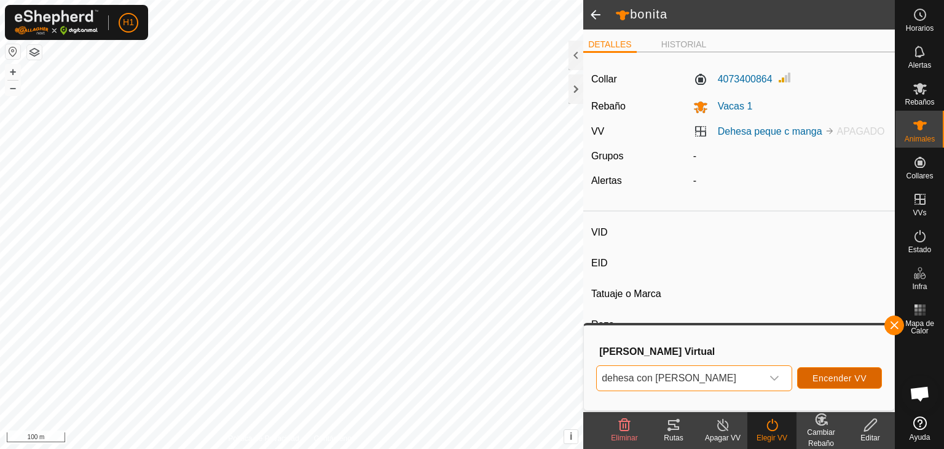
click at [856, 382] on span "Encender VV" at bounding box center [839, 378] width 54 height 10
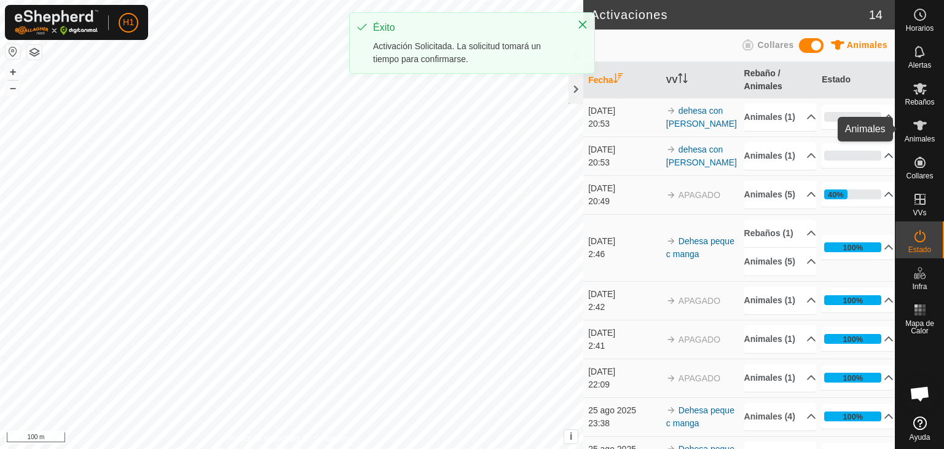
click at [923, 127] on icon at bounding box center [920, 125] width 15 height 15
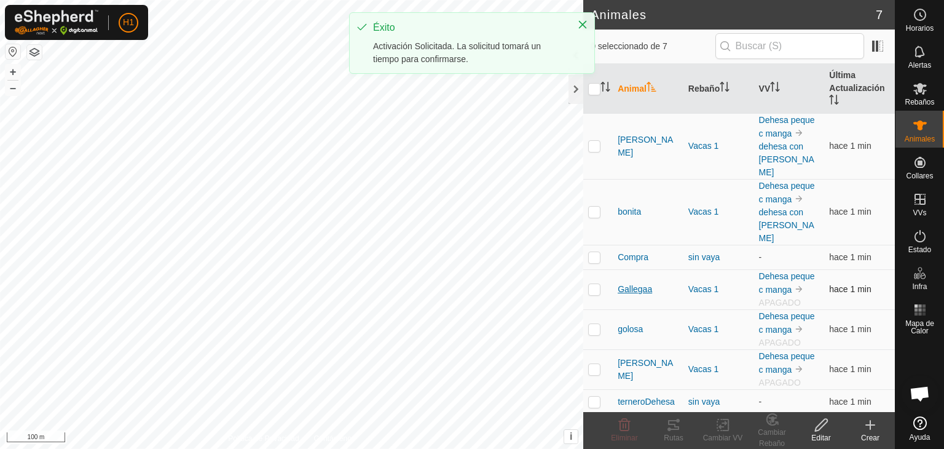
click at [637, 283] on span "Gallegaa" at bounding box center [635, 289] width 34 height 13
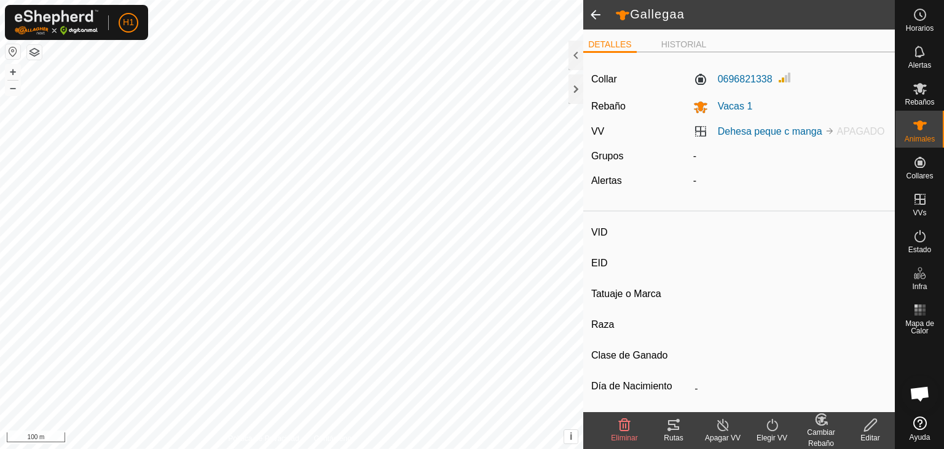
click at [766, 423] on icon at bounding box center [772, 424] width 15 height 15
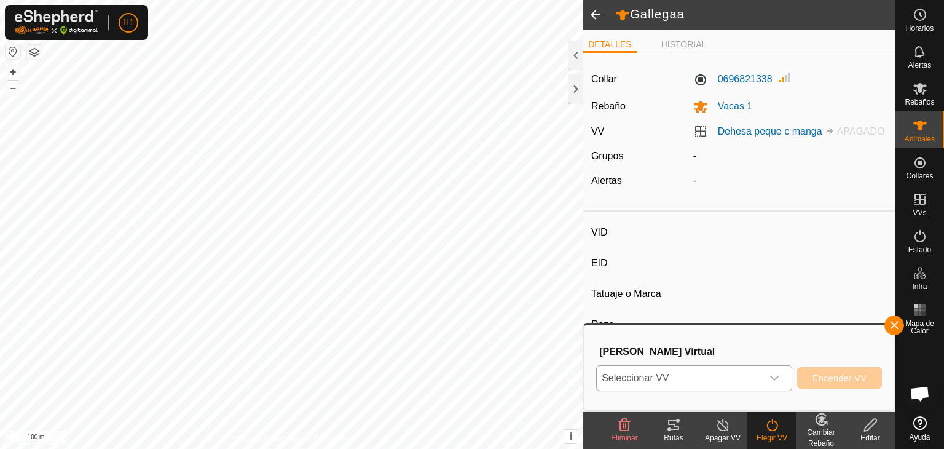
click at [767, 380] on div "dropdown trigger" at bounding box center [774, 378] width 25 height 25
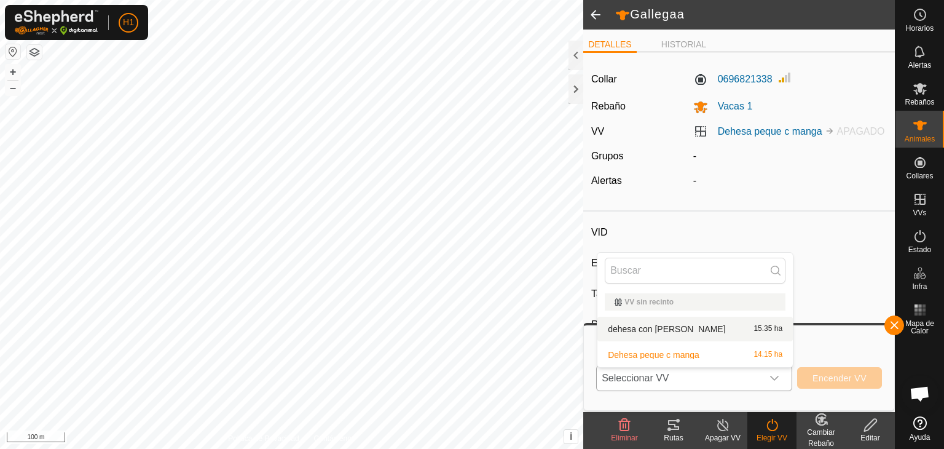
click at [715, 323] on li "dehesa con Molino 15.35 ha" at bounding box center [694, 329] width 195 height 25
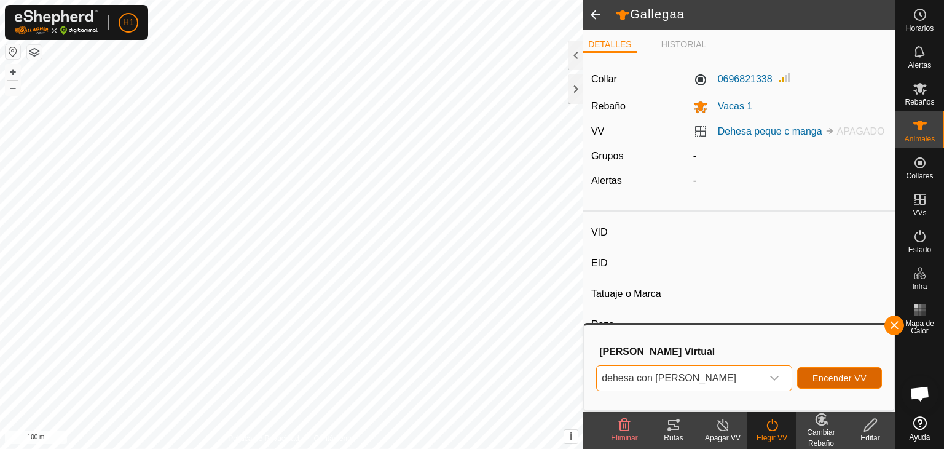
click at [848, 373] on span "Encender VV" at bounding box center [839, 378] width 54 height 10
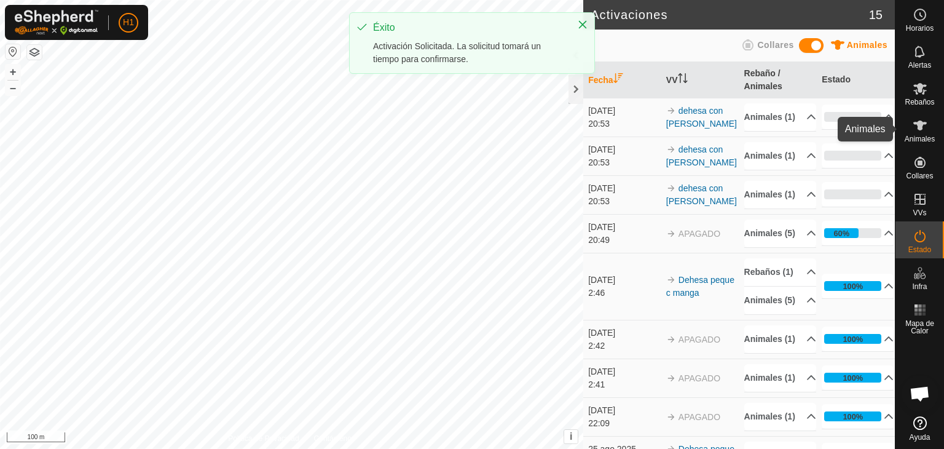
click at [917, 132] on icon at bounding box center [920, 125] width 15 height 15
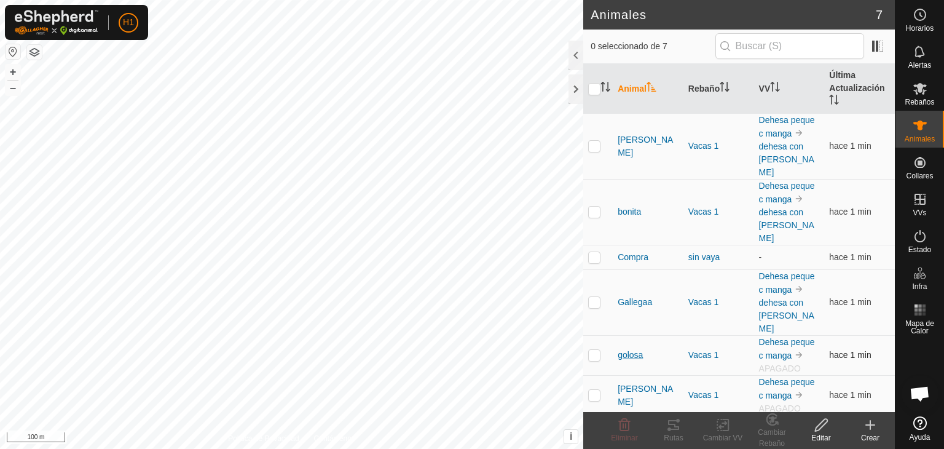
click at [631, 348] on span "golosa" at bounding box center [630, 354] width 25 height 13
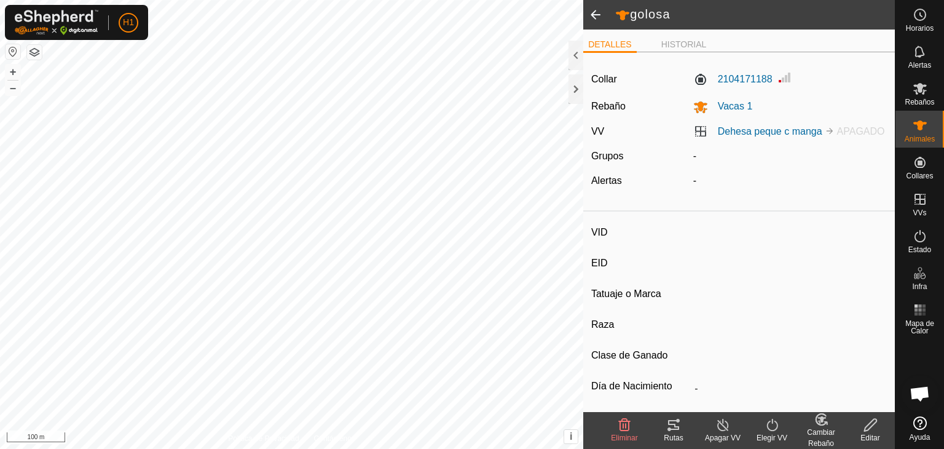
click at [760, 428] on turn-on-svg-icon at bounding box center [771, 424] width 49 height 15
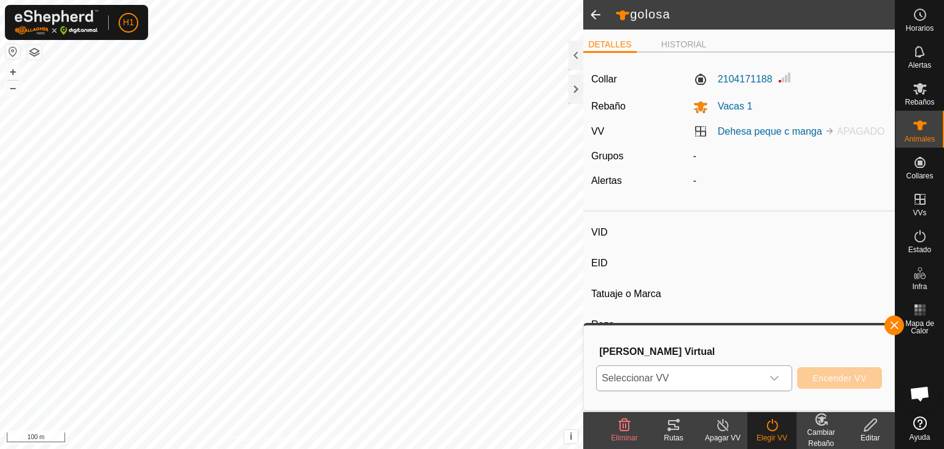
click at [776, 376] on icon "dropdown trigger" at bounding box center [774, 378] width 10 height 10
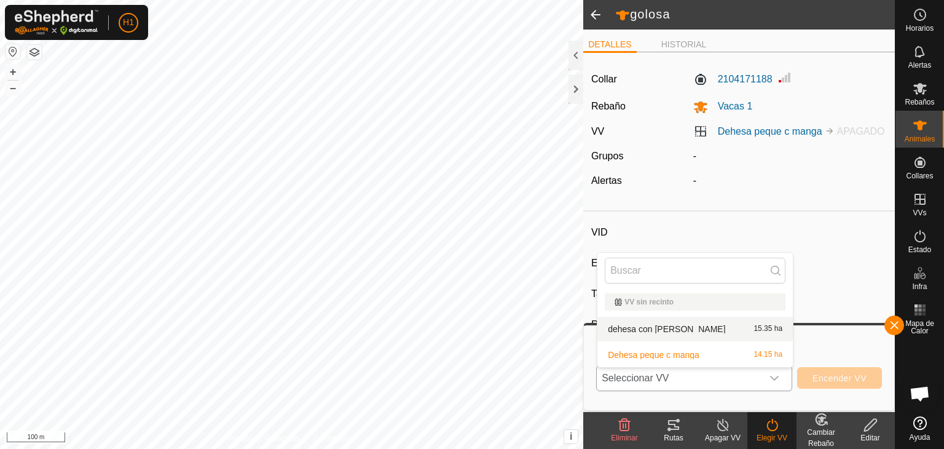
click at [696, 325] on li "dehesa con Molino 15.35 ha" at bounding box center [694, 329] width 195 height 25
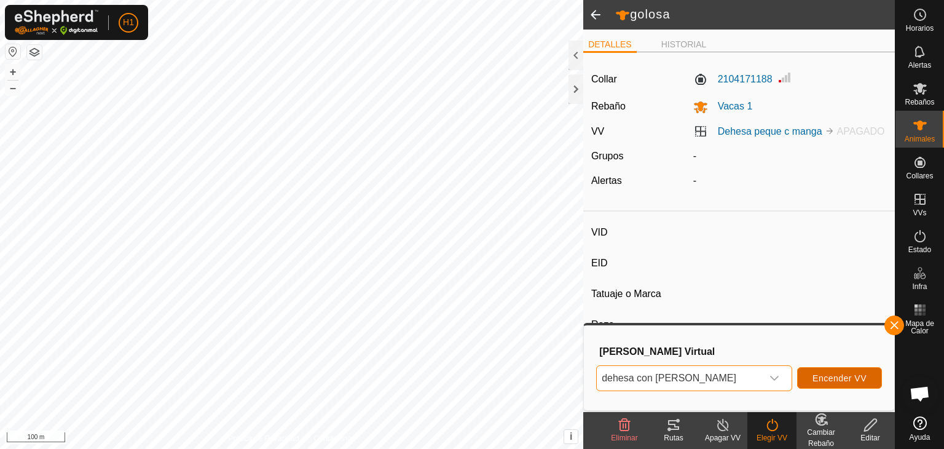
click at [829, 374] on span "Encender VV" at bounding box center [839, 378] width 54 height 10
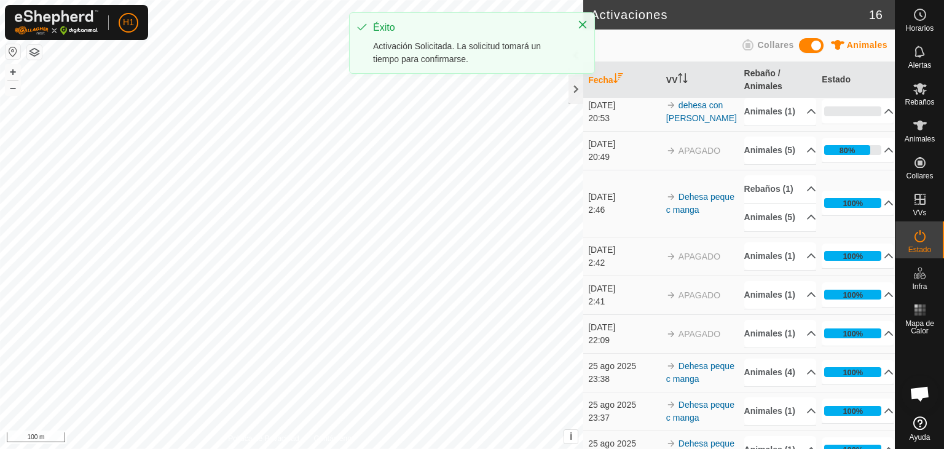
scroll to position [123, 0]
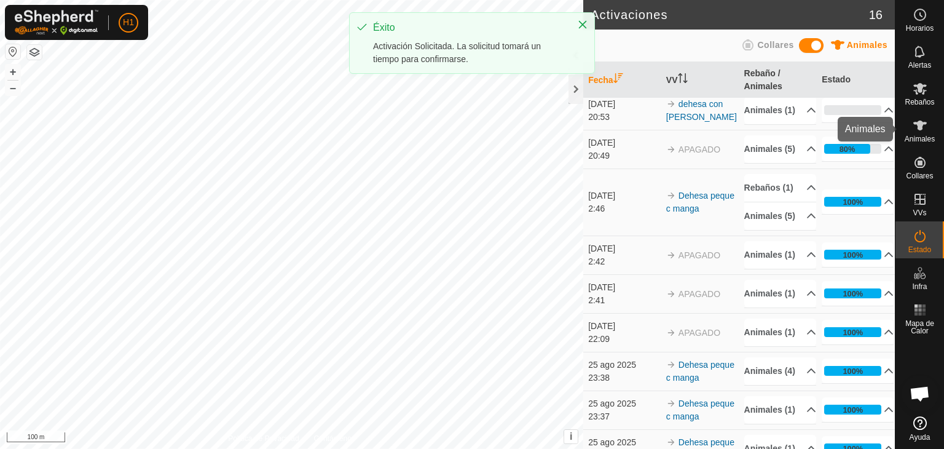
click at [918, 124] on icon at bounding box center [920, 125] width 14 height 10
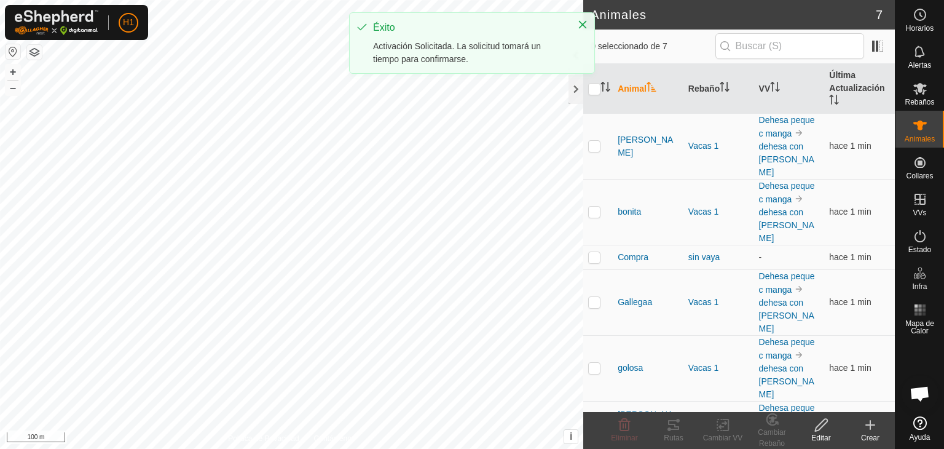
scroll to position [1, 0]
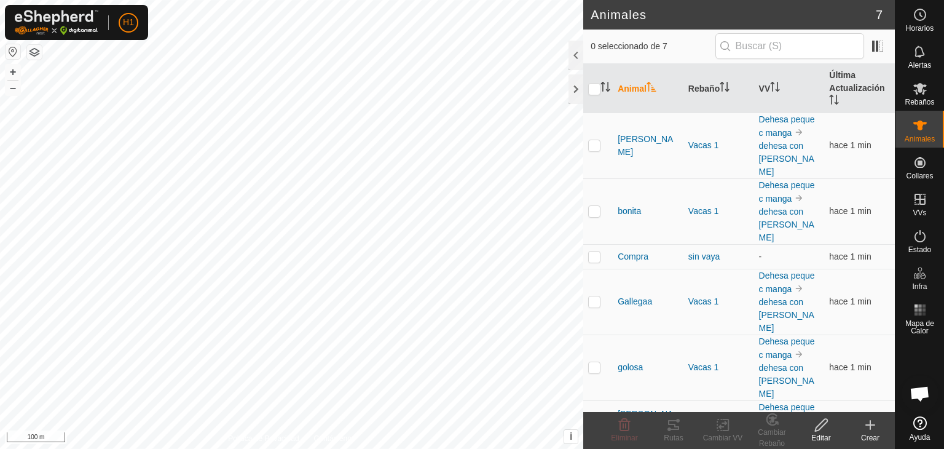
click at [703, 414] on div "Vacas 1" at bounding box center [718, 420] width 61 height 13
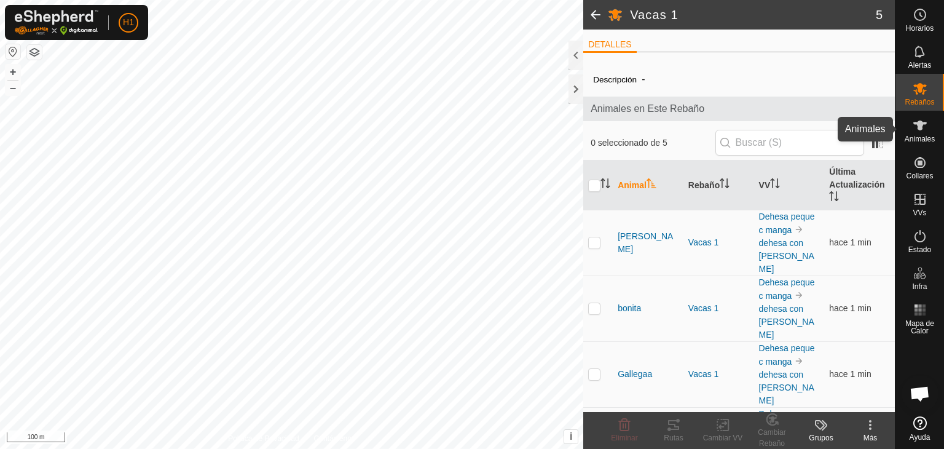
click at [926, 123] on icon at bounding box center [920, 125] width 14 height 10
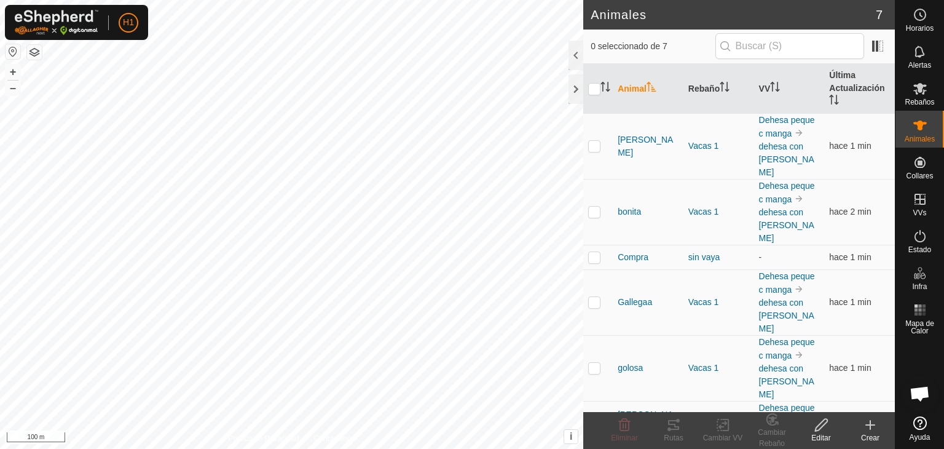
click at [701, 414] on div "Vacas 1" at bounding box center [718, 420] width 61 height 13
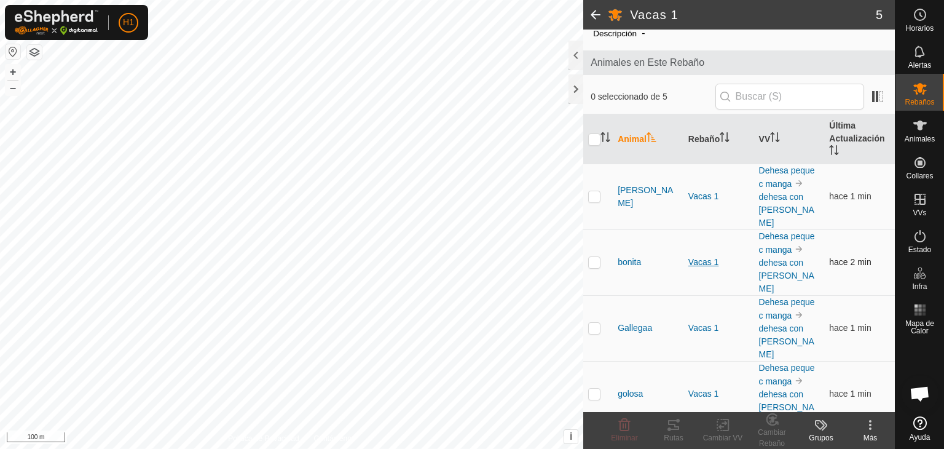
scroll to position [48, 0]
click at [707, 438] on div "Vacas 1" at bounding box center [718, 444] width 61 height 13
click at [639, 432] on span "[PERSON_NAME]" at bounding box center [648, 445] width 61 height 26
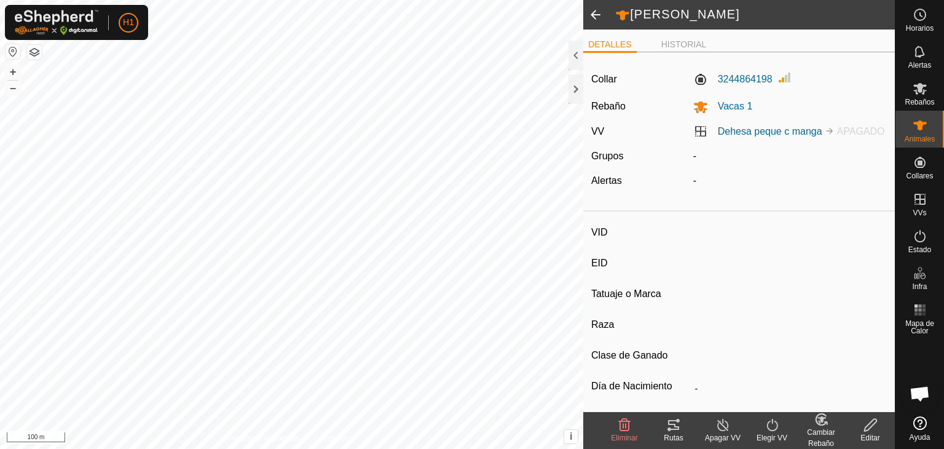
click at [769, 436] on div "Elegir VV" at bounding box center [771, 437] width 49 height 11
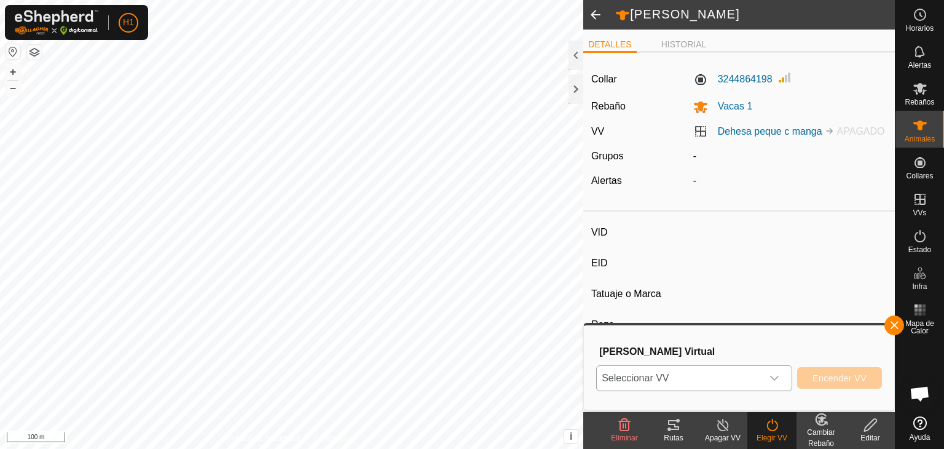
click at [742, 379] on span "Seleccionar VV" at bounding box center [679, 378] width 165 height 25
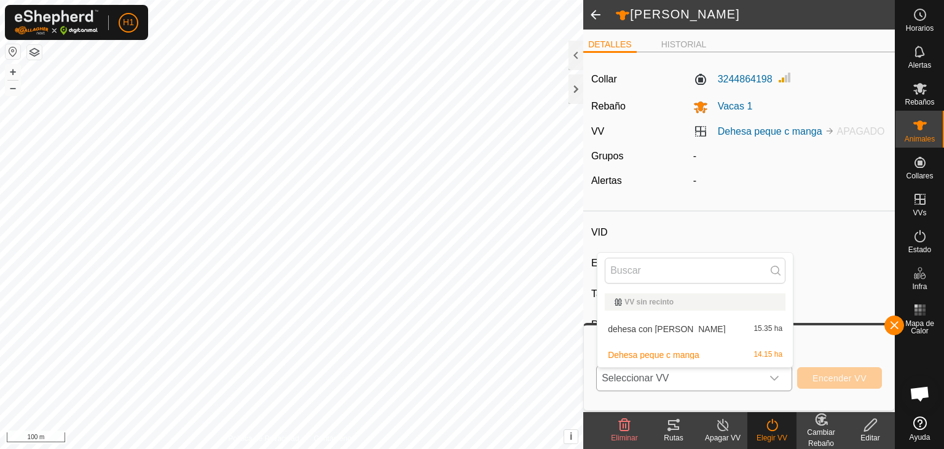
click at [716, 332] on li "dehesa con Molino 15.35 ha" at bounding box center [694, 329] width 195 height 25
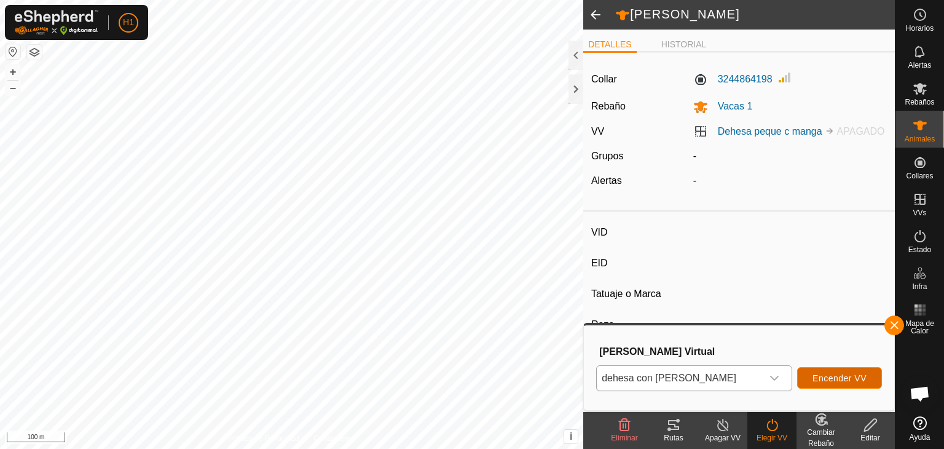
click at [828, 375] on span "Encender VV" at bounding box center [839, 378] width 54 height 10
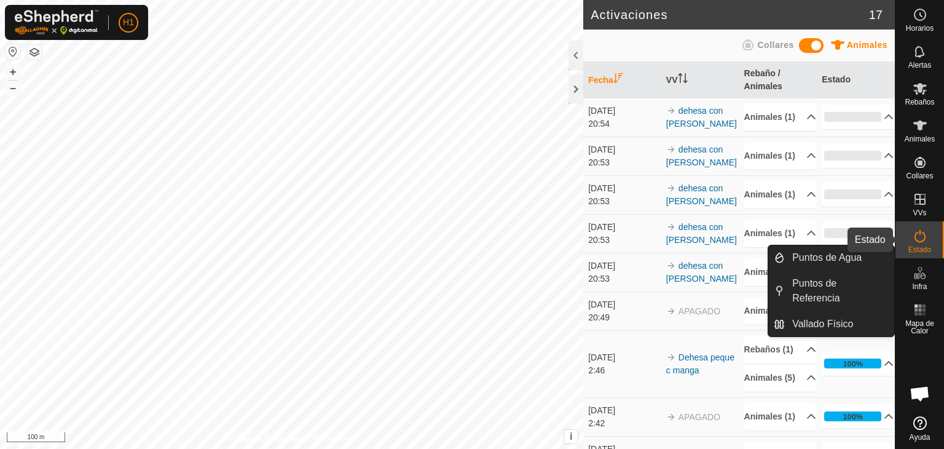
click at [928, 241] on es-activation-svg-icon at bounding box center [920, 236] width 22 height 20
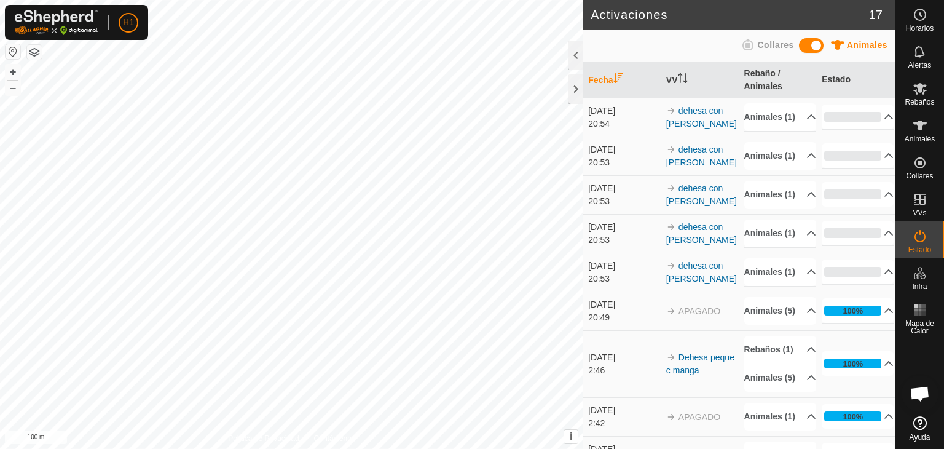
click at [928, 241] on es-activation-svg-icon at bounding box center [920, 236] width 22 height 20
click at [924, 232] on icon at bounding box center [920, 236] width 15 height 15
click at [921, 240] on icon at bounding box center [920, 236] width 15 height 15
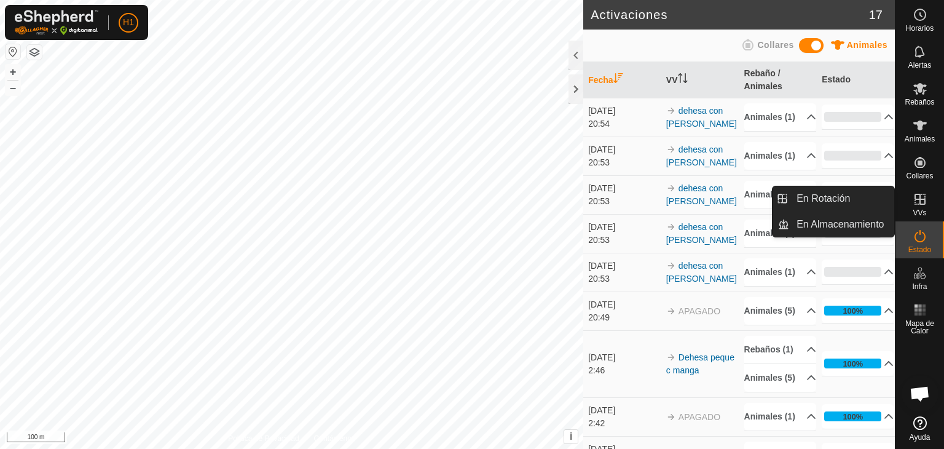
click at [918, 215] on span "VVs" at bounding box center [920, 212] width 14 height 7
click at [918, 203] on icon at bounding box center [920, 199] width 11 height 11
click at [879, 194] on link "En Rotación" at bounding box center [841, 198] width 105 height 25
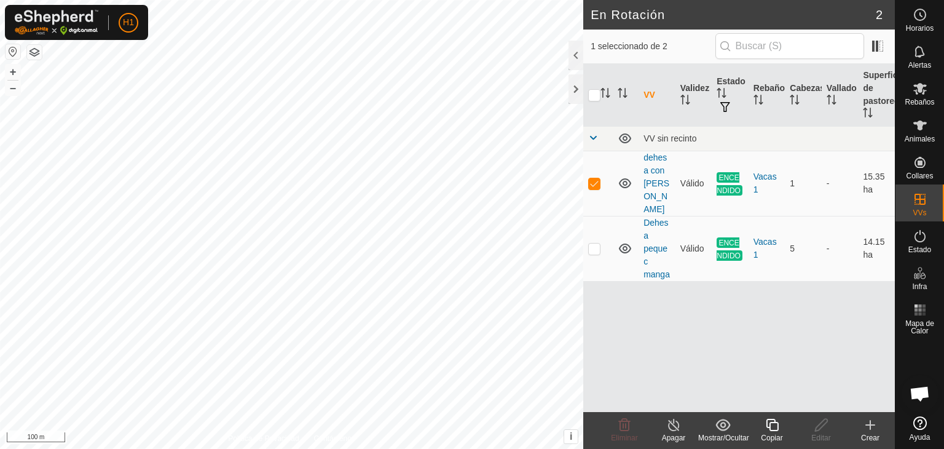
click at [833, 301] on div "VV Validez Estado Rebaño [PERSON_NAME] Superficie de pastoreo VV sin recinto de…" at bounding box center [739, 238] width 312 height 348
click at [663, 171] on link "dehesa con [PERSON_NAME]" at bounding box center [656, 182] width 26 height 61
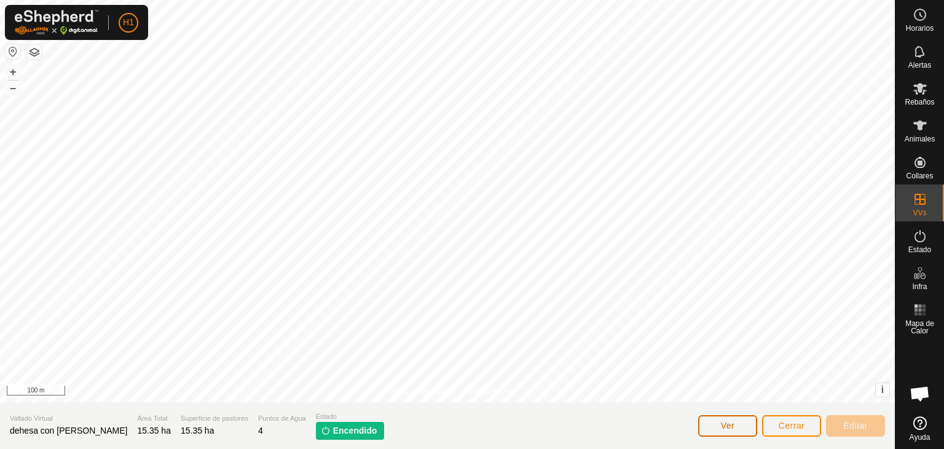
click at [747, 431] on button "Ver" at bounding box center [727, 426] width 59 height 22
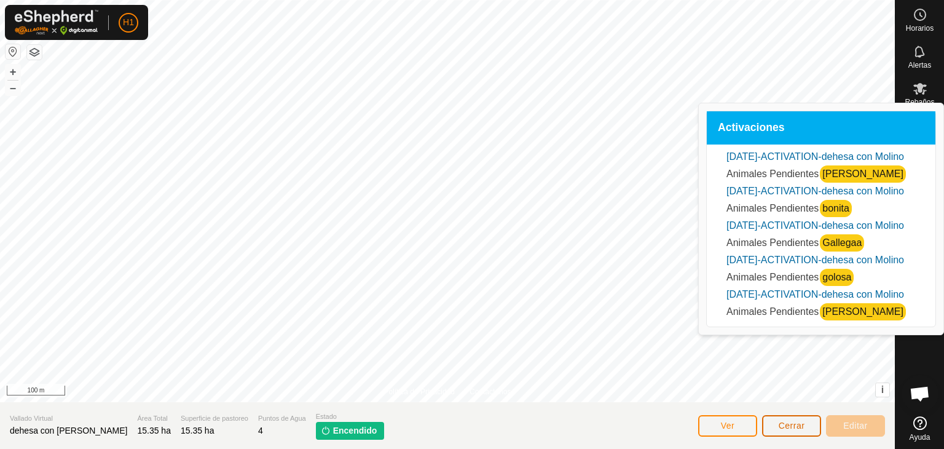
click at [784, 427] on span "Cerrar" at bounding box center [792, 425] width 26 height 10
